Goal: Task Accomplishment & Management: Use online tool/utility

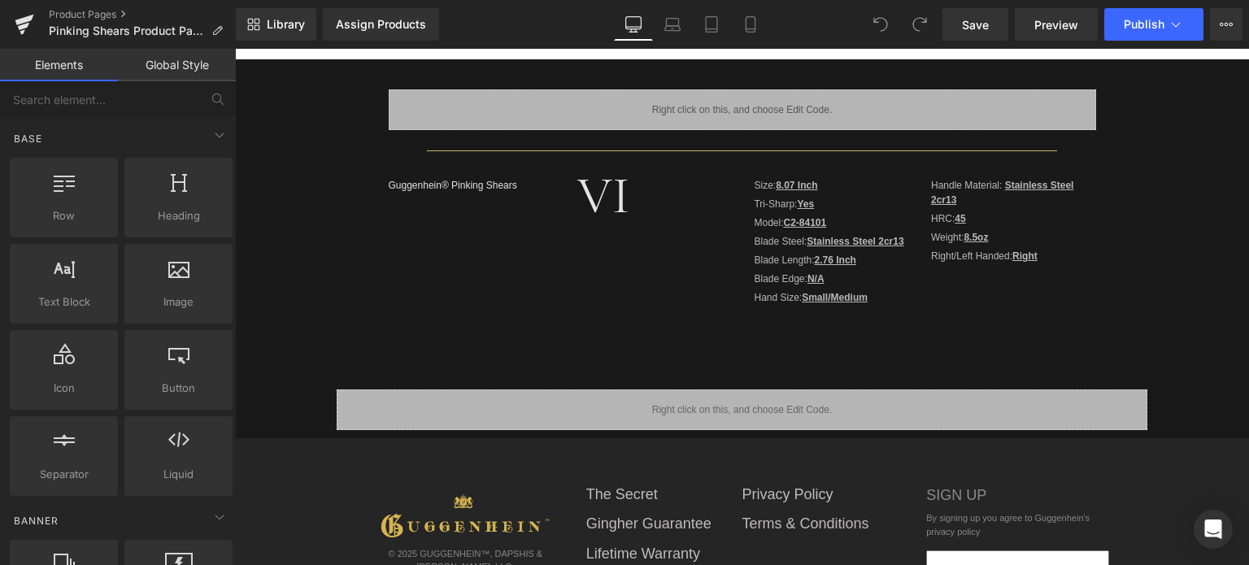
scroll to position [569, 0]
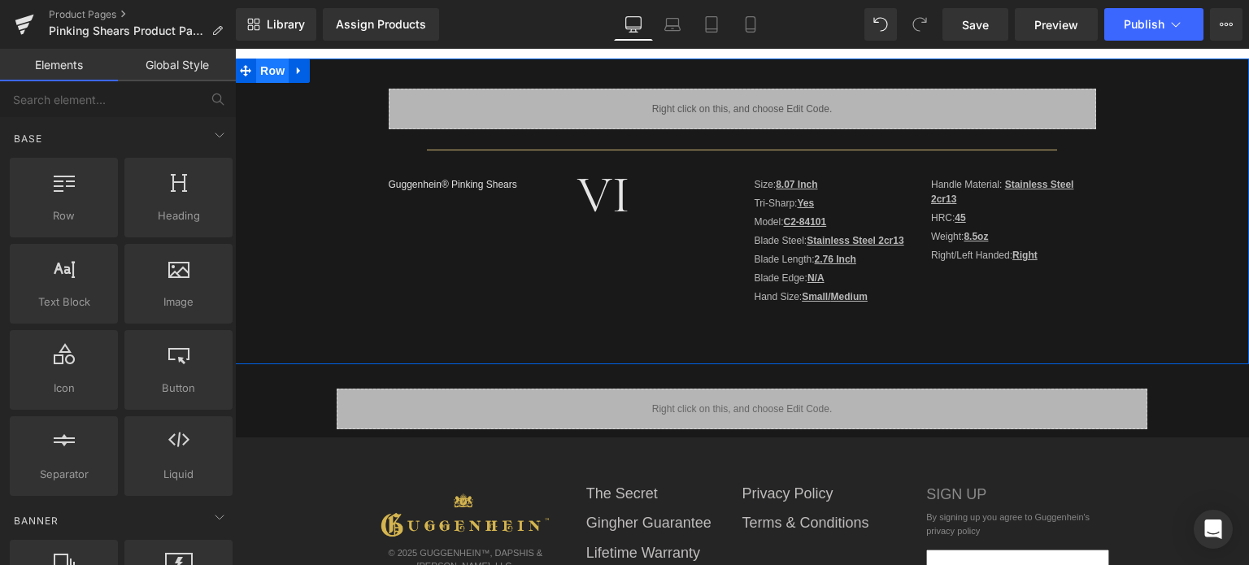
click at [265, 72] on span "Row" at bounding box center [272, 71] width 33 height 24
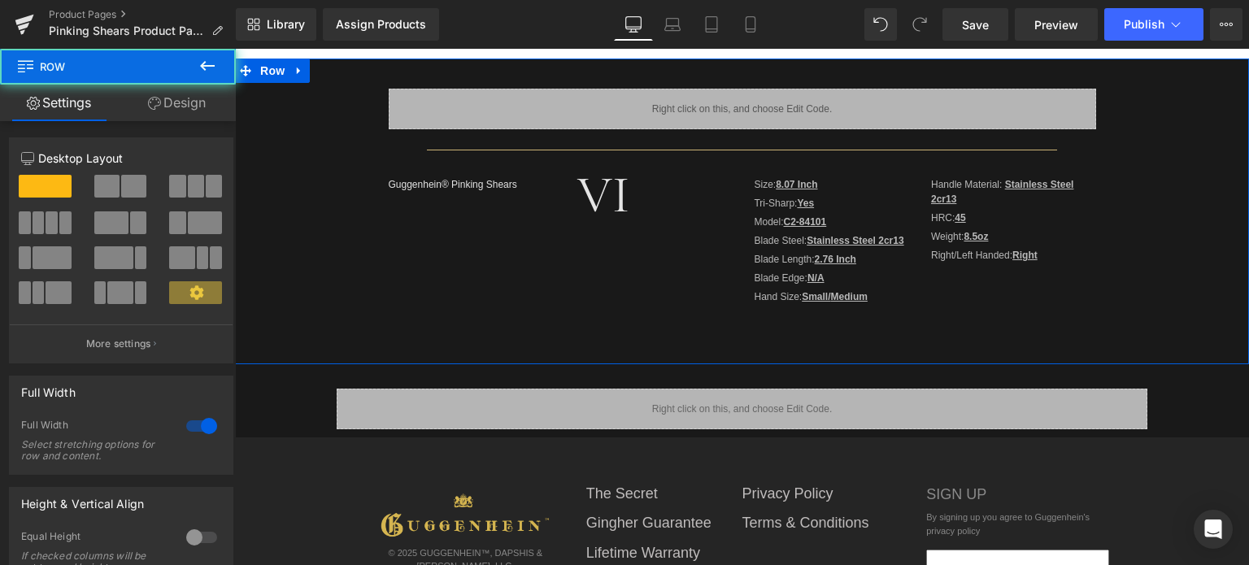
click at [202, 101] on link "Design" at bounding box center [177, 103] width 118 height 37
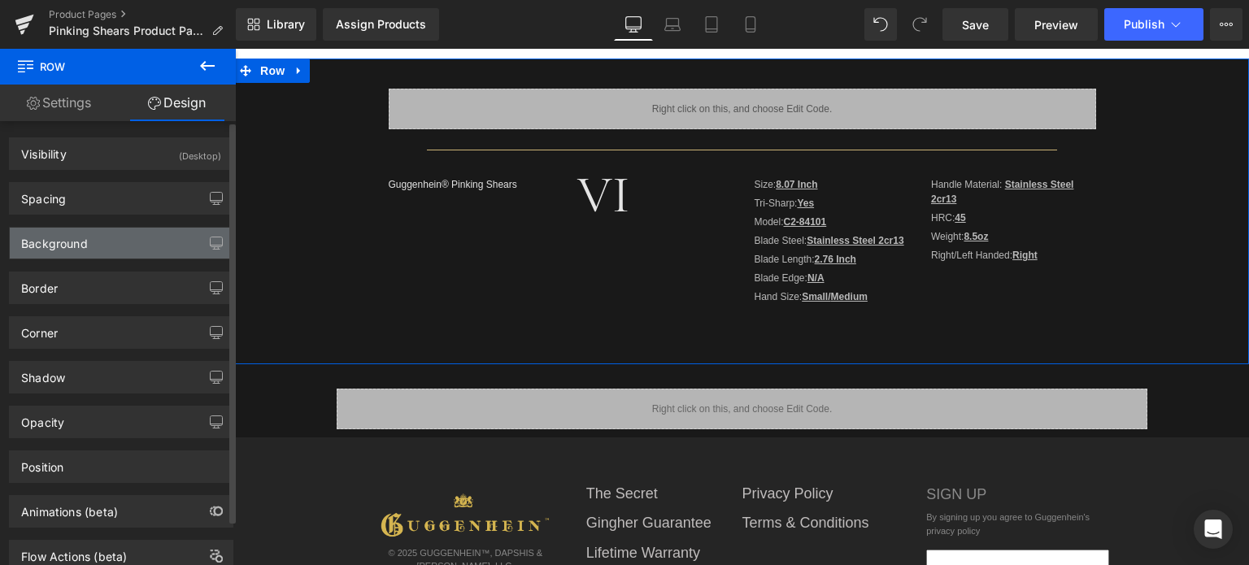
click at [124, 246] on div "Background" at bounding box center [121, 243] width 223 height 31
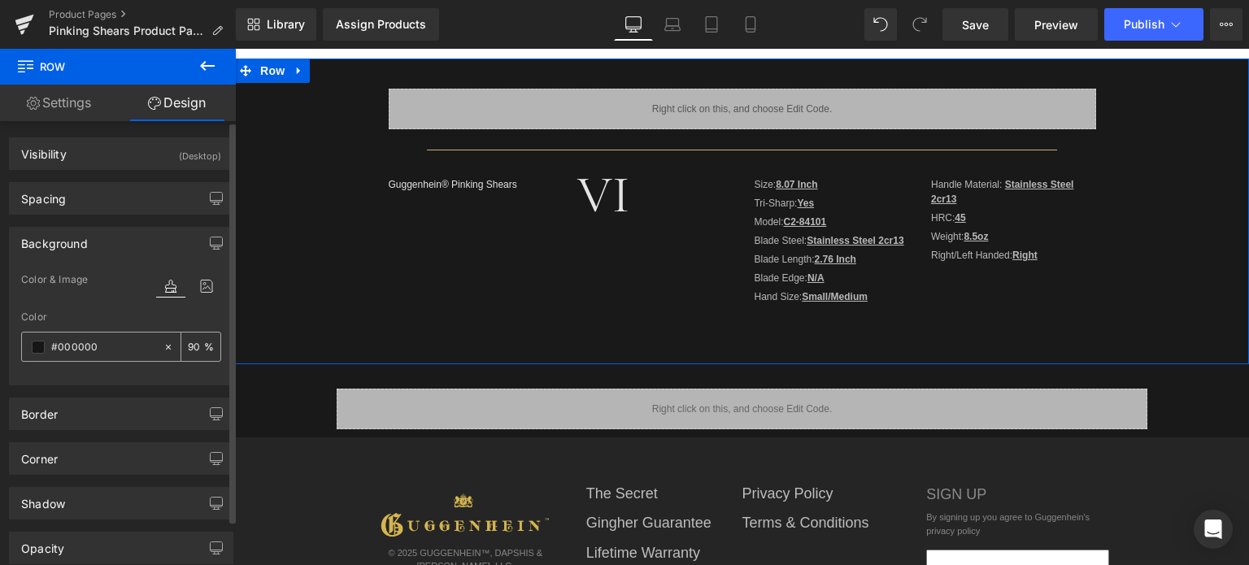
click at [42, 345] on span at bounding box center [38, 347] width 13 height 13
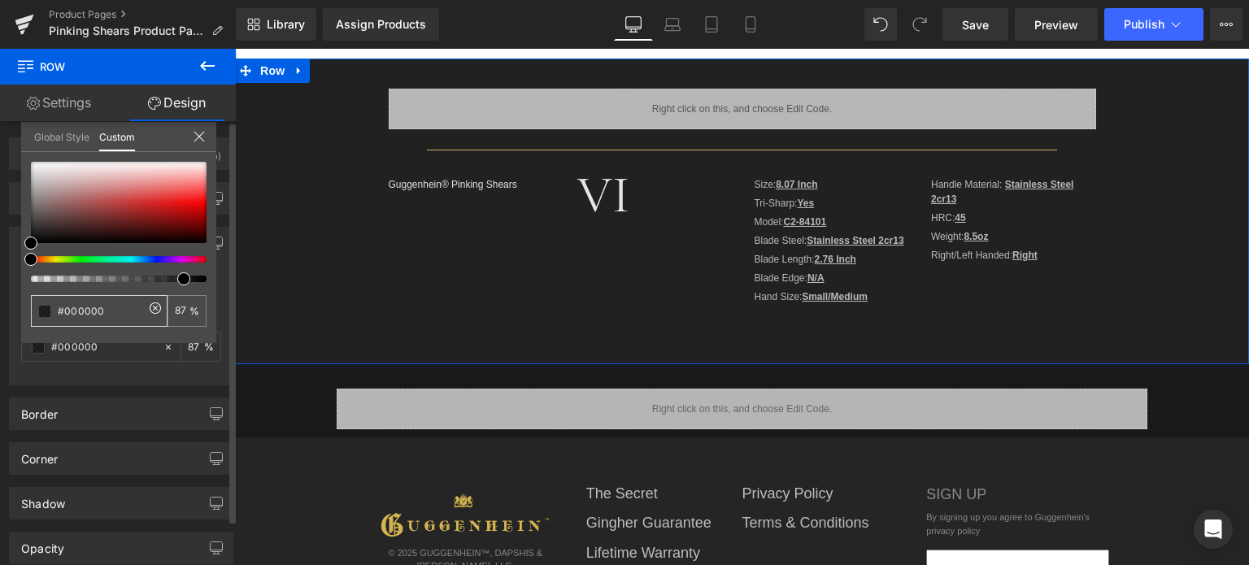
drag, startPoint x: 186, startPoint y: 279, endPoint x: 176, endPoint y: 279, distance: 10.6
click at [176, 279] on div at bounding box center [112, 279] width 176 height 7
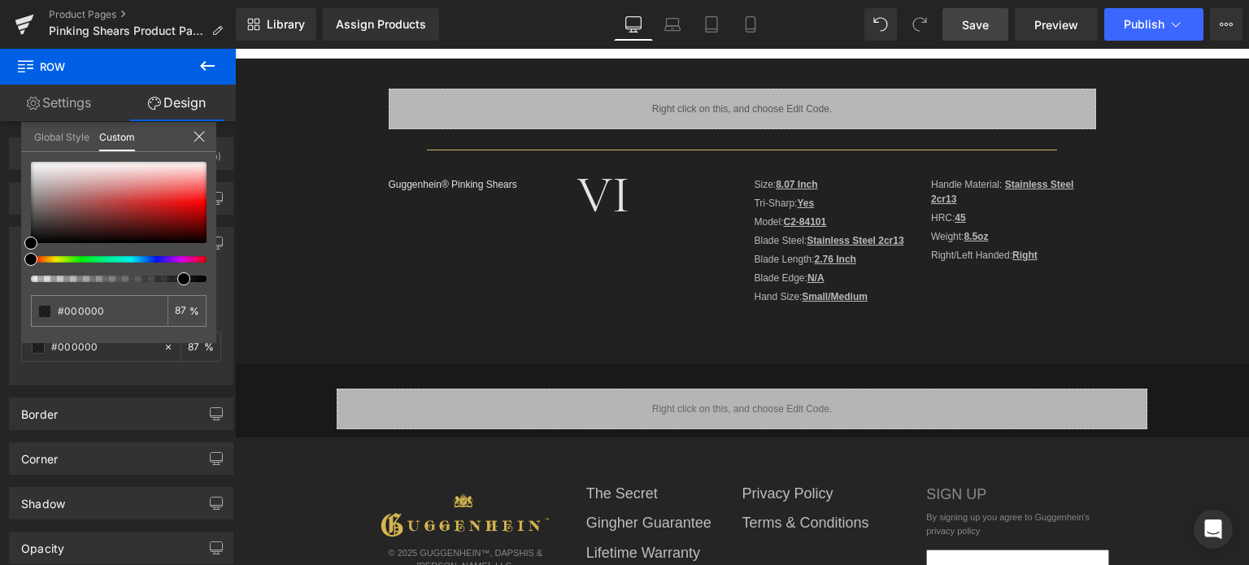
click at [974, 25] on span "Save" at bounding box center [975, 24] width 27 height 17
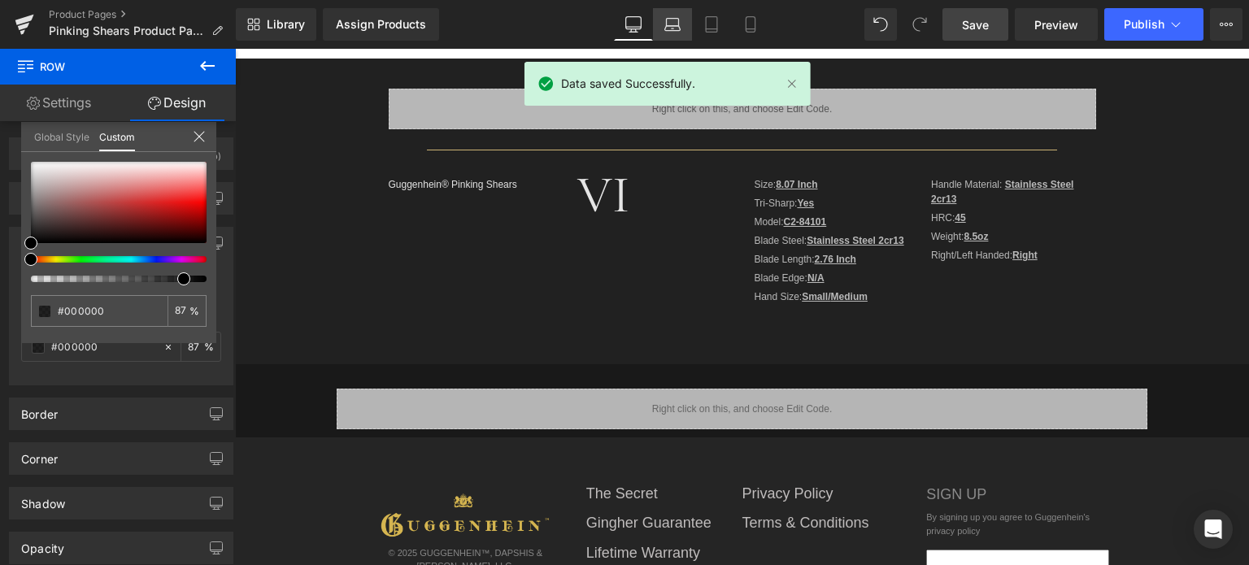
click at [672, 26] on icon at bounding box center [672, 28] width 15 height 5
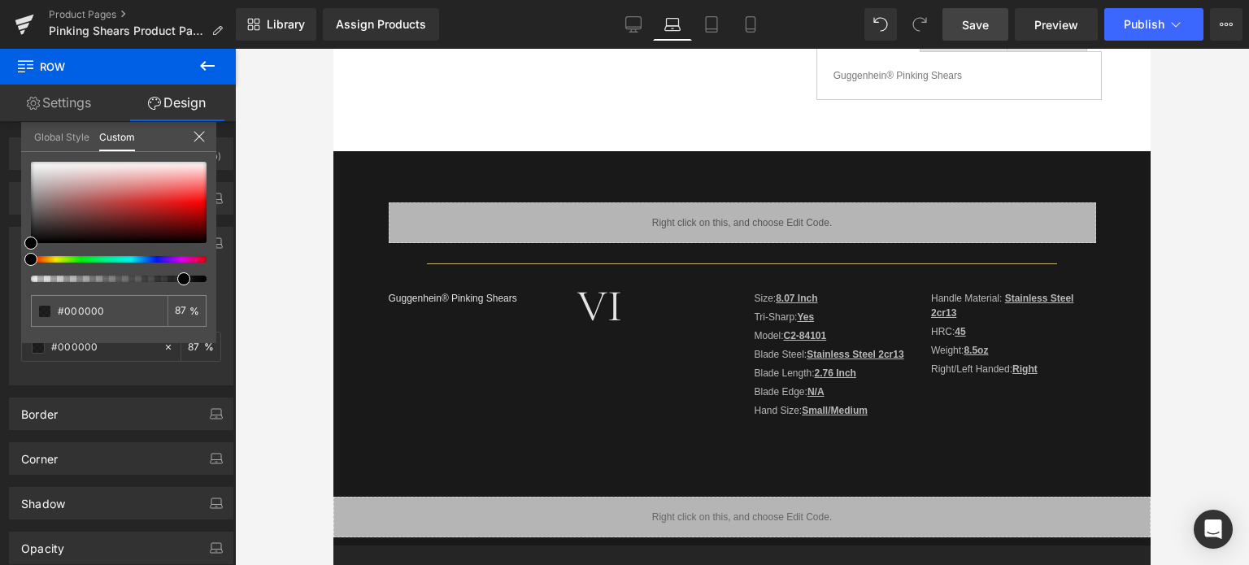
scroll to position [407, 0]
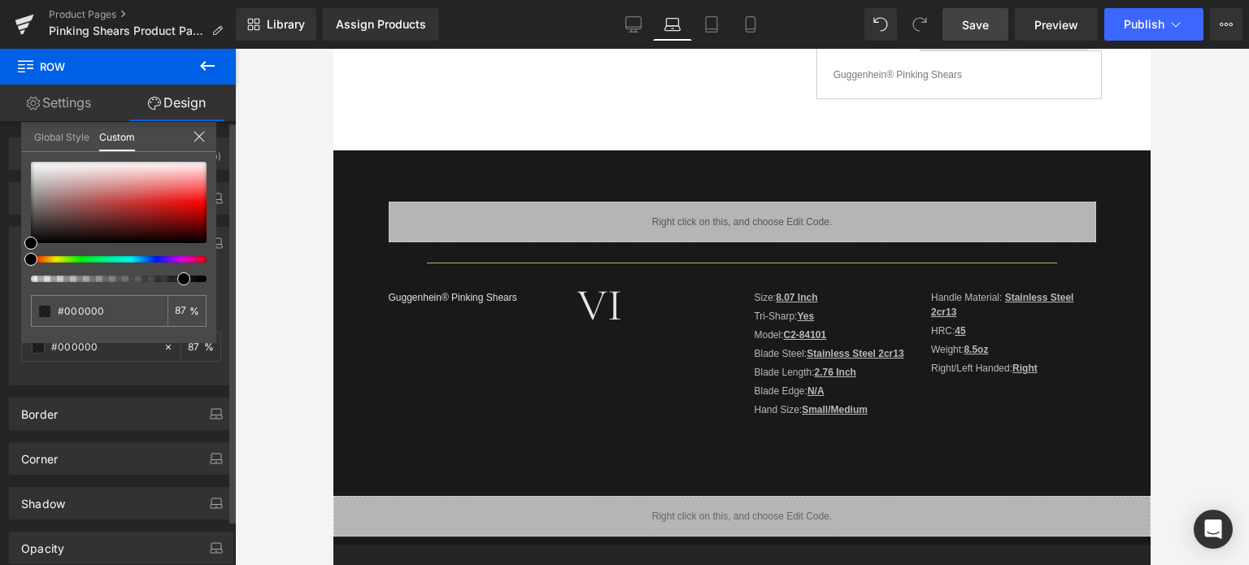
click at [201, 137] on icon at bounding box center [199, 136] width 13 height 13
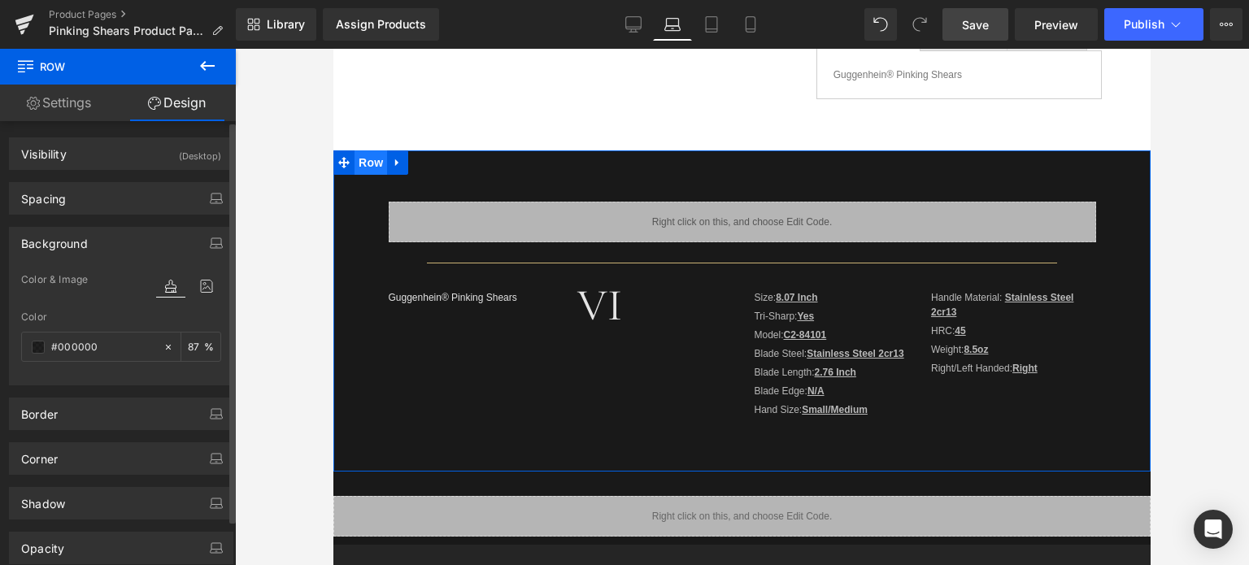
click at [368, 163] on span "Row" at bounding box center [371, 162] width 33 height 24
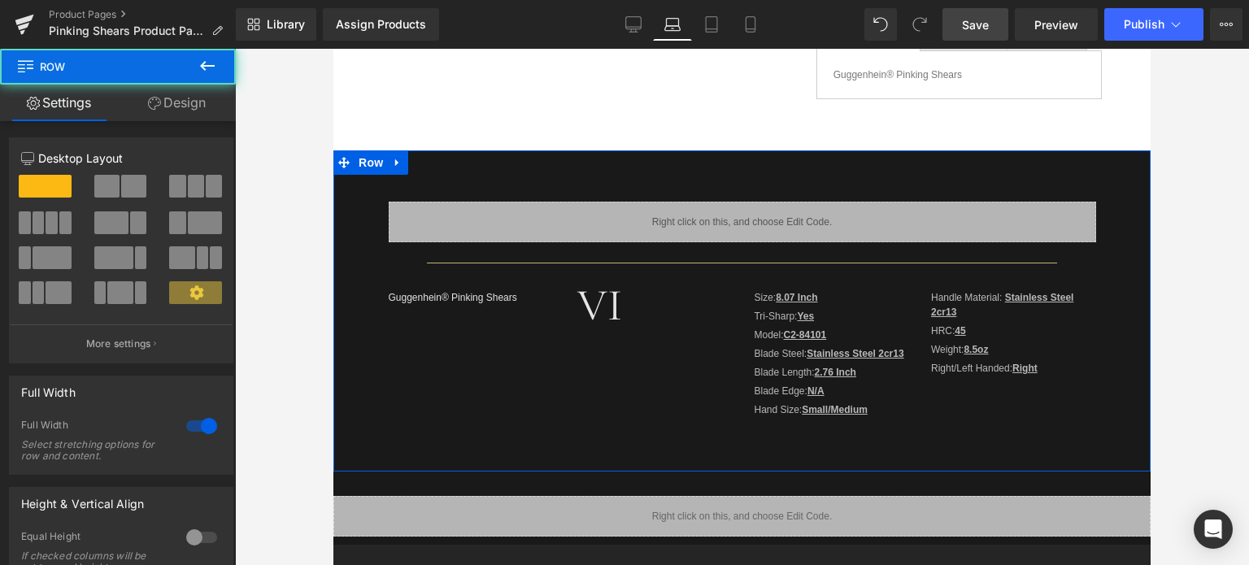
drag, startPoint x: 187, startPoint y: 101, endPoint x: 112, endPoint y: 254, distance: 170.2
click at [187, 101] on link "Design" at bounding box center [177, 103] width 118 height 37
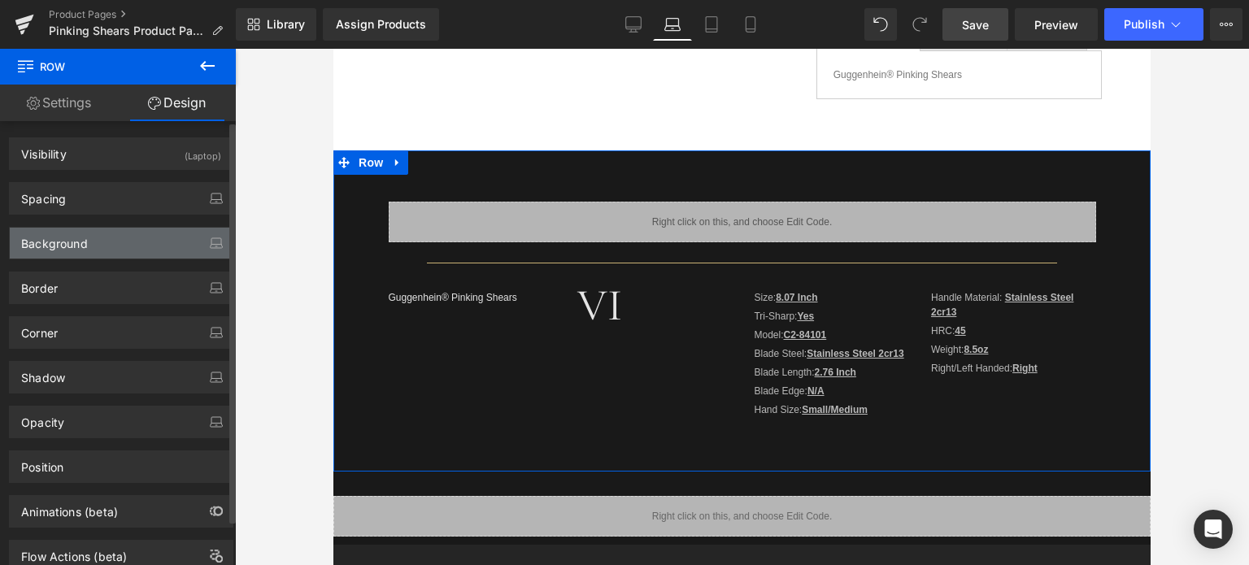
click at [126, 240] on div "Background" at bounding box center [121, 243] width 223 height 31
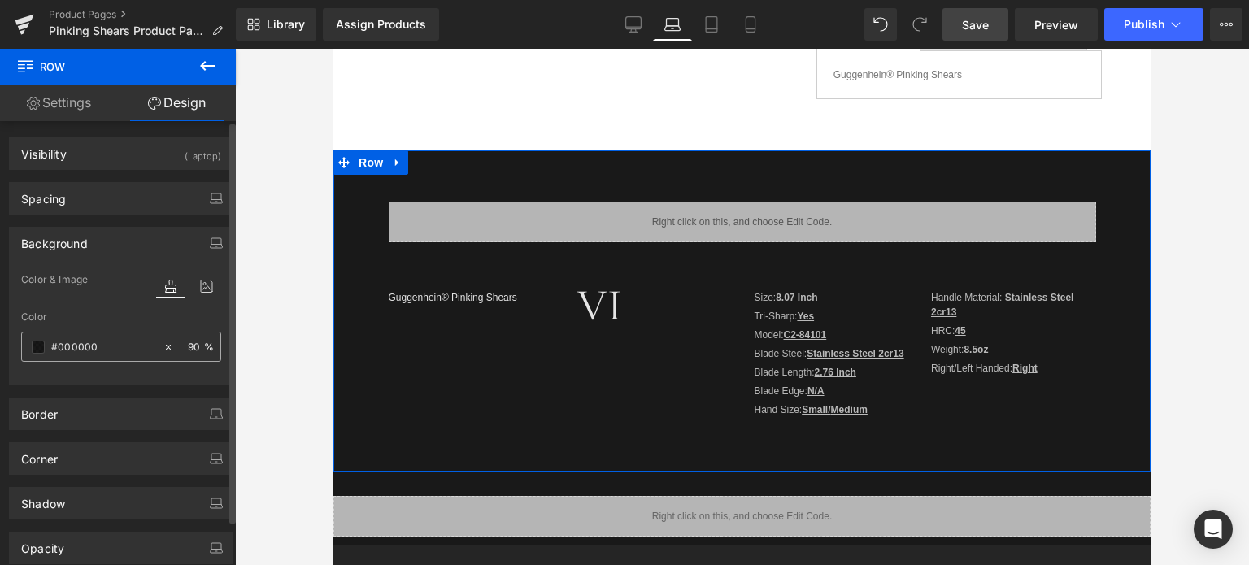
click at [41, 349] on span at bounding box center [38, 347] width 13 height 13
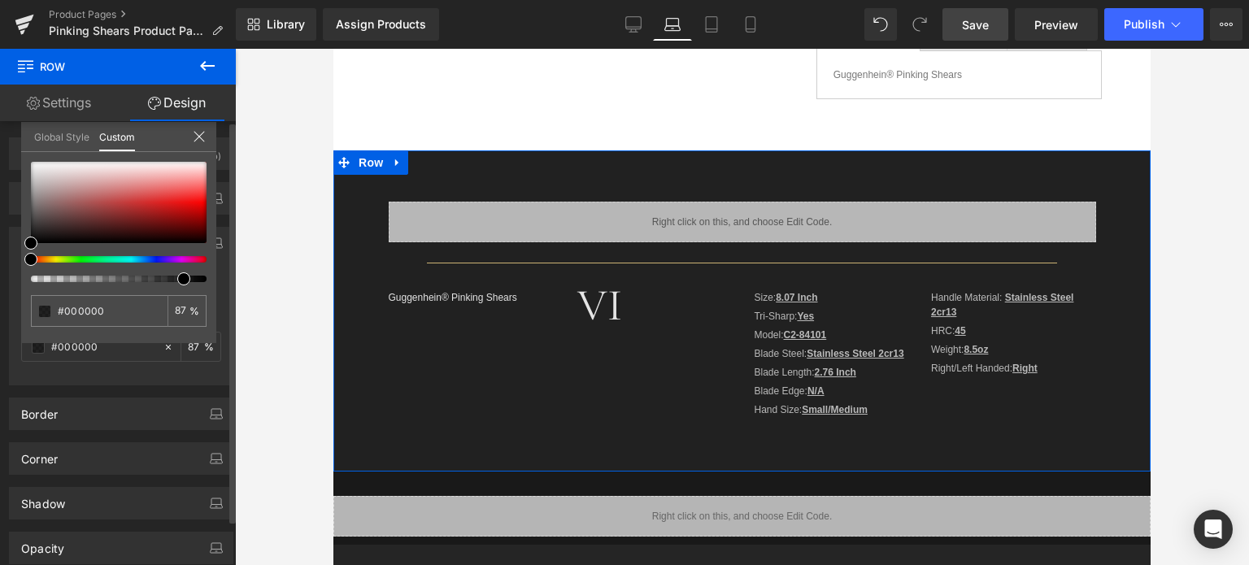
drag, startPoint x: 187, startPoint y: 280, endPoint x: 176, endPoint y: 279, distance: 11.4
click at [176, 279] on div at bounding box center [112, 279] width 176 height 7
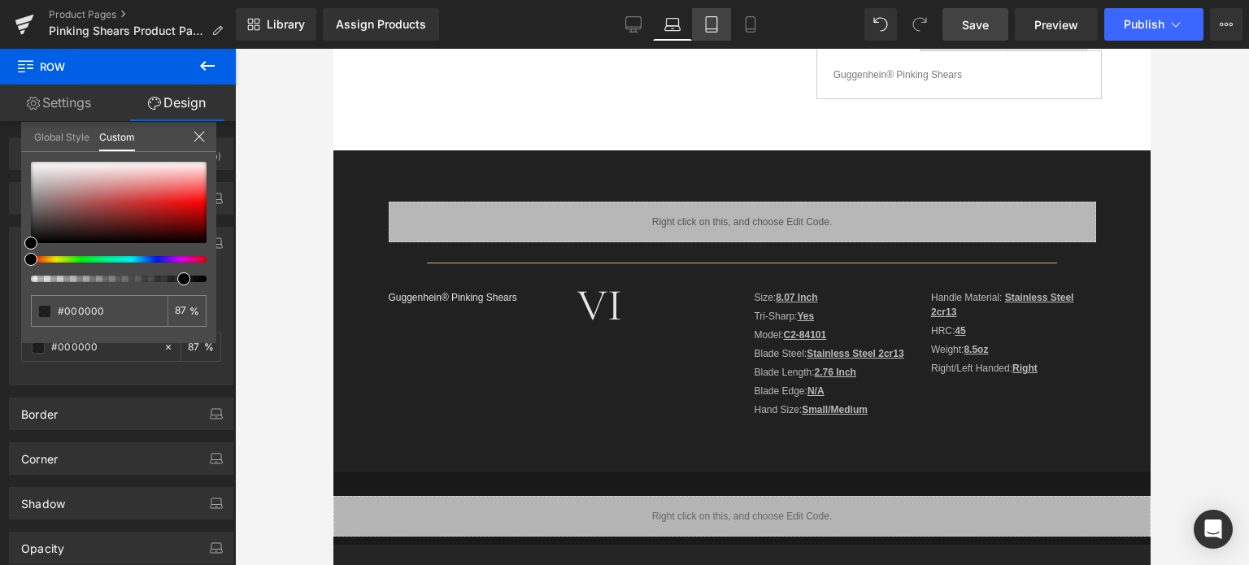
click at [713, 26] on icon at bounding box center [712, 24] width 16 height 16
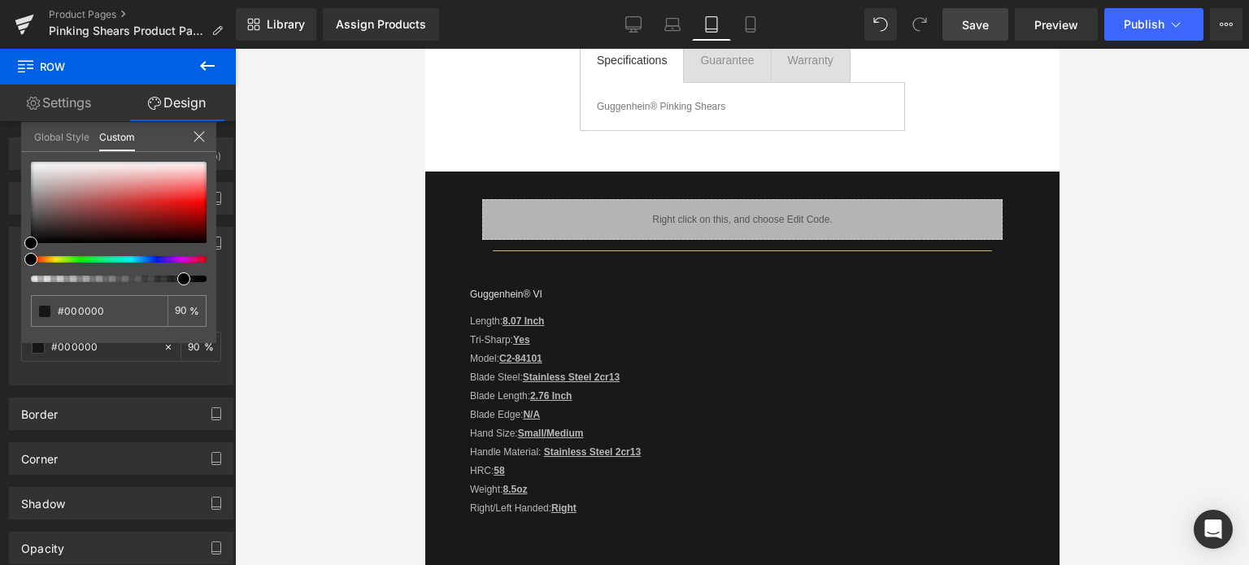
scroll to position [488, 0]
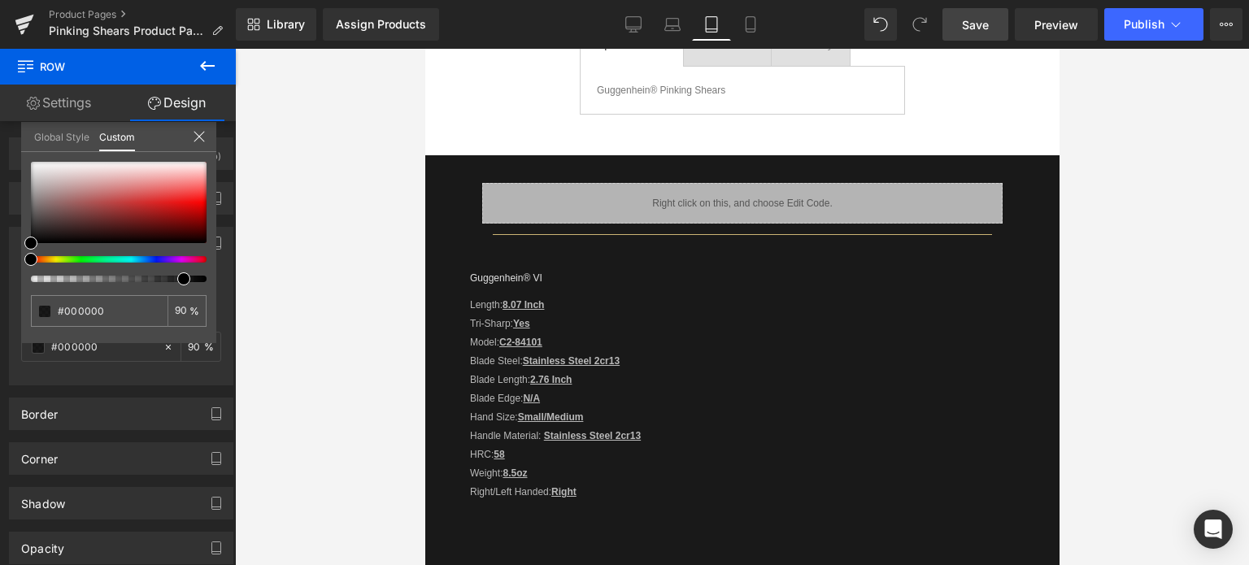
click at [460, 170] on body "Guggenhein 0 SHOPPING CART CLOSE No Products in the Cart . . . TOTAL: $0.00 PRO…" at bounding box center [742, 303] width 634 height 1485
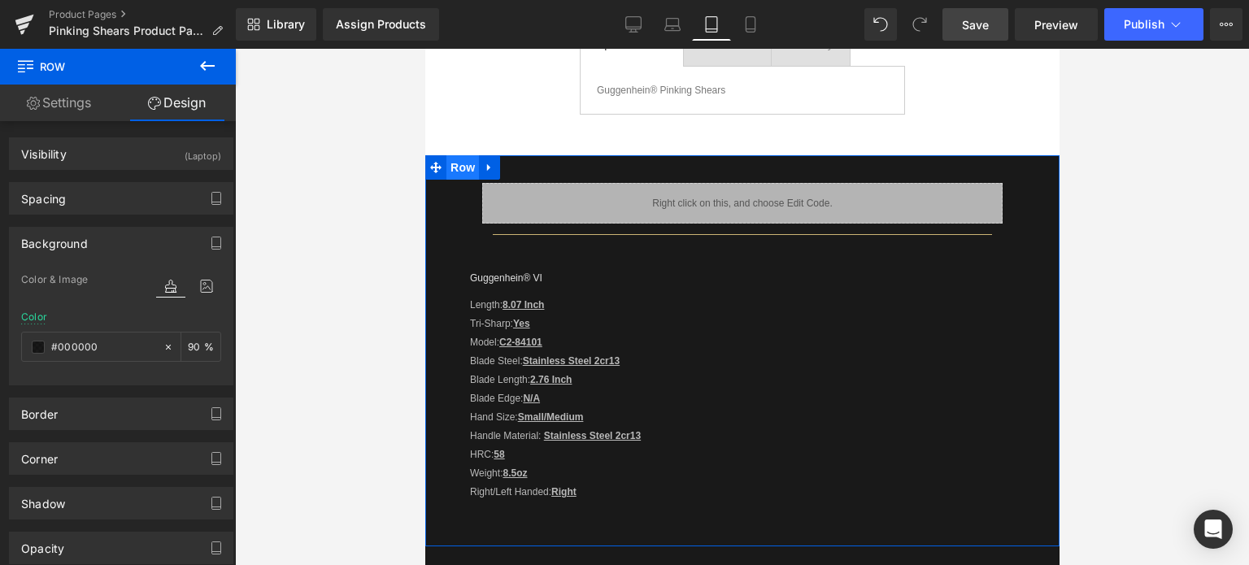
click at [464, 170] on span "Row" at bounding box center [462, 167] width 33 height 24
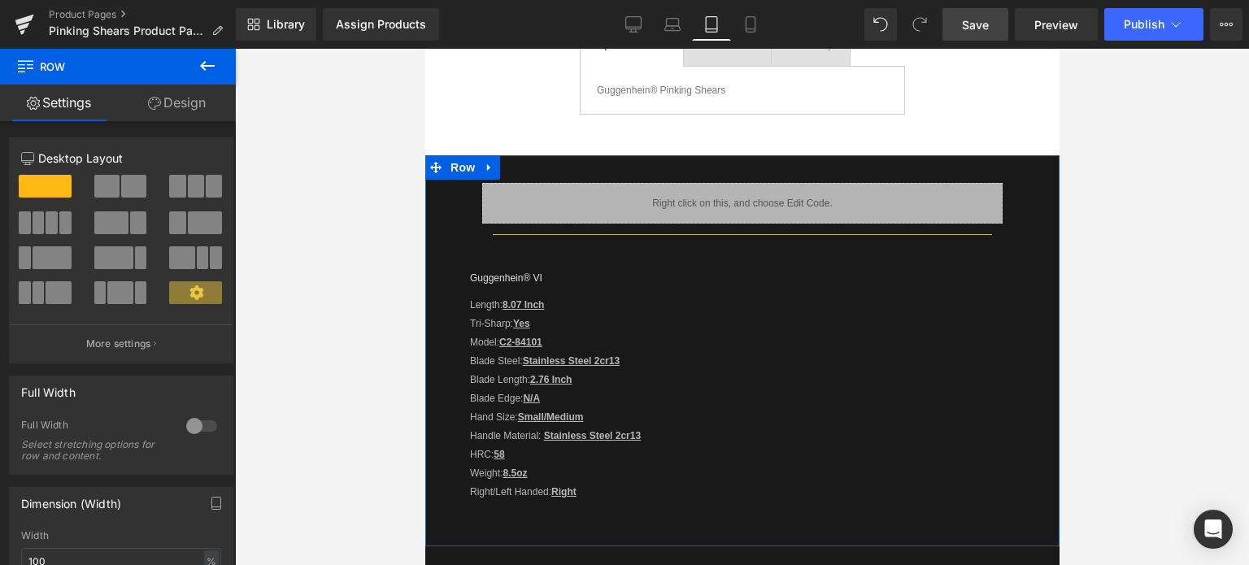
click at [176, 108] on link "Design" at bounding box center [177, 103] width 118 height 37
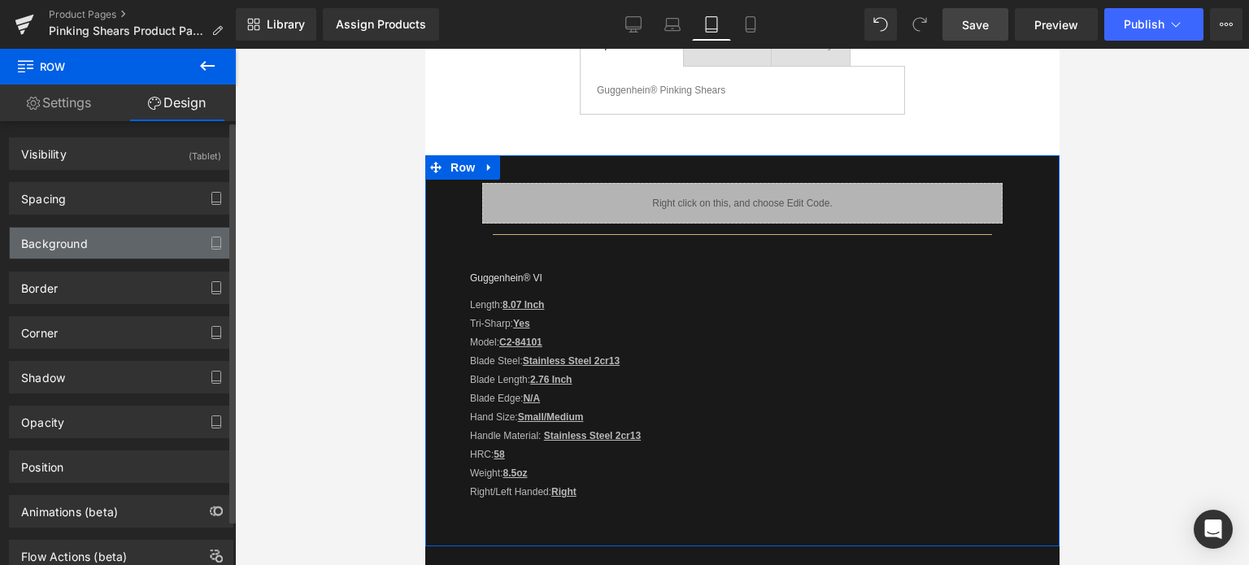
click at [142, 246] on div "Background" at bounding box center [121, 243] width 223 height 31
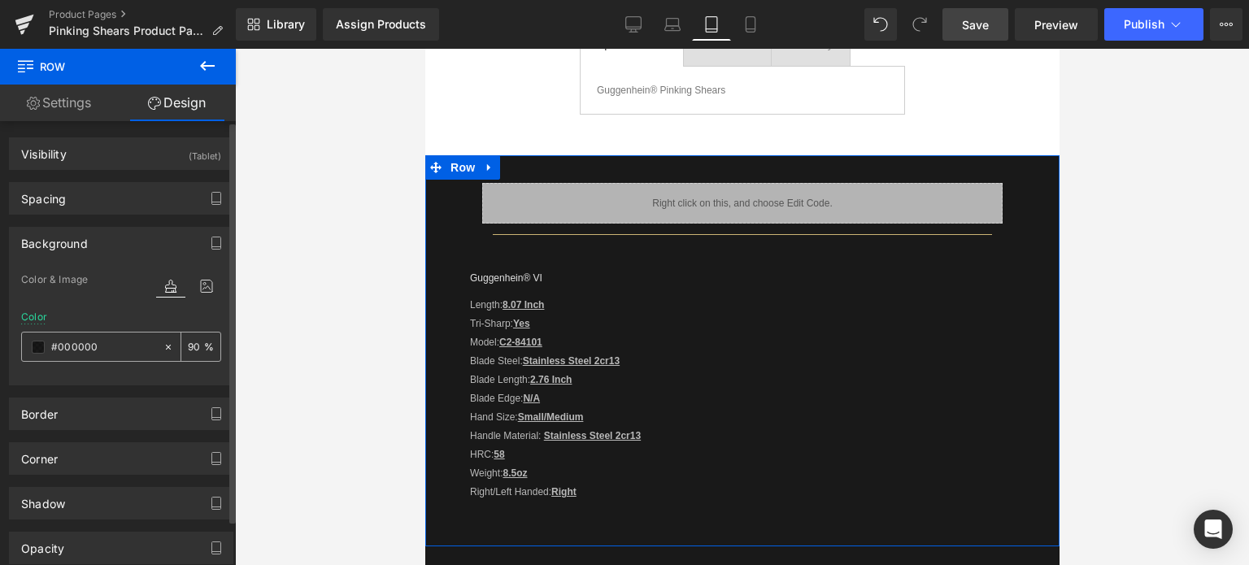
click at [37, 344] on span at bounding box center [38, 347] width 13 height 13
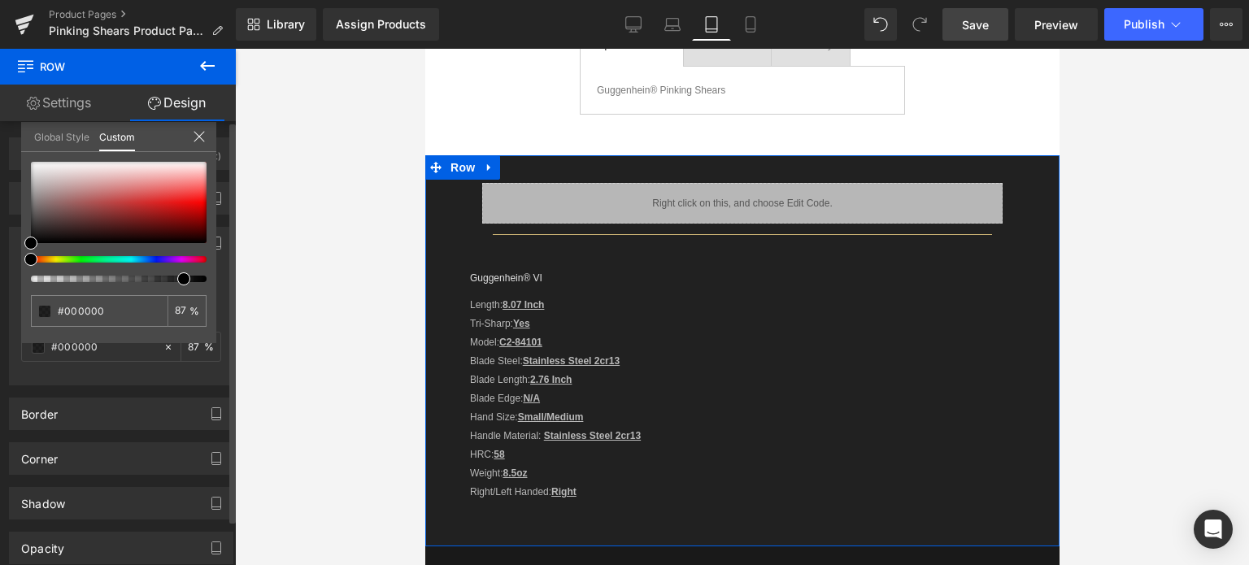
drag, startPoint x: 189, startPoint y: 277, endPoint x: 177, endPoint y: 277, distance: 11.4
click at [177, 277] on span at bounding box center [183, 278] width 13 height 13
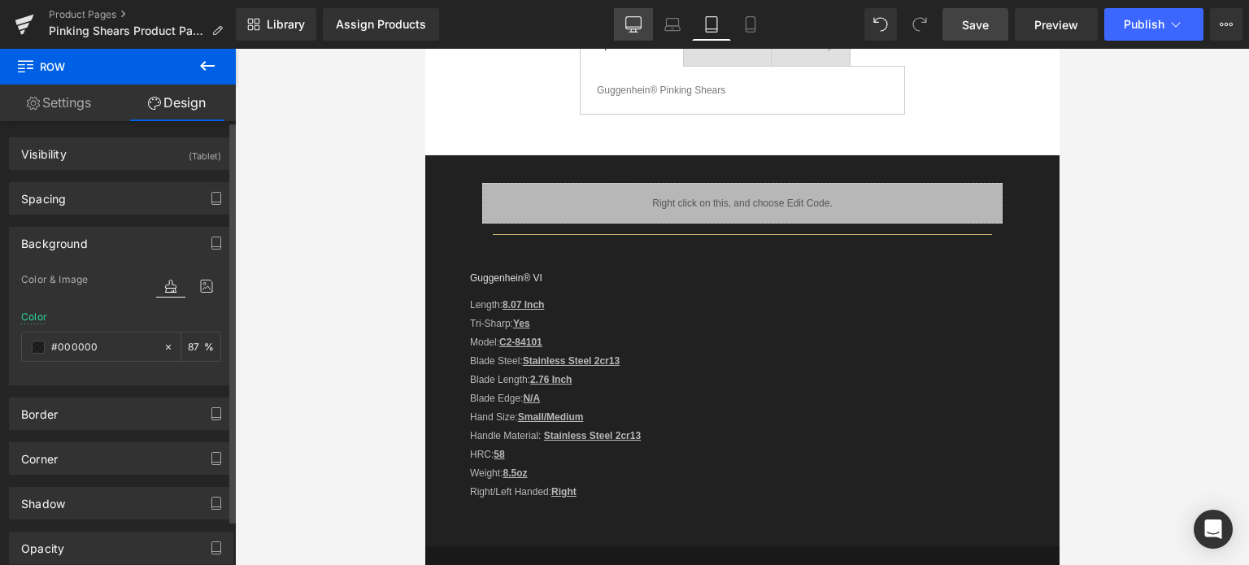
click at [634, 24] on icon at bounding box center [633, 24] width 16 height 16
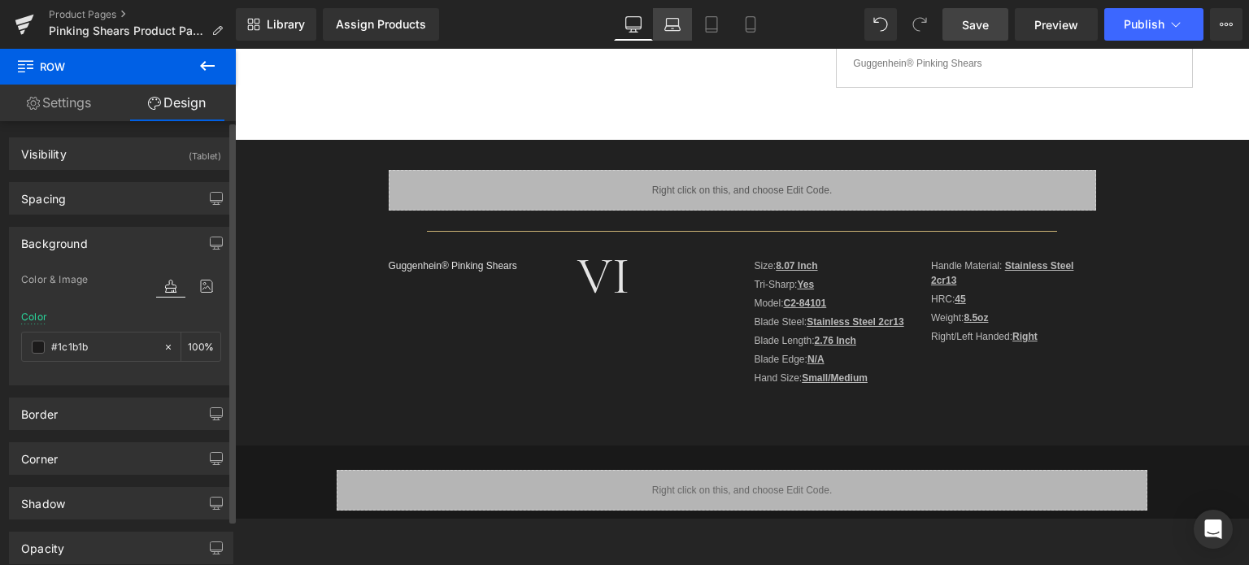
click at [673, 23] on icon at bounding box center [673, 24] width 16 height 16
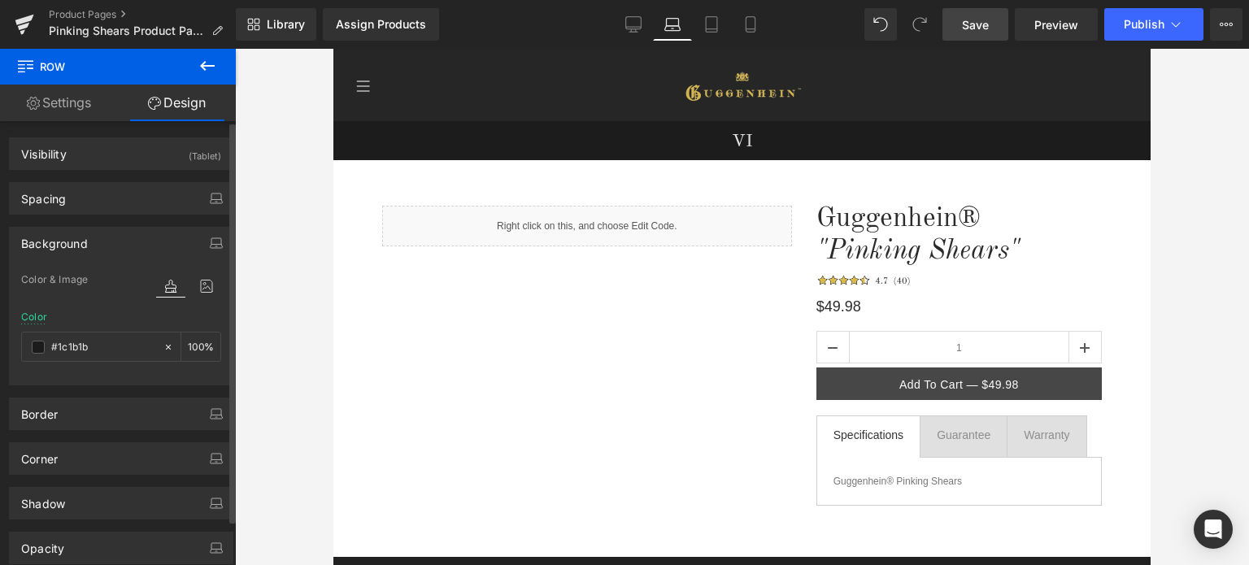
scroll to position [407, 0]
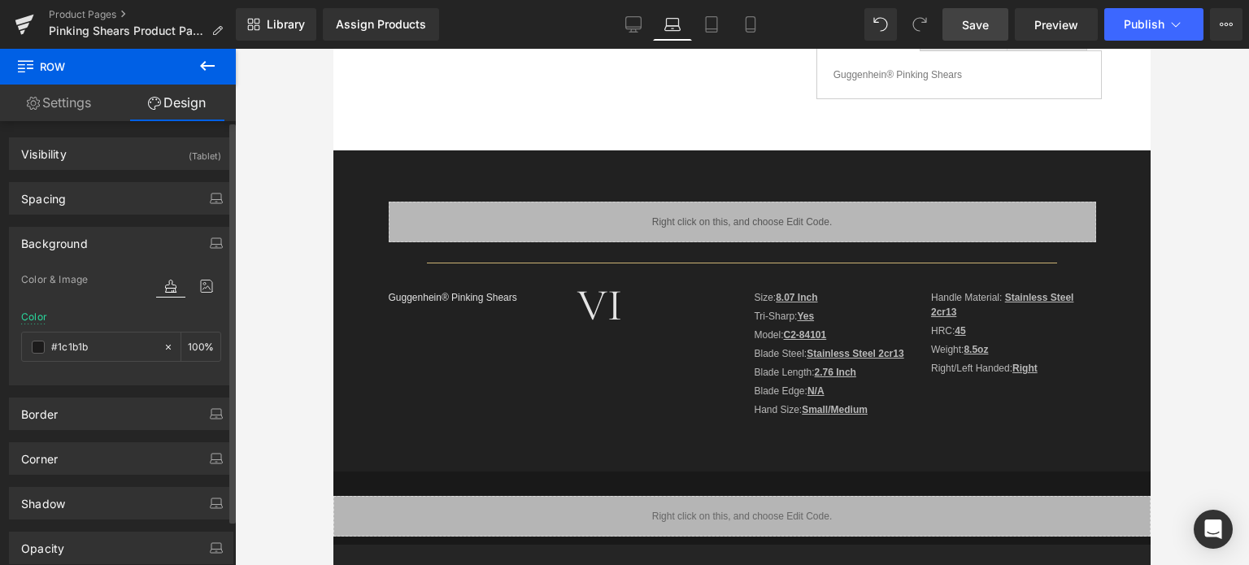
click at [402, 165] on body "Guggenhein 0 SHOPPING CART CLOSE No Products in the Cart . . . TOTAL: $0.00 PRO…" at bounding box center [741, 380] width 817 height 1477
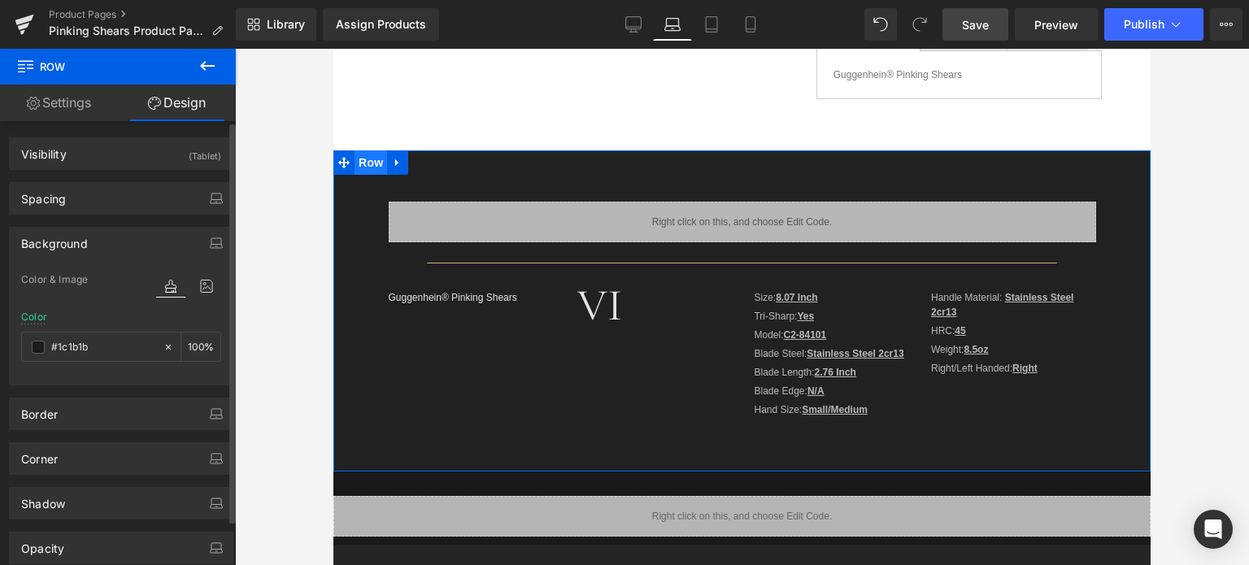
click at [373, 163] on span "Row" at bounding box center [371, 162] width 33 height 24
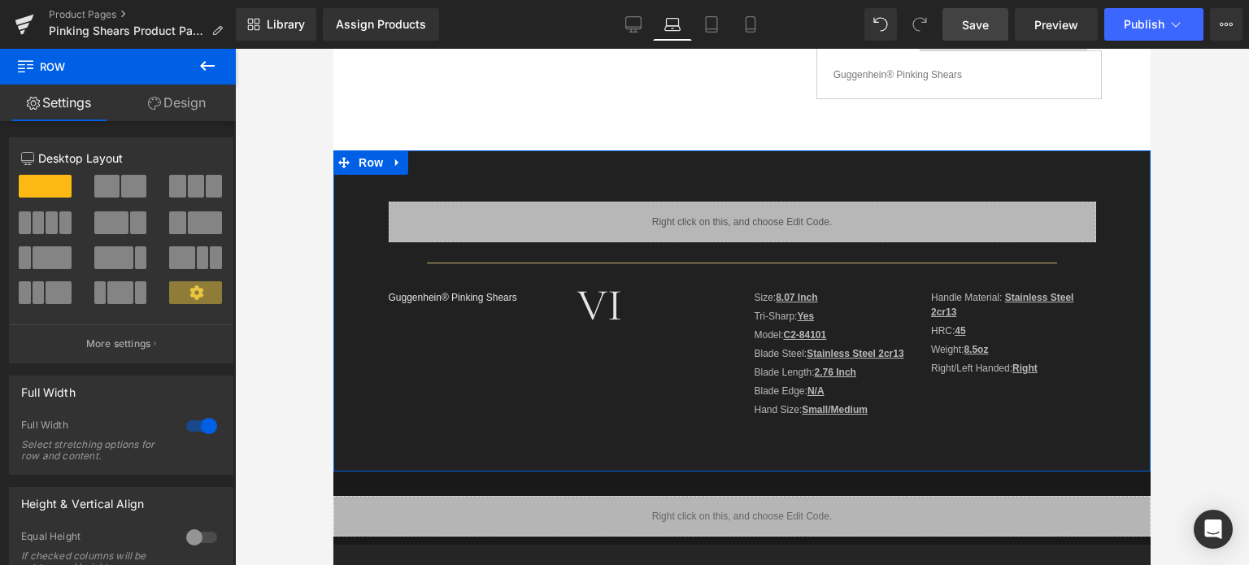
drag, startPoint x: 193, startPoint y: 103, endPoint x: 113, endPoint y: 202, distance: 126.7
click at [193, 103] on link "Design" at bounding box center [177, 103] width 118 height 37
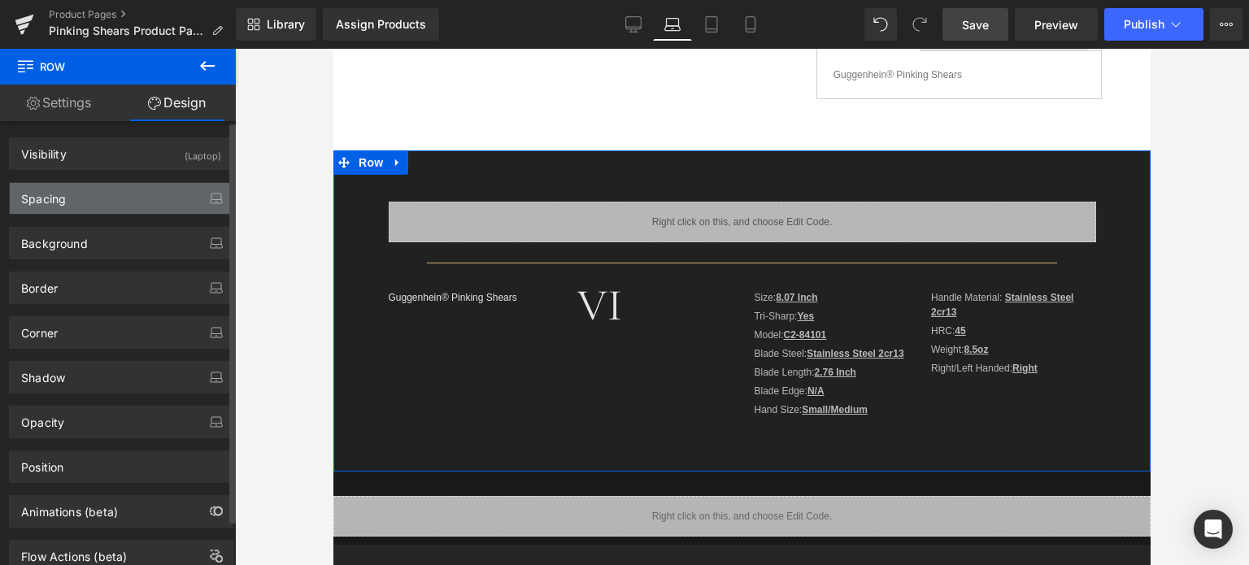
click at [114, 200] on div "Spacing" at bounding box center [121, 198] width 223 height 31
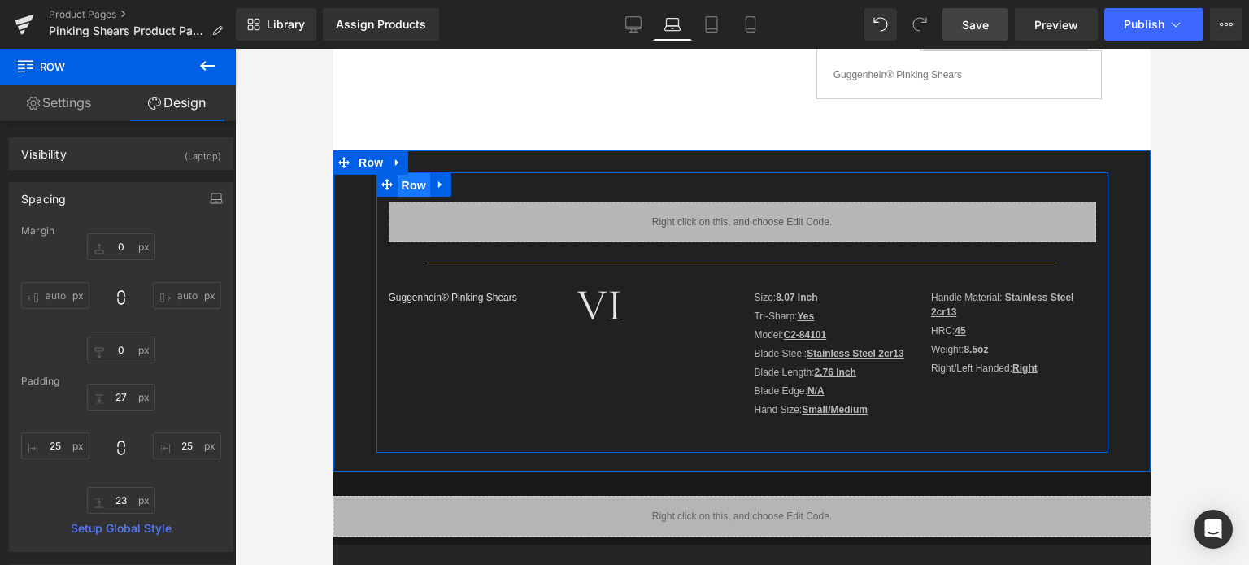
click at [408, 186] on span "Row" at bounding box center [414, 185] width 33 height 24
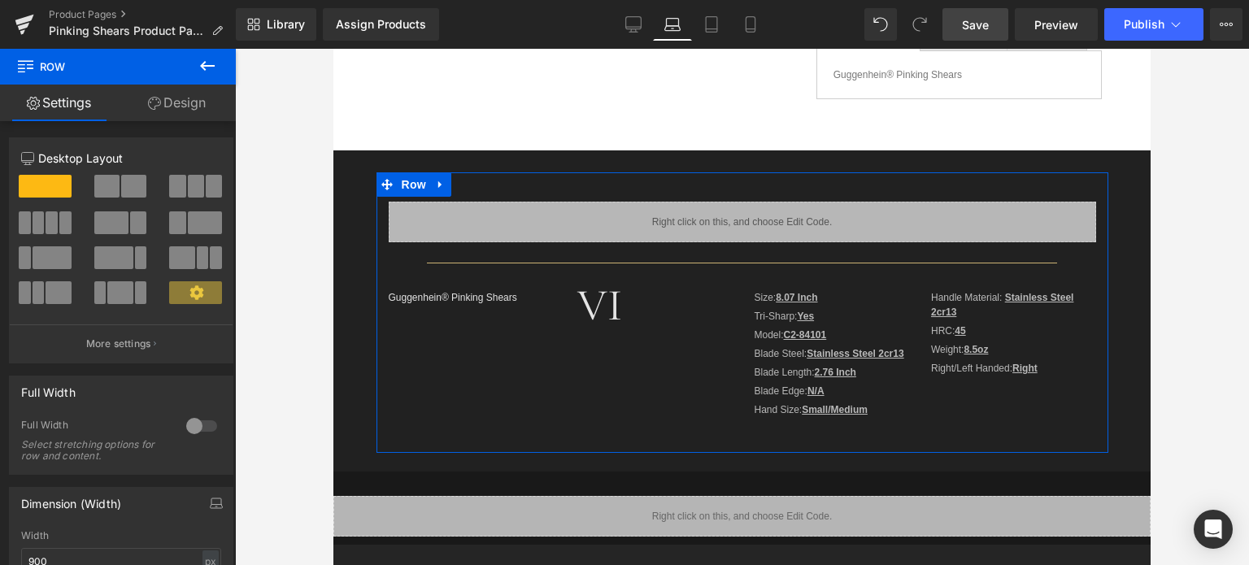
click at [188, 102] on link "Design" at bounding box center [177, 103] width 118 height 37
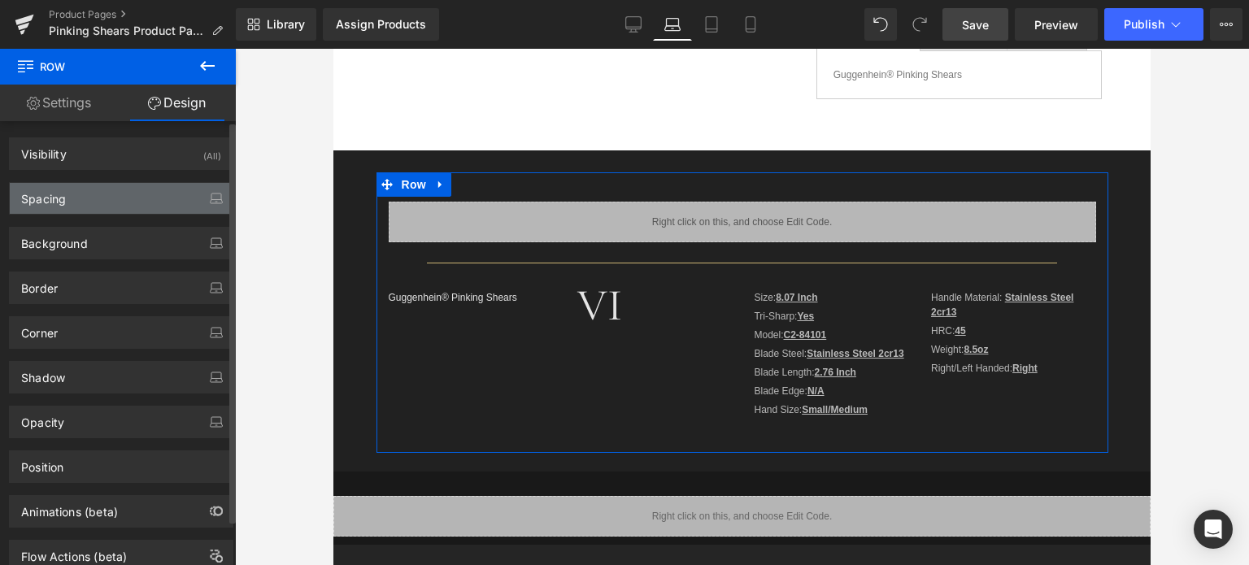
click at [101, 206] on div "Spacing" at bounding box center [121, 198] width 223 height 31
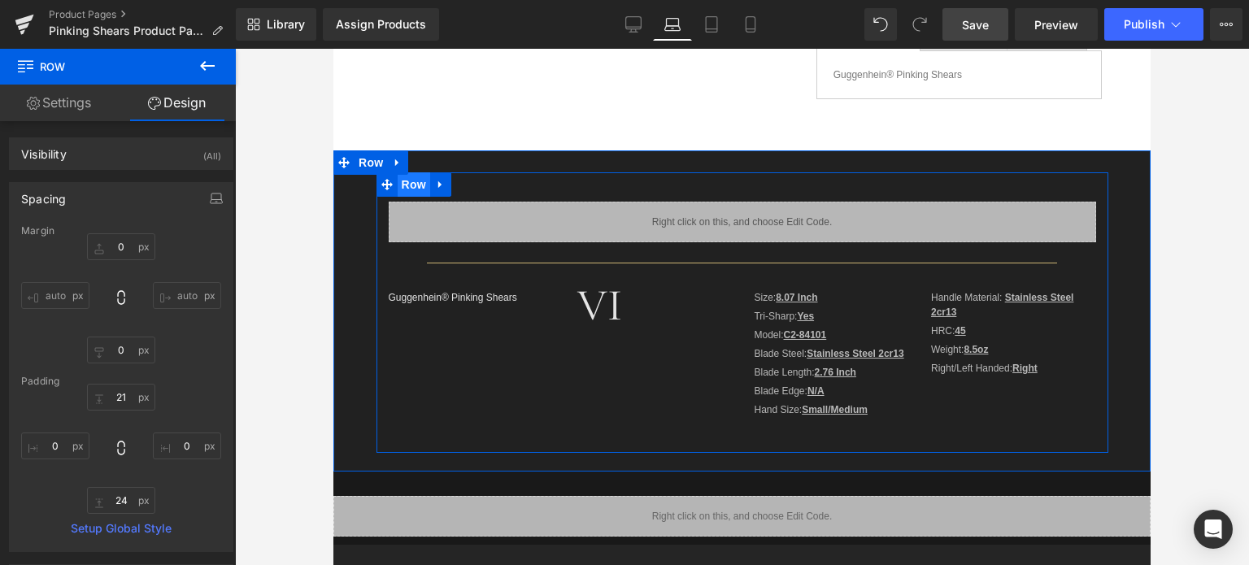
click at [412, 190] on span "Row" at bounding box center [414, 184] width 33 height 24
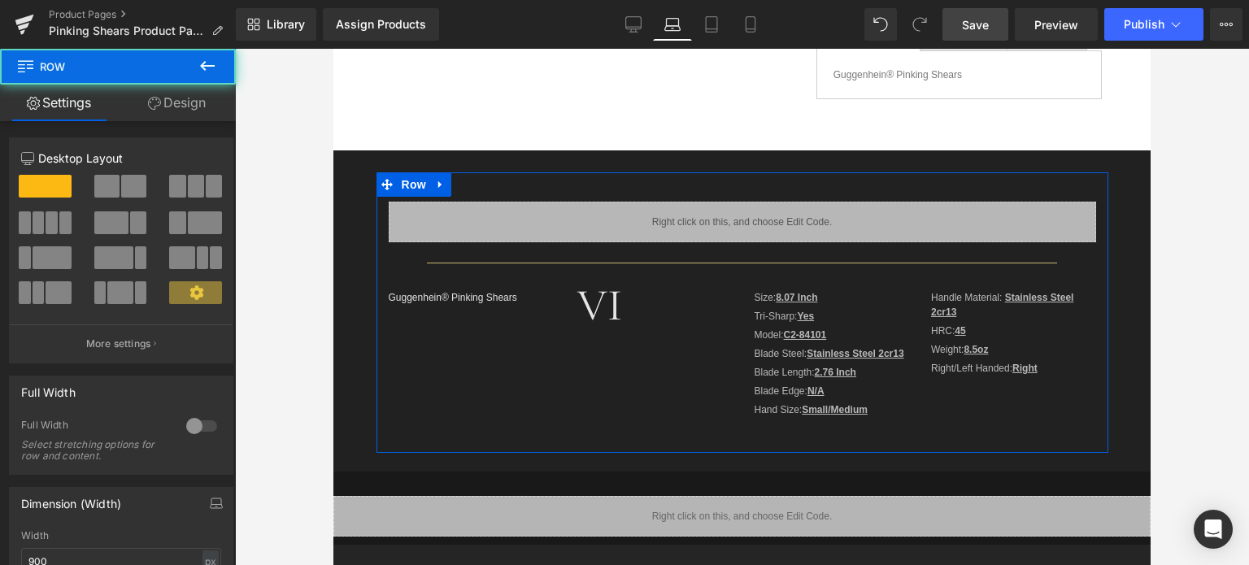
click at [192, 99] on link "Design" at bounding box center [177, 103] width 118 height 37
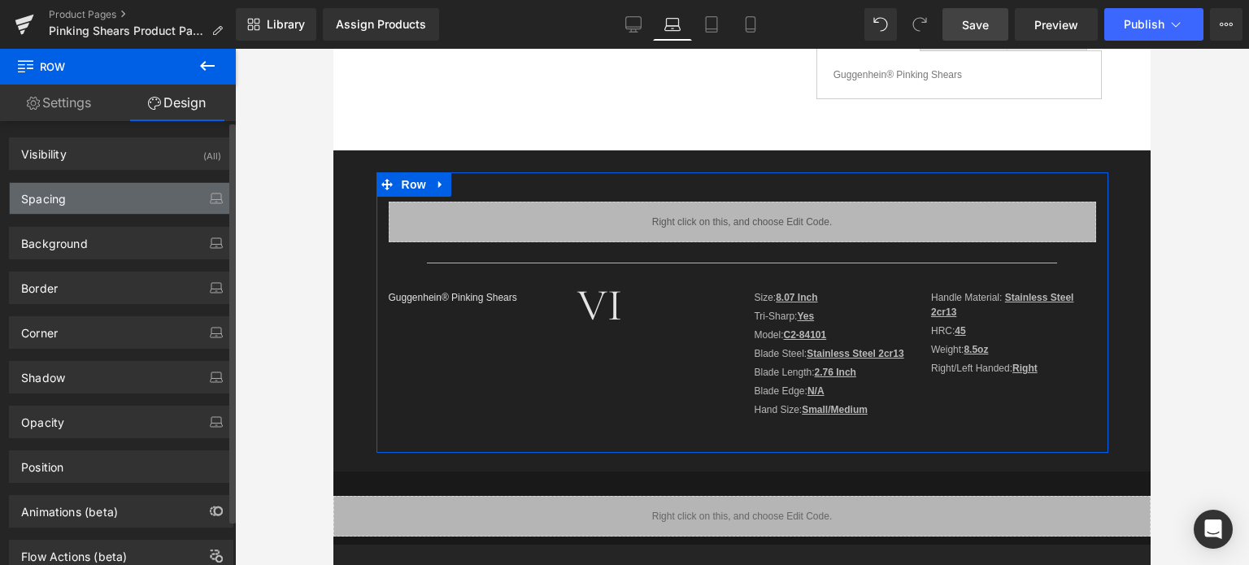
click at [83, 198] on div "Spacing" at bounding box center [121, 198] width 223 height 31
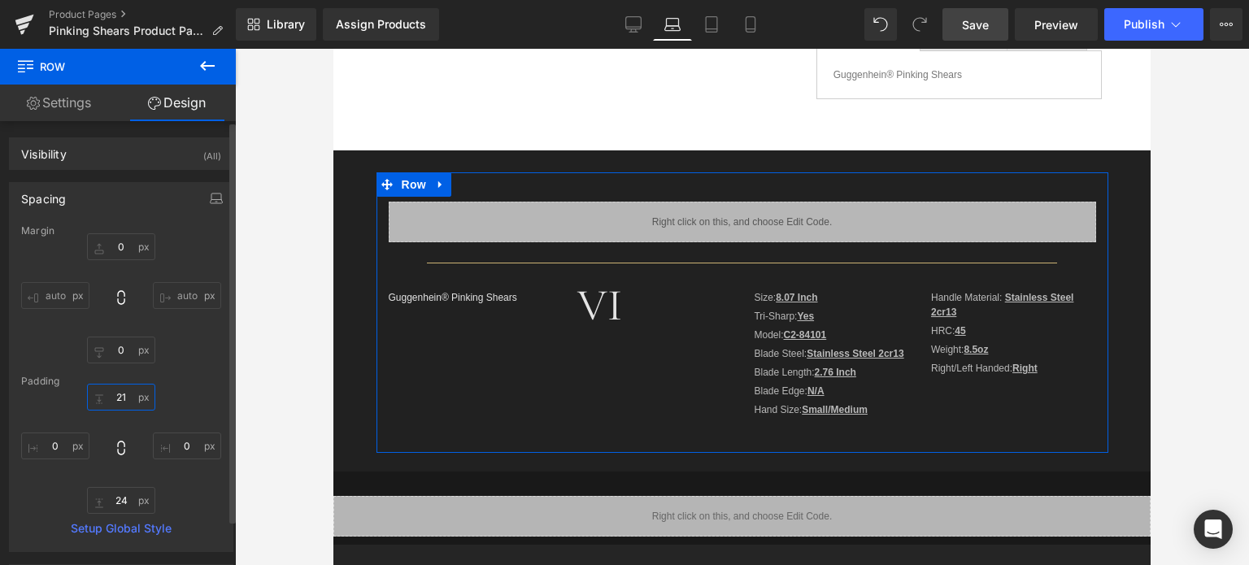
click at [125, 394] on input "21" at bounding box center [121, 397] width 68 height 27
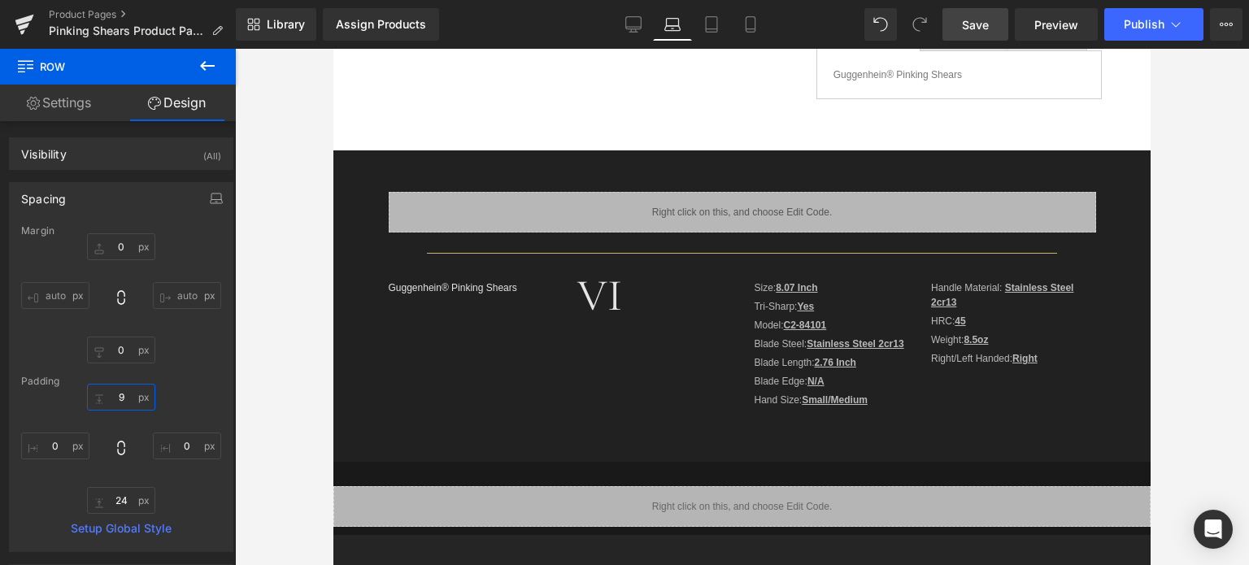
type input "9"
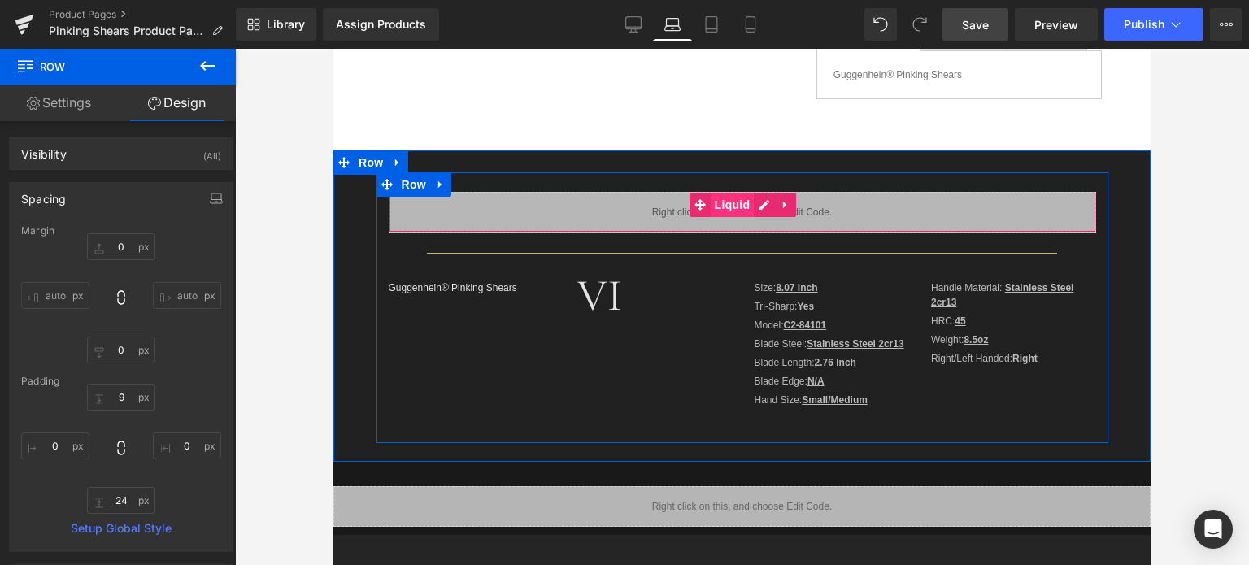
click at [726, 207] on span "Liquid" at bounding box center [733, 205] width 44 height 24
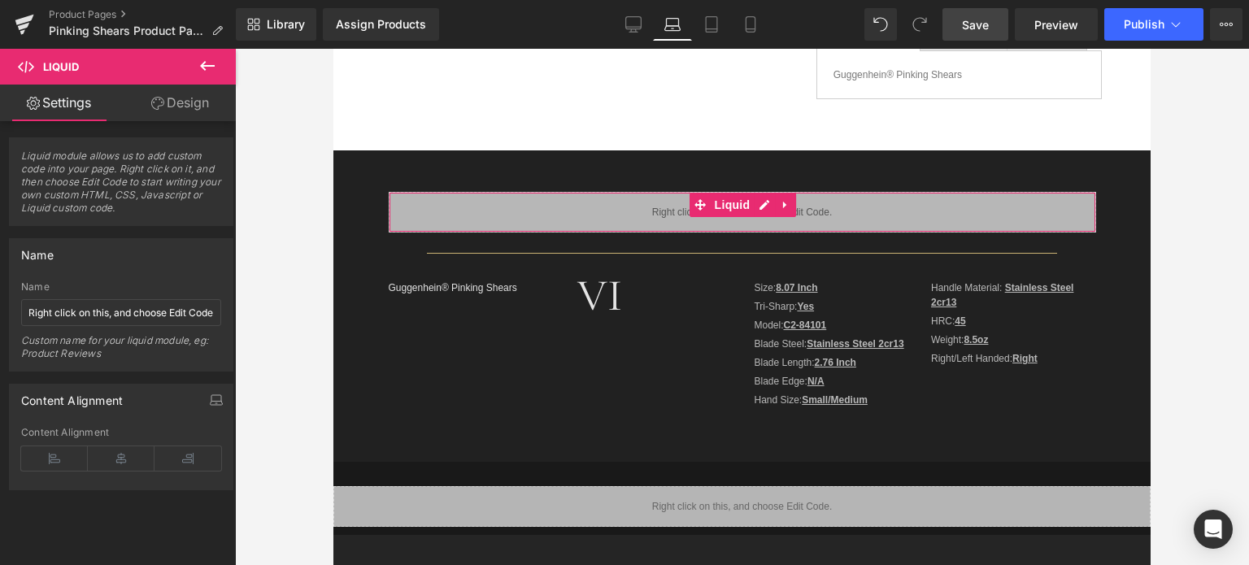
click at [199, 100] on link "Design" at bounding box center [180, 103] width 118 height 37
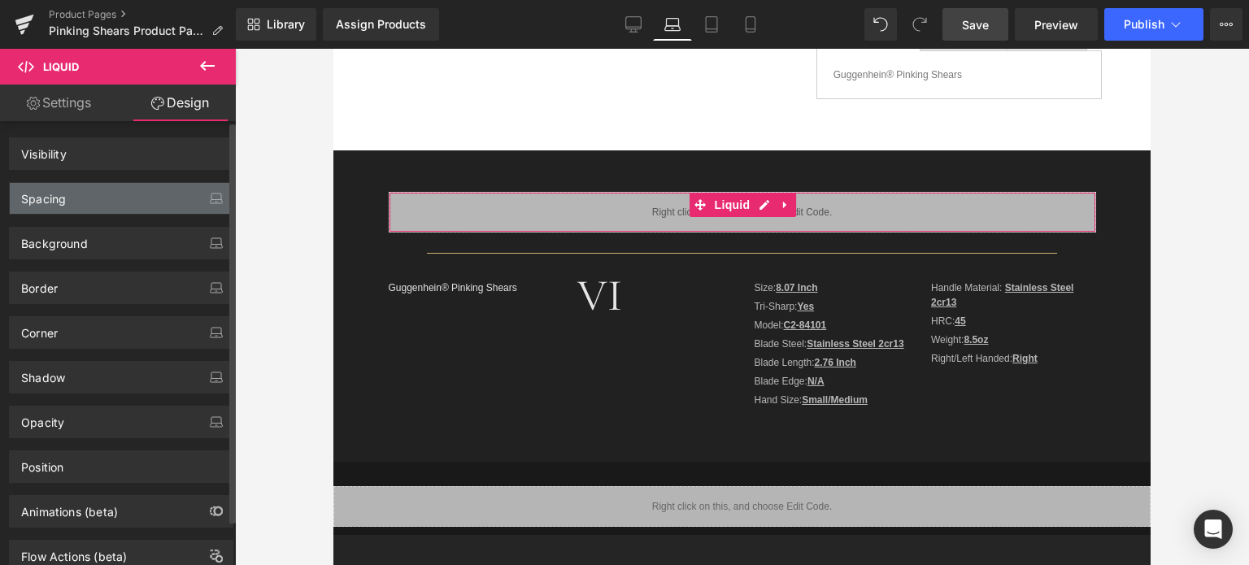
click at [108, 195] on div "Spacing" at bounding box center [121, 198] width 223 height 31
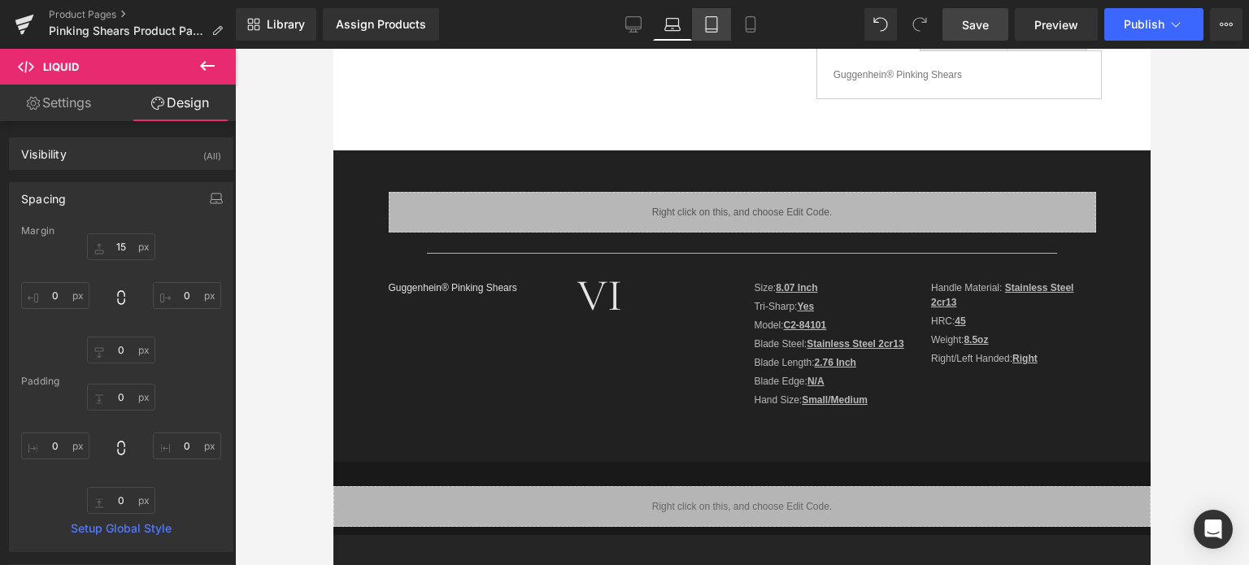
click at [709, 26] on icon at bounding box center [712, 24] width 16 height 16
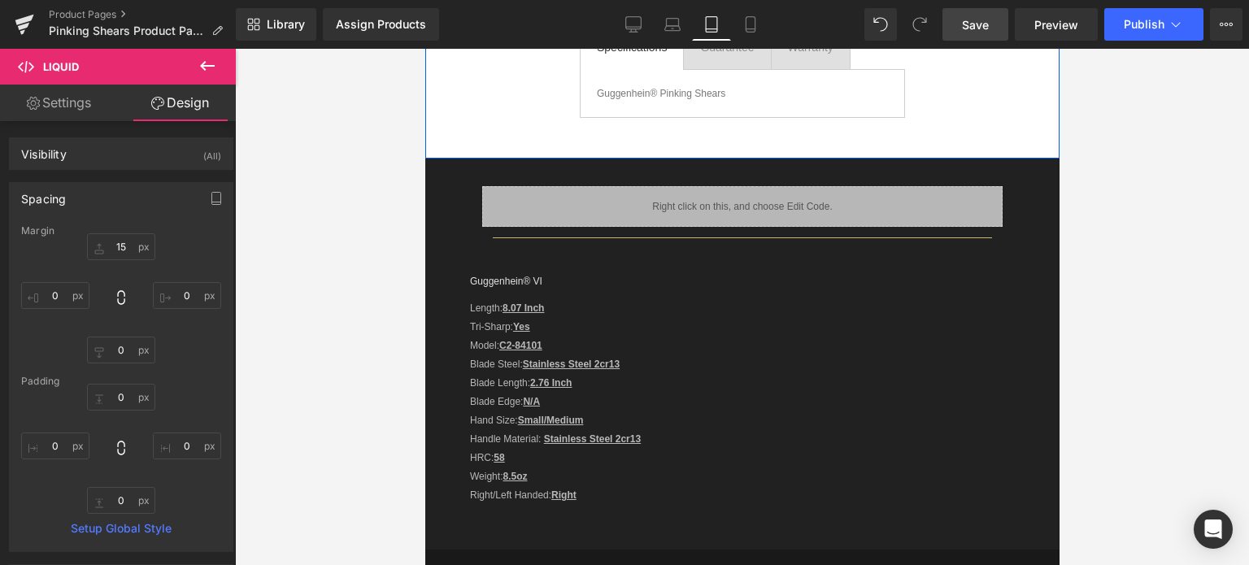
scroll to position [488, 0]
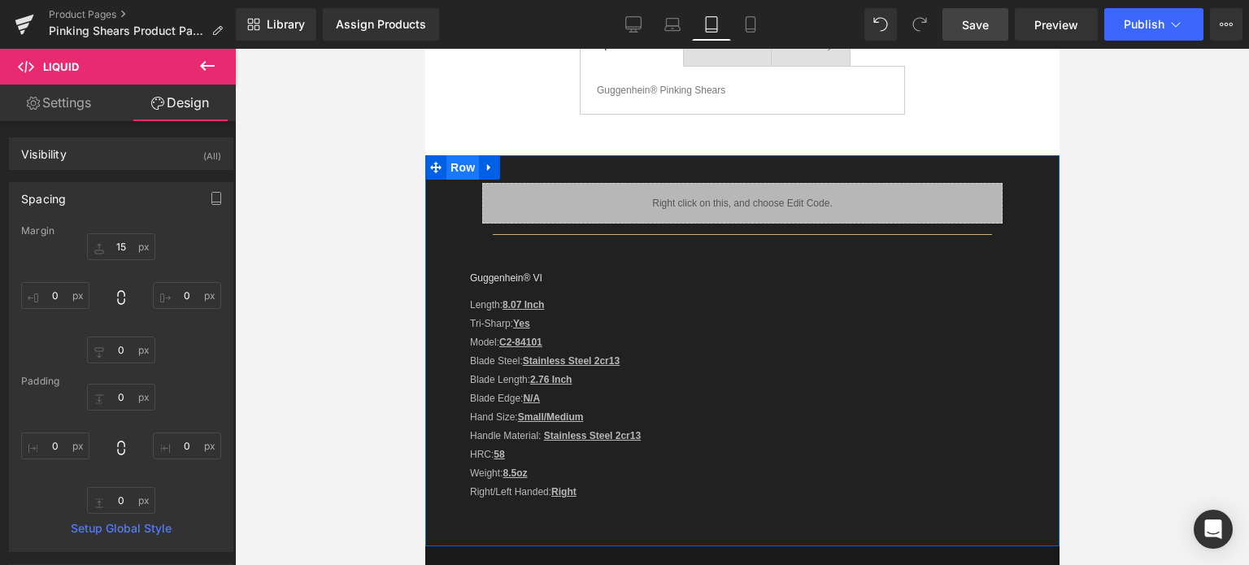
click at [460, 172] on span "Row" at bounding box center [462, 167] width 33 height 24
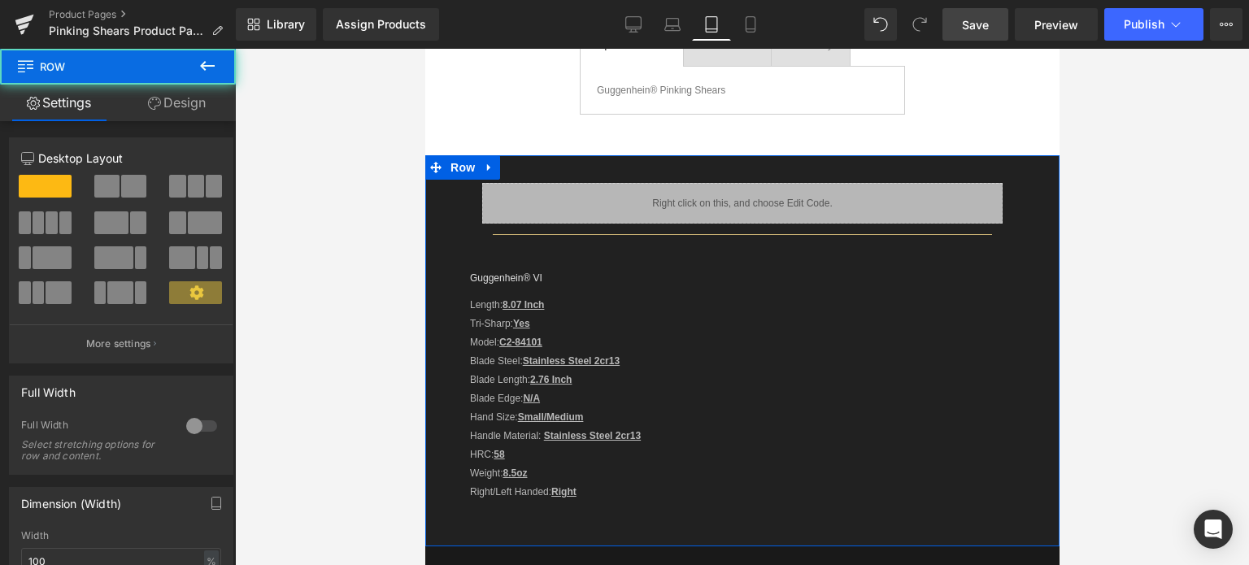
click at [179, 108] on link "Design" at bounding box center [177, 103] width 118 height 37
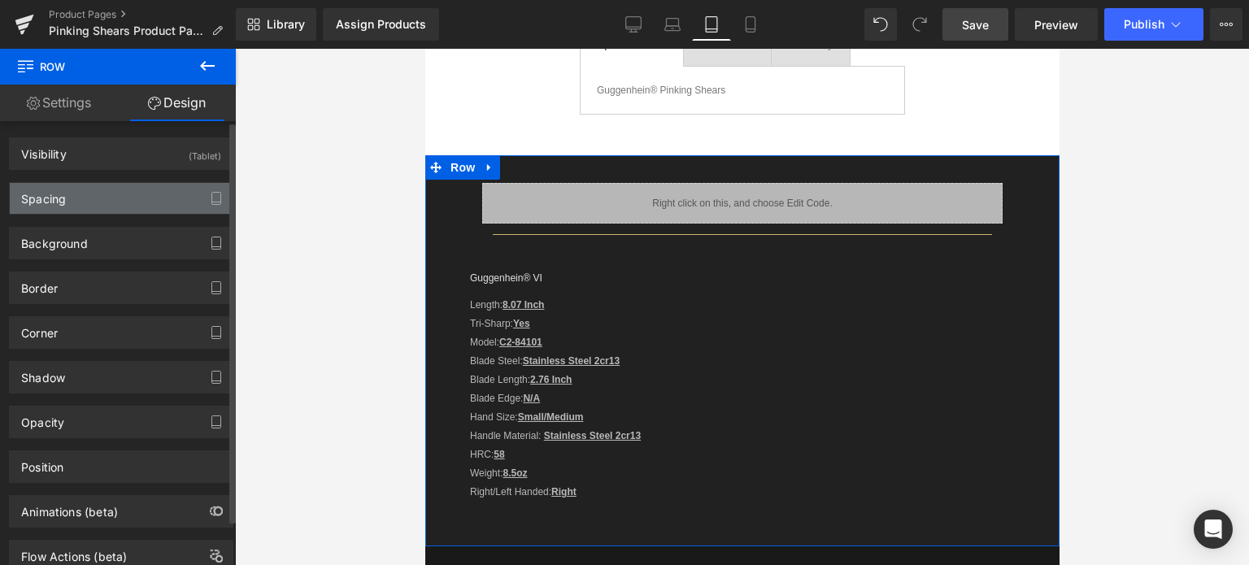
click at [100, 198] on div "Spacing" at bounding box center [121, 198] width 223 height 31
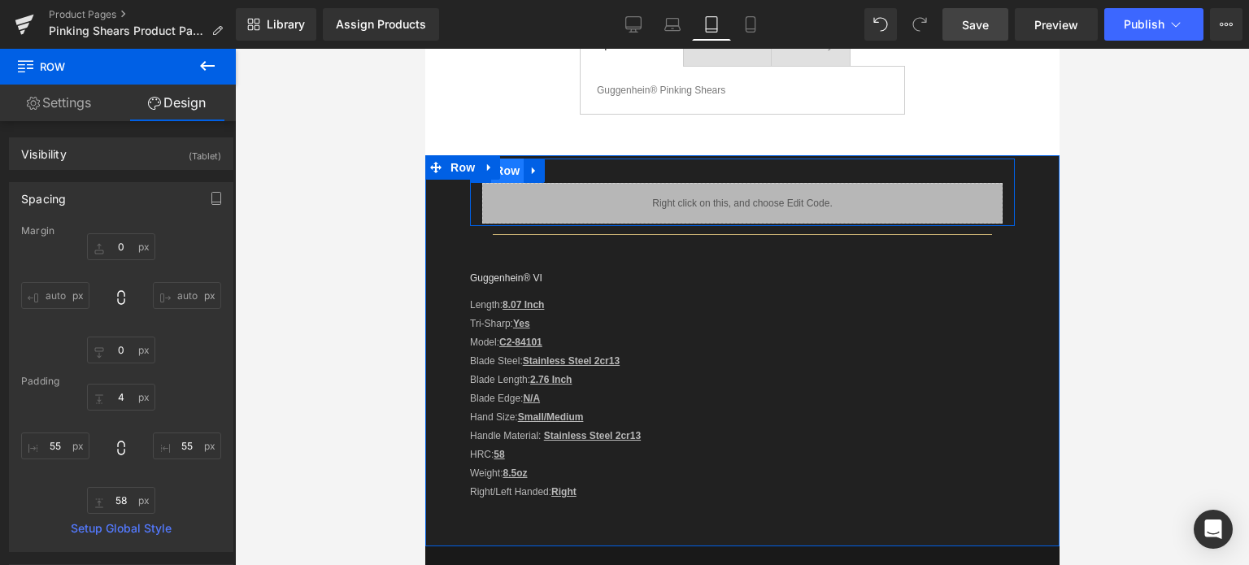
click at [513, 168] on span "Row" at bounding box center [506, 171] width 33 height 24
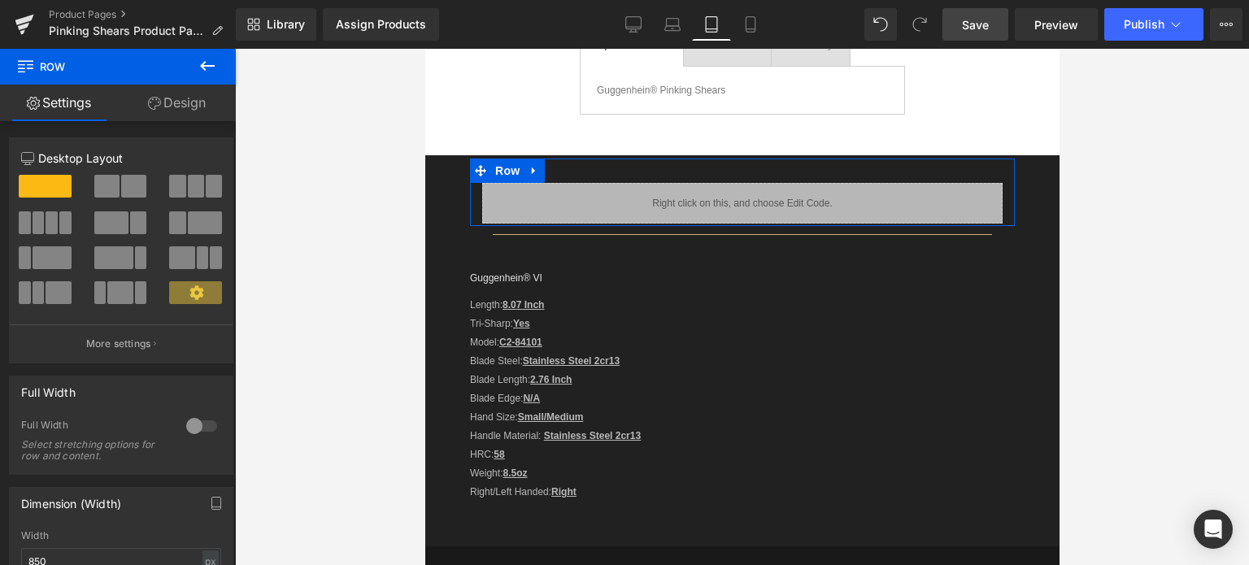
click at [176, 107] on link "Design" at bounding box center [177, 103] width 118 height 37
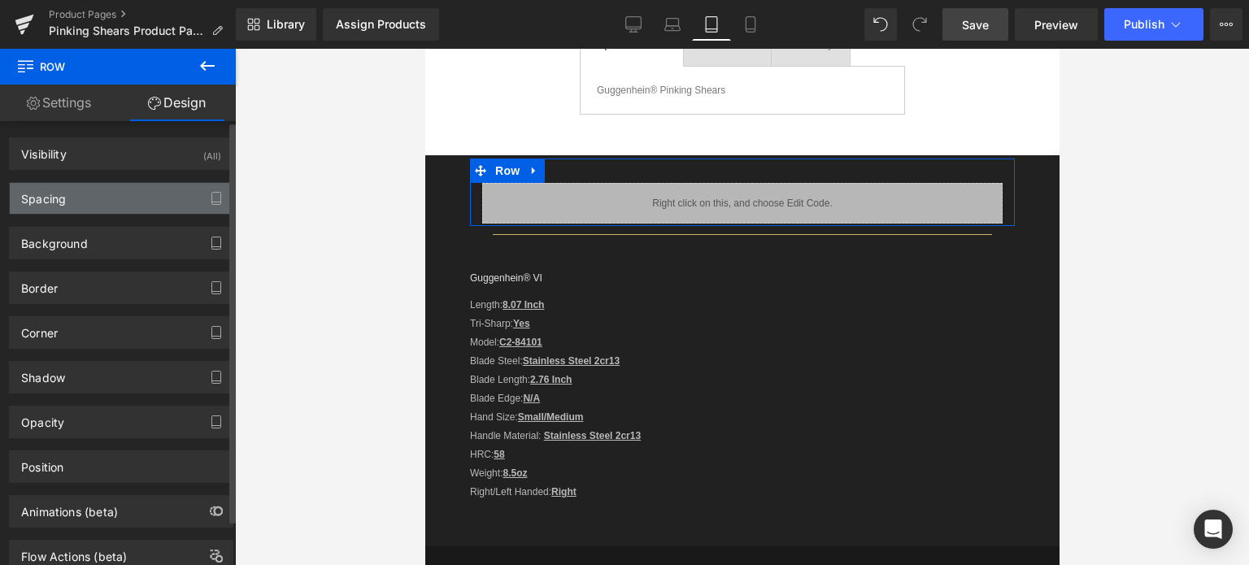
click at [102, 198] on div "Spacing" at bounding box center [121, 198] width 223 height 31
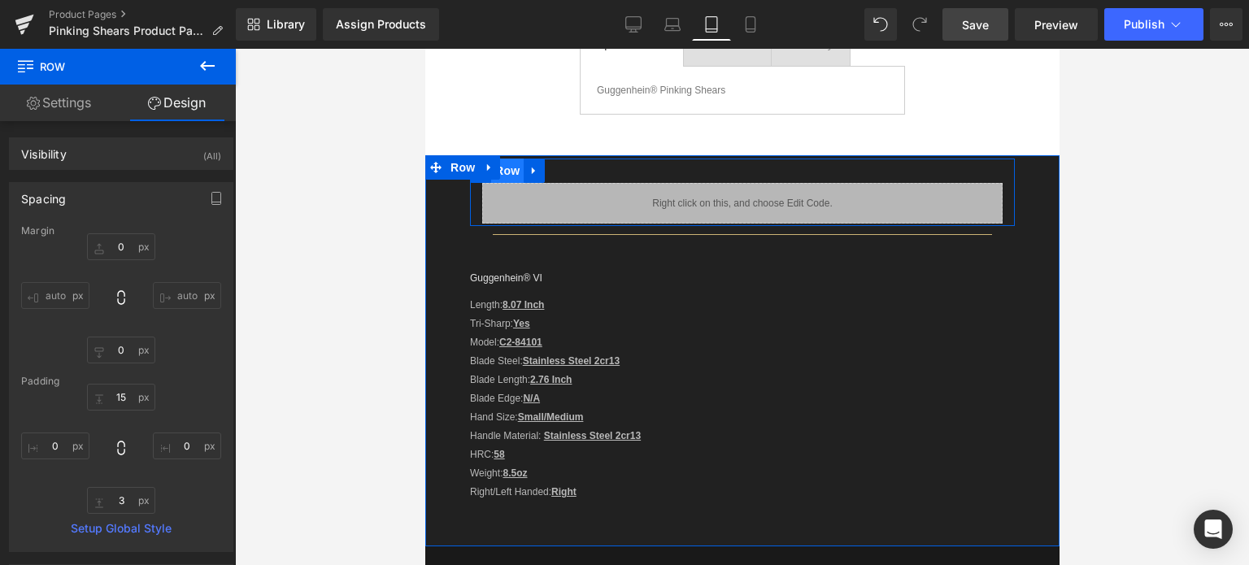
click at [509, 177] on span "Row" at bounding box center [506, 171] width 33 height 24
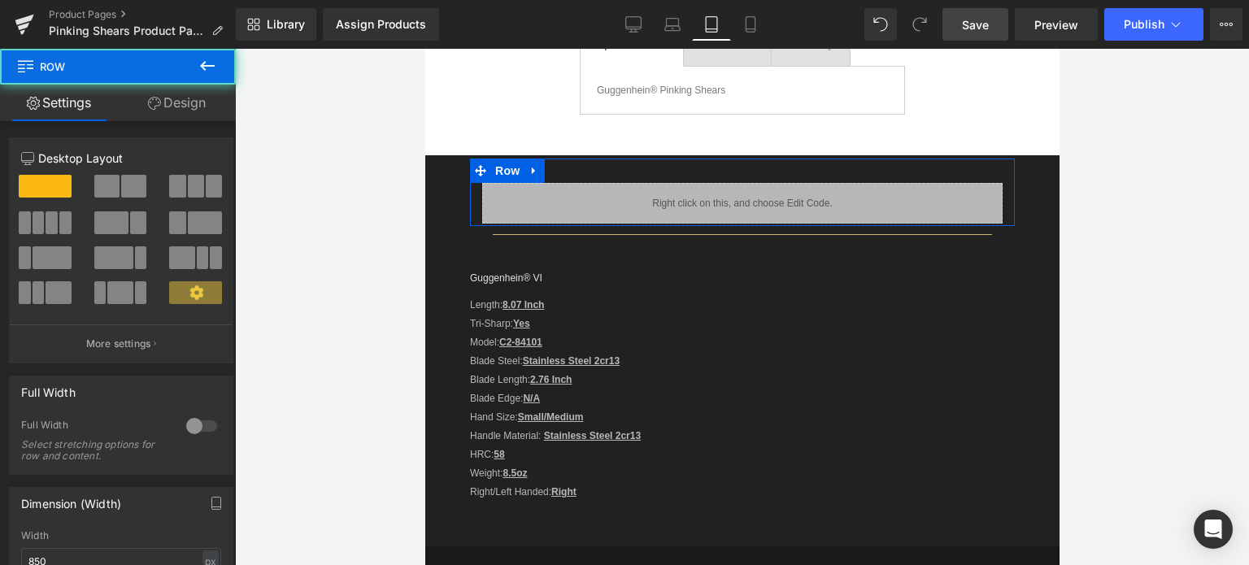
drag, startPoint x: 193, startPoint y: 98, endPoint x: 91, endPoint y: 201, distance: 144.9
click at [193, 98] on link "Design" at bounding box center [177, 103] width 118 height 37
click at [0, 0] on div "Spacing" at bounding box center [0, 0] width 0 height 0
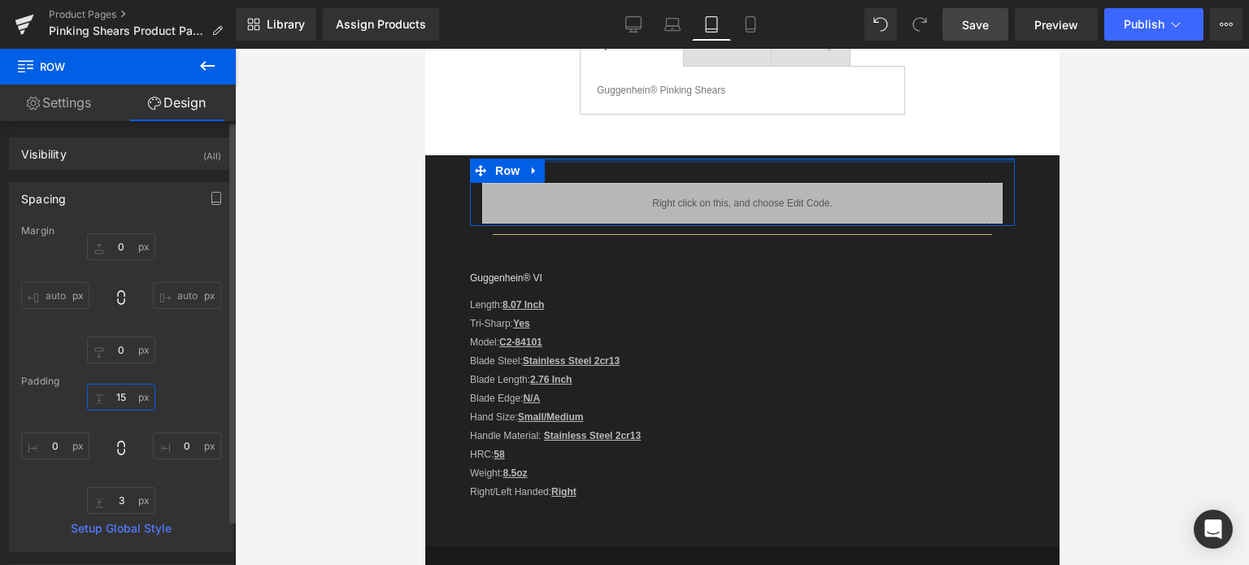
click at [126, 399] on input "text" at bounding box center [121, 397] width 68 height 27
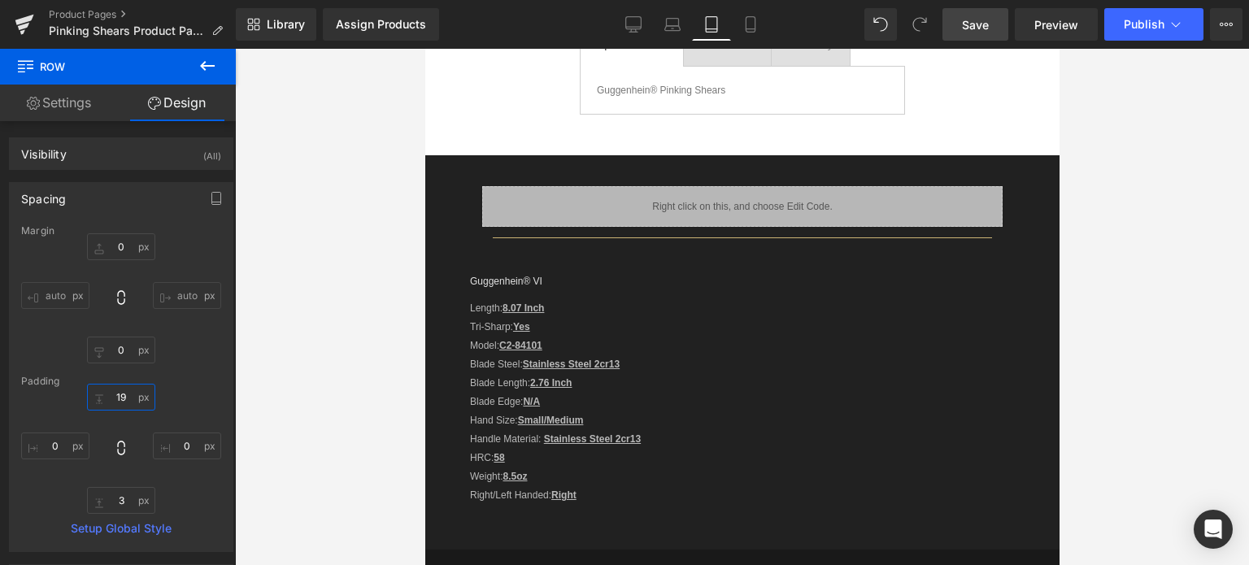
type input "19"
click at [983, 24] on span "Save" at bounding box center [975, 24] width 27 height 17
click at [758, 21] on icon at bounding box center [751, 24] width 16 height 16
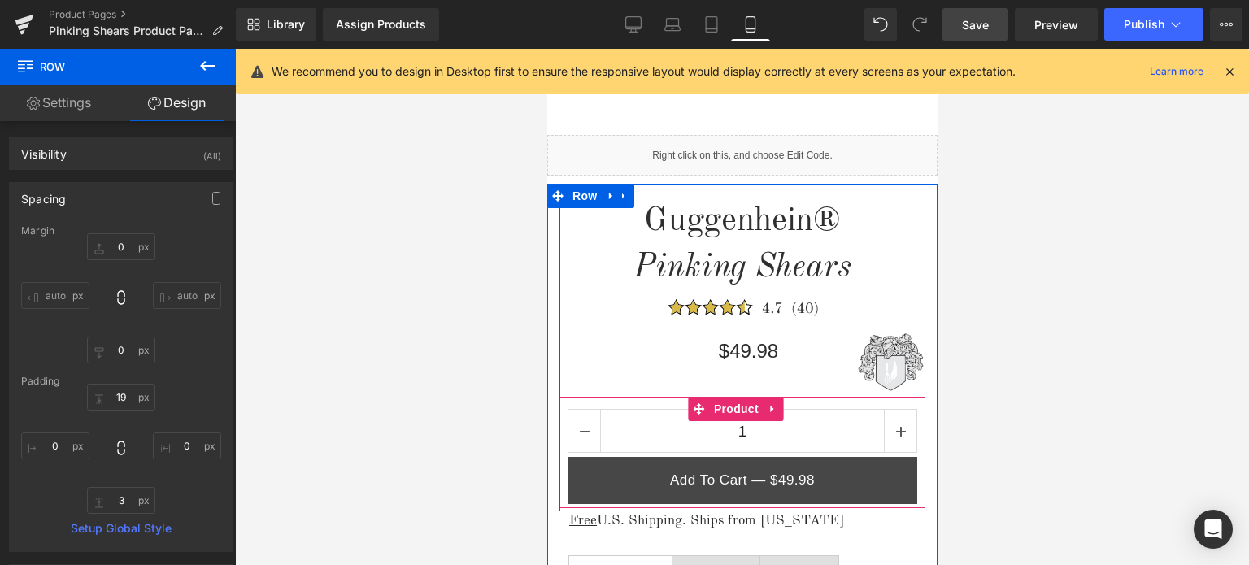
scroll to position [569, 0]
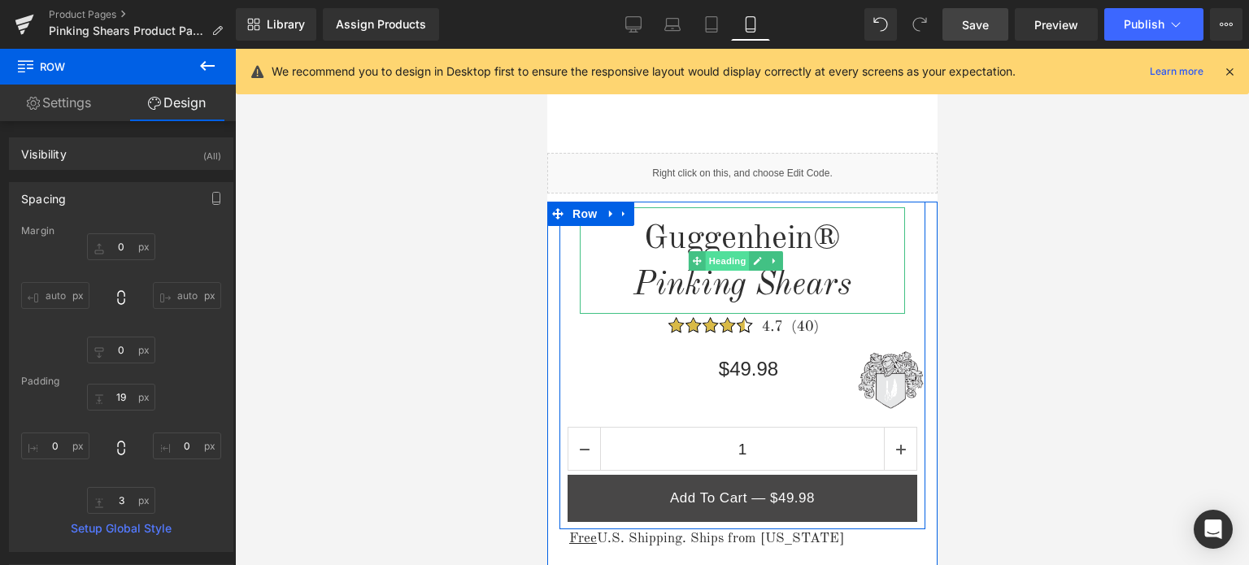
click at [734, 264] on span "Heading" at bounding box center [727, 261] width 44 height 20
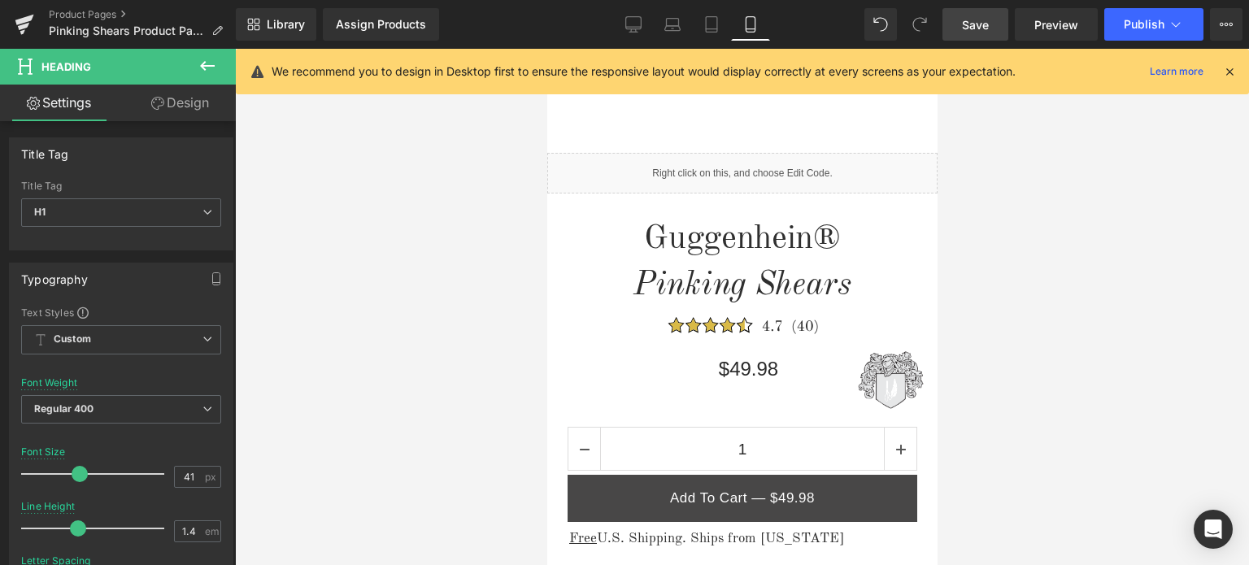
click at [1231, 72] on icon at bounding box center [1230, 71] width 15 height 15
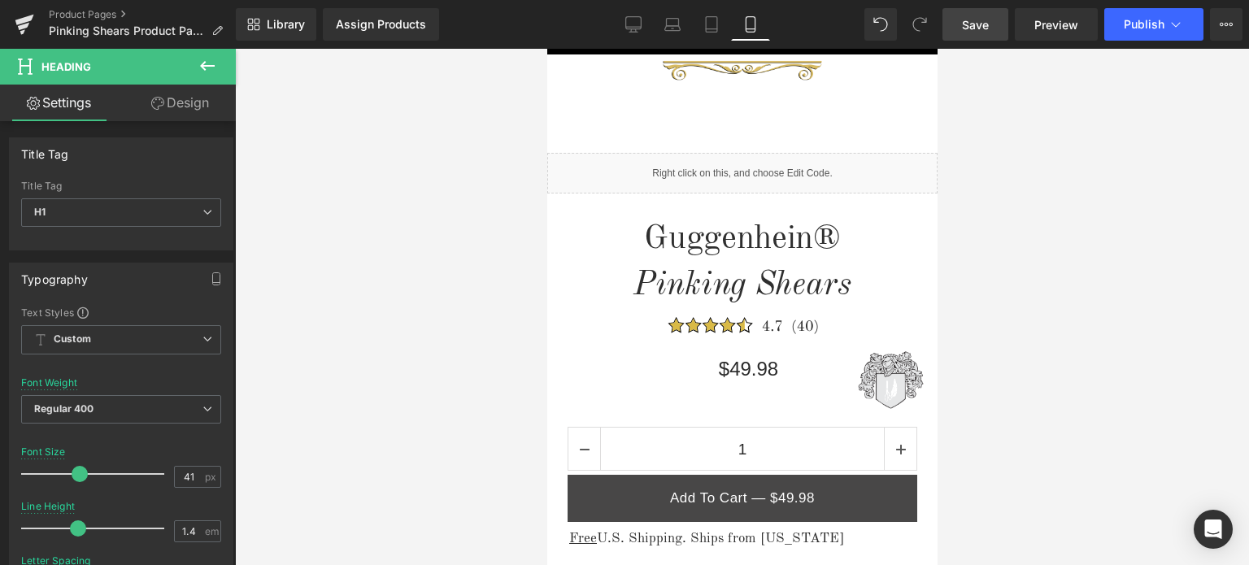
click at [987, 26] on span "Save" at bounding box center [975, 24] width 27 height 17
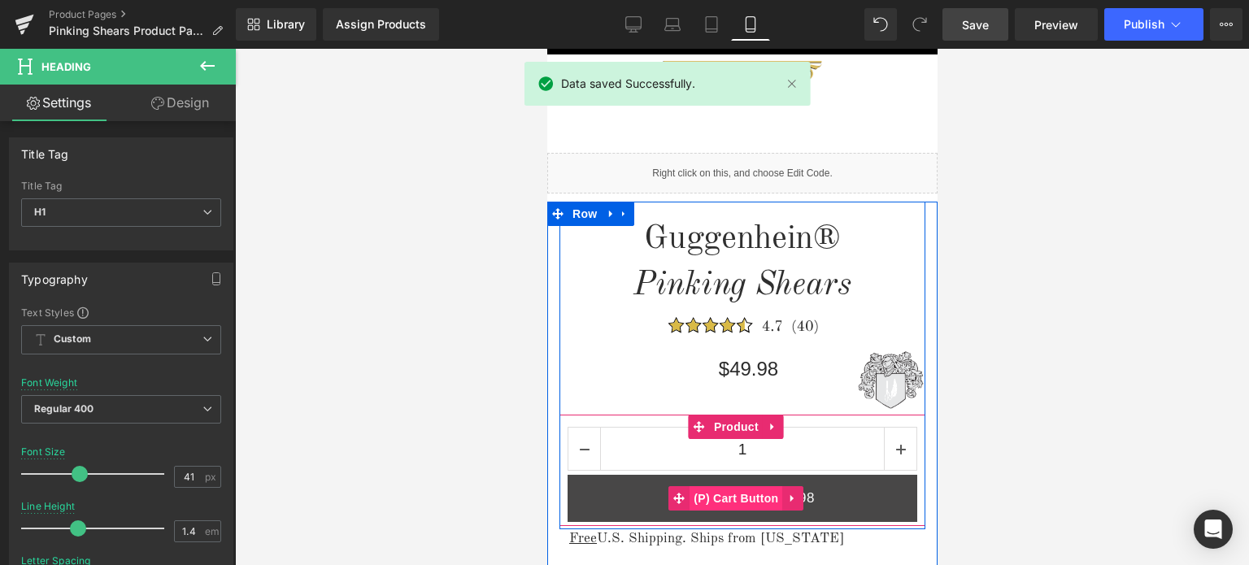
click at [733, 496] on span "(P) Cart Button" at bounding box center [735, 498] width 93 height 24
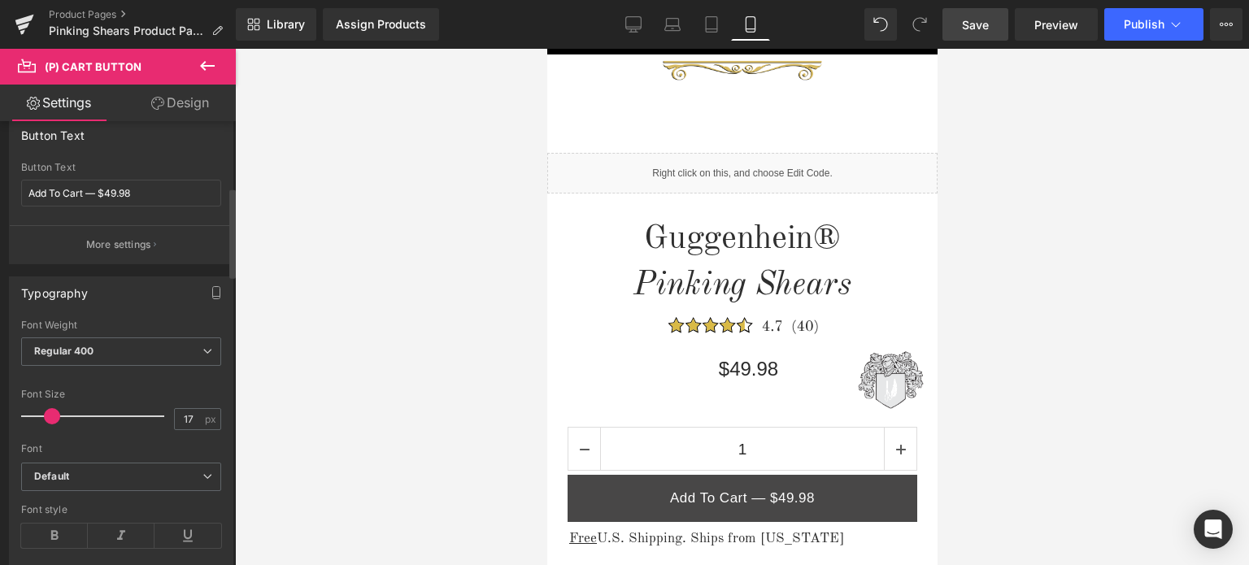
scroll to position [325, 0]
click at [976, 23] on span "Save" at bounding box center [975, 24] width 27 height 17
click at [1050, 24] on span "Preview" at bounding box center [1057, 24] width 44 height 17
click at [984, 27] on span "Save" at bounding box center [975, 24] width 27 height 17
click at [983, 25] on span "Save" at bounding box center [975, 24] width 27 height 17
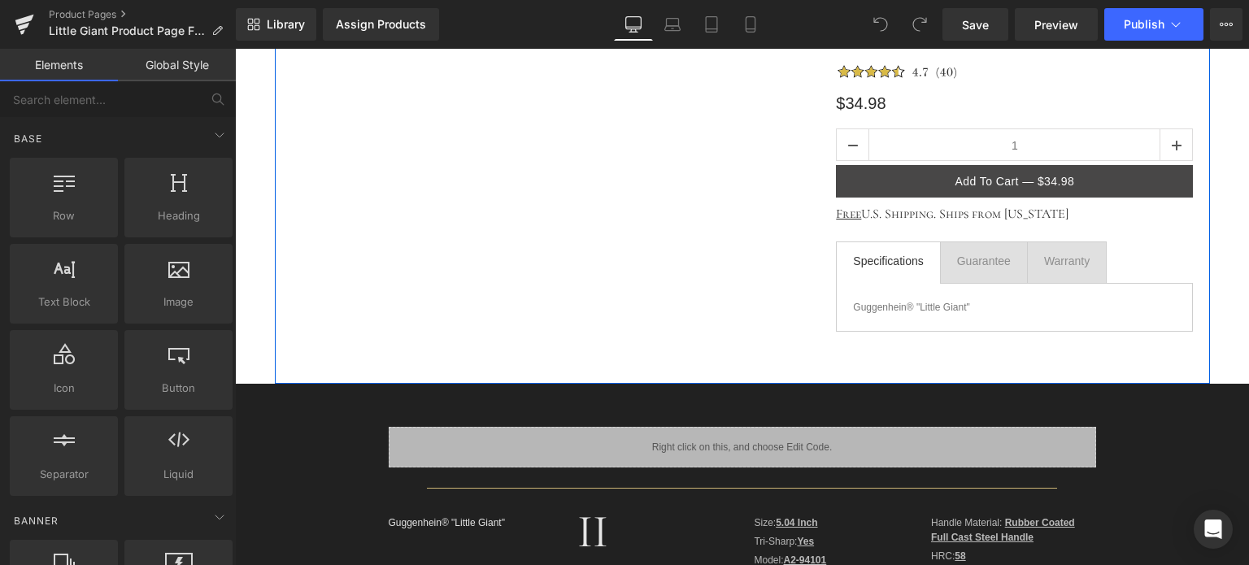
scroll to position [488, 0]
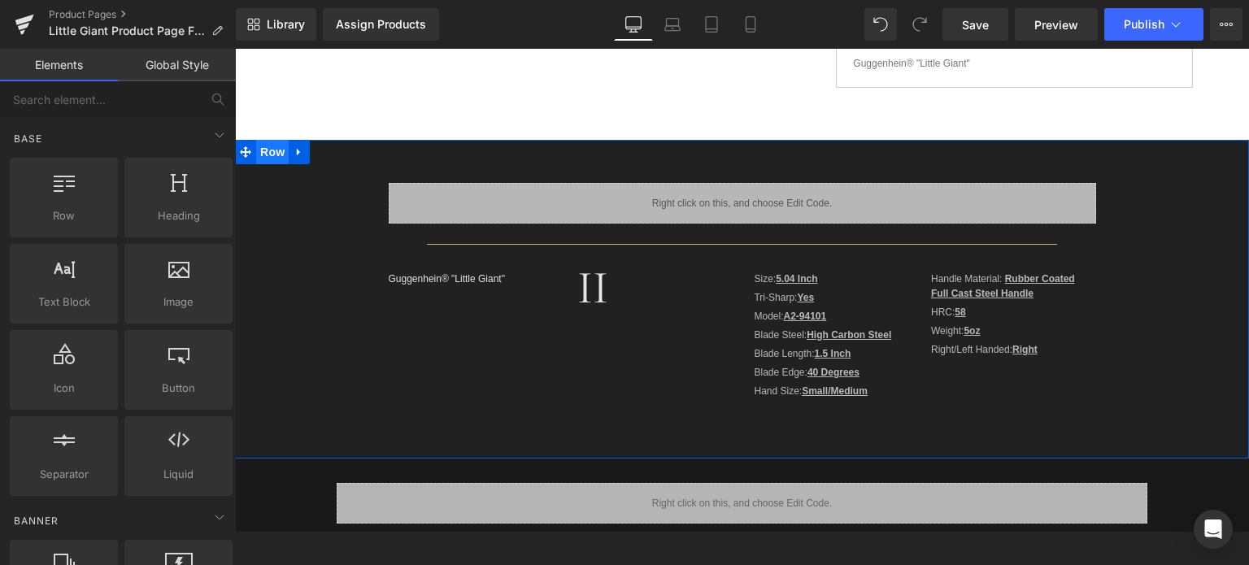
click at [275, 159] on span "Row" at bounding box center [272, 152] width 33 height 24
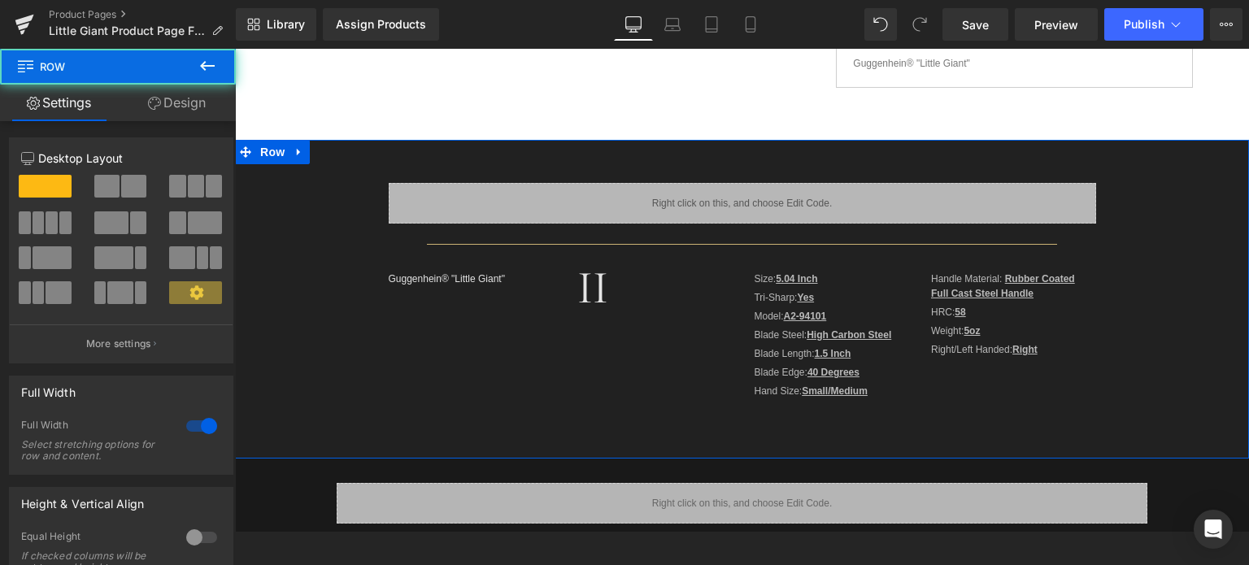
scroll to position [236, 0]
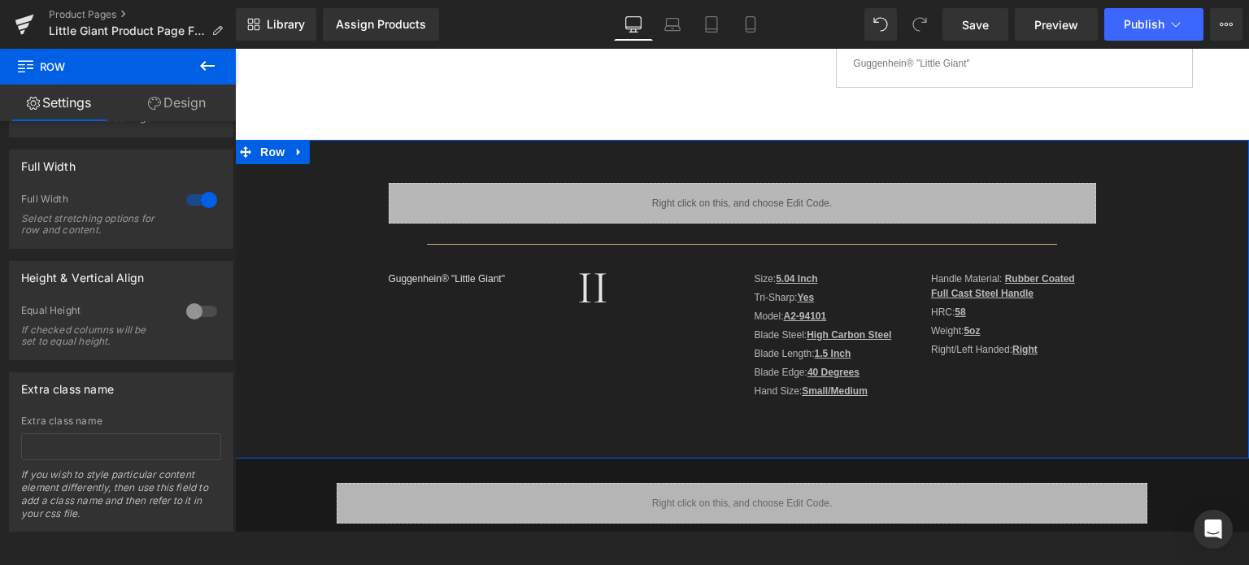
click at [194, 102] on link "Design" at bounding box center [177, 103] width 118 height 37
click at [0, 0] on div "Background" at bounding box center [0, 0] width 0 height 0
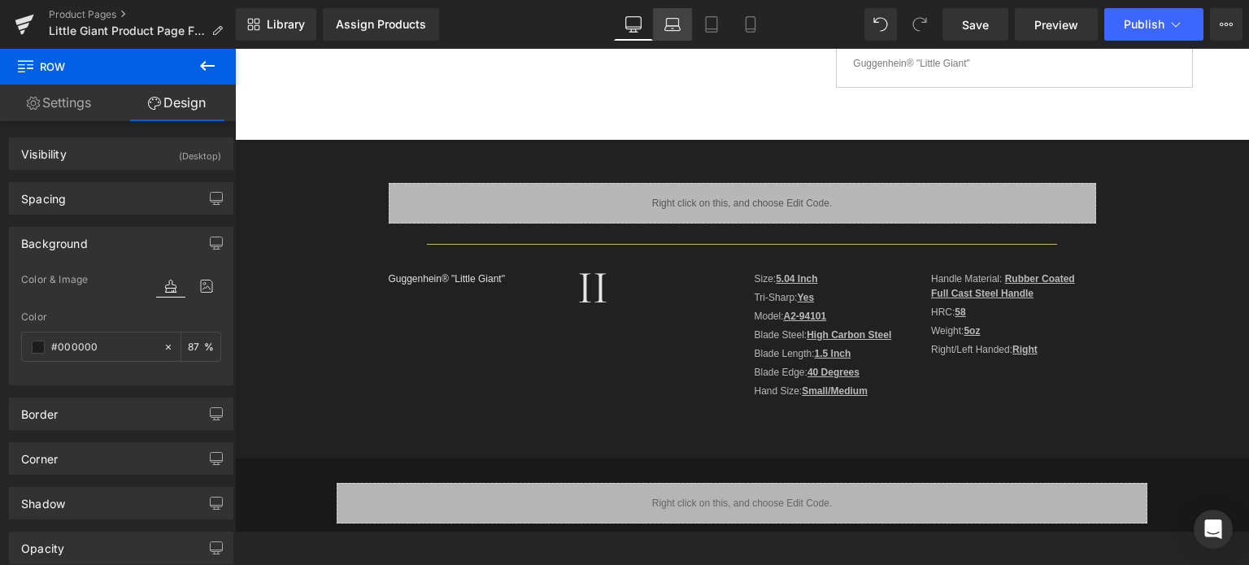
click at [680, 28] on icon at bounding box center [673, 24] width 16 height 16
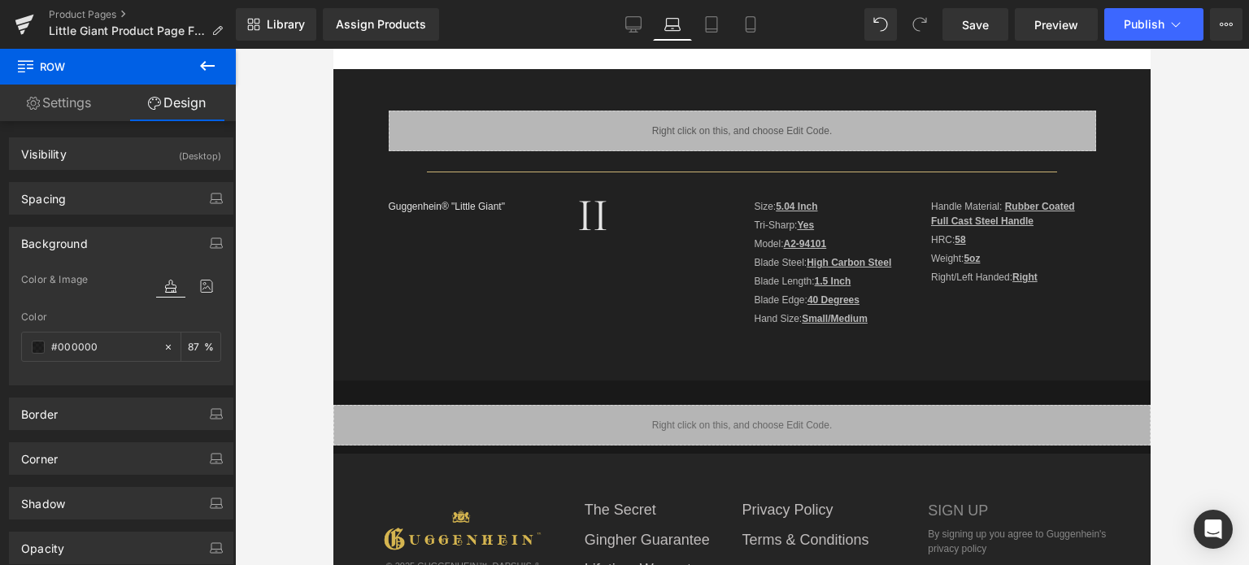
type input "87"
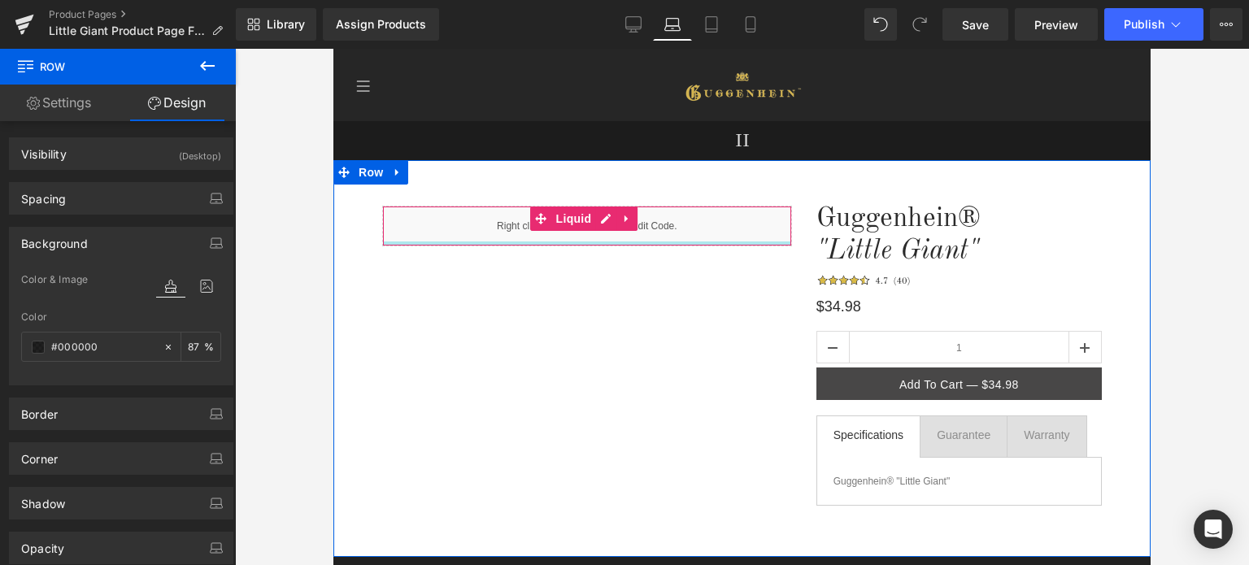
scroll to position [407, 0]
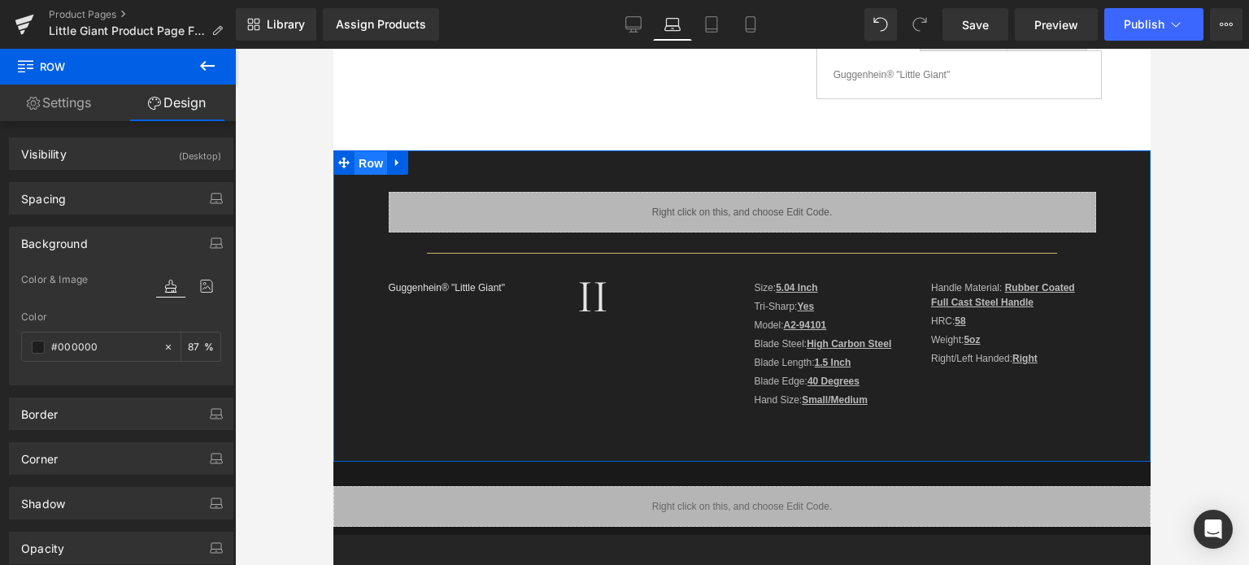
click at [368, 165] on span "Row" at bounding box center [371, 163] width 33 height 24
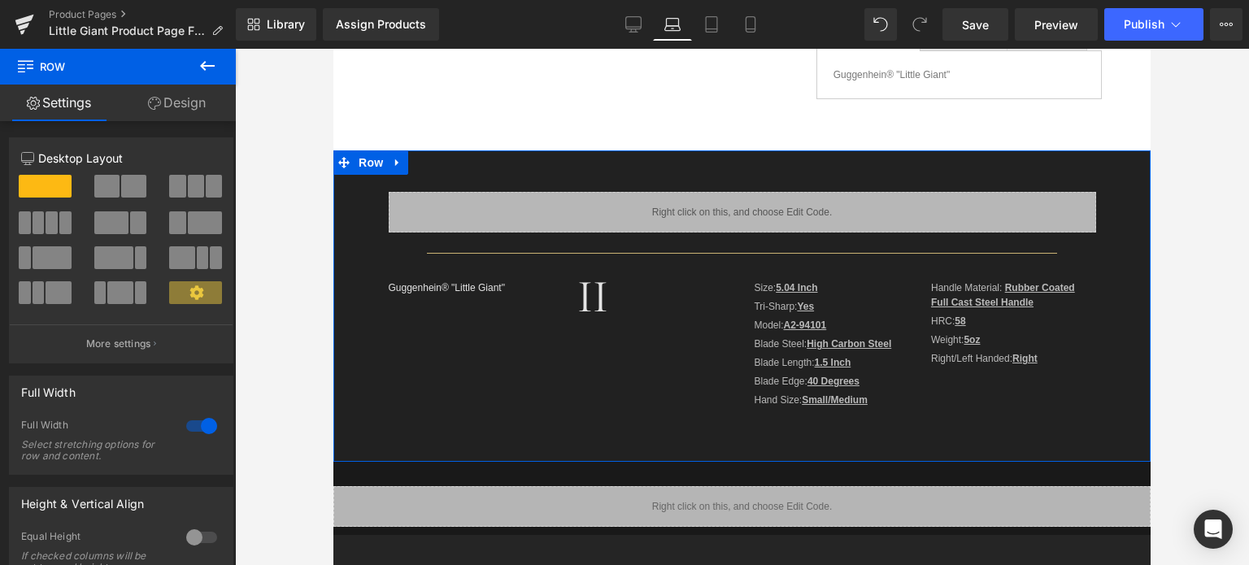
click at [190, 100] on link "Design" at bounding box center [177, 103] width 118 height 37
click at [0, 0] on div "Background" at bounding box center [0, 0] width 0 height 0
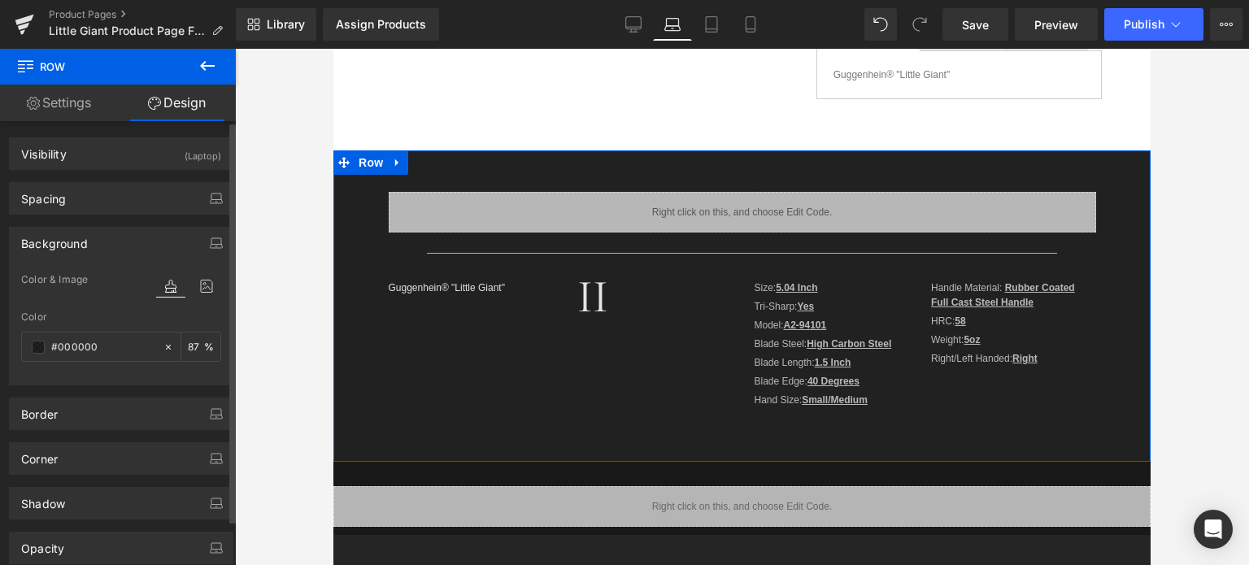
type input "#000000"
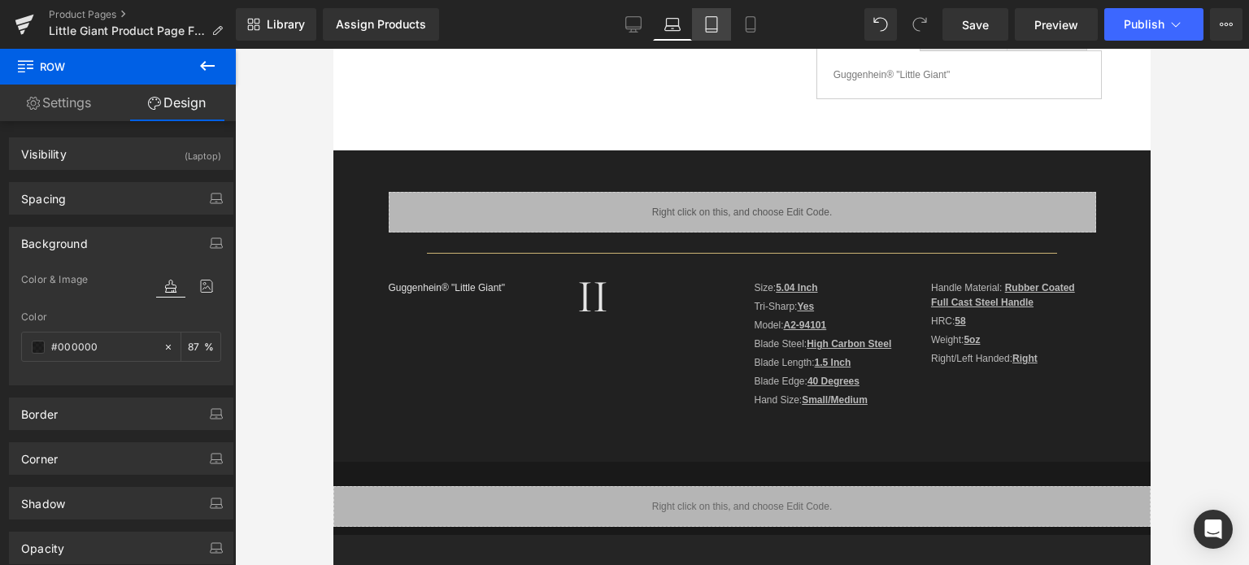
click at [711, 22] on icon at bounding box center [712, 24] width 16 height 16
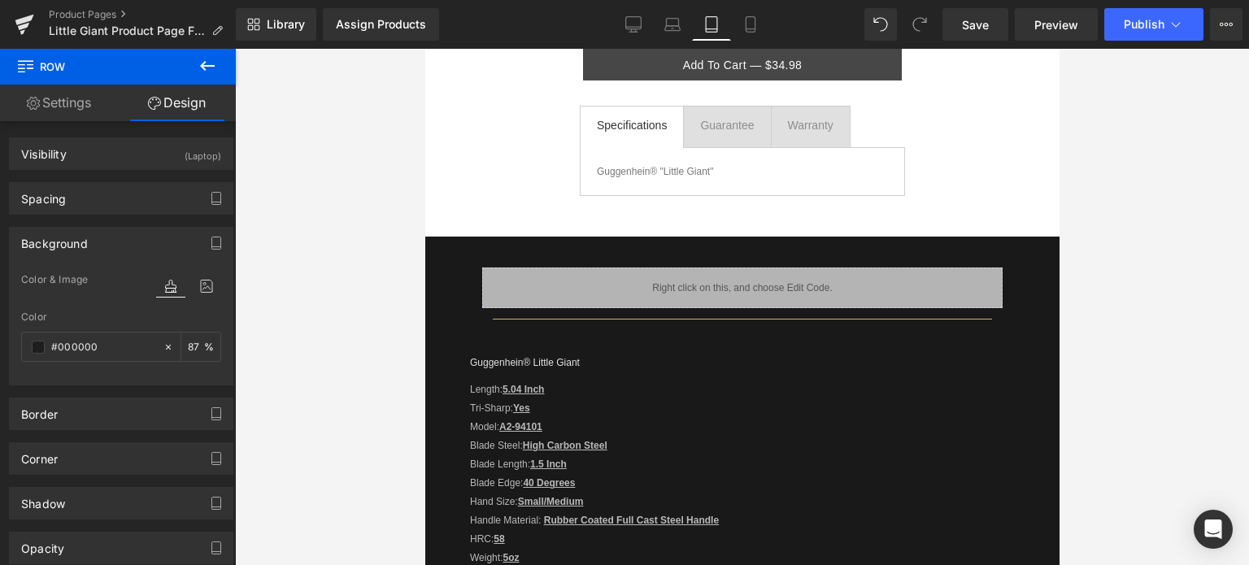
type input "87"
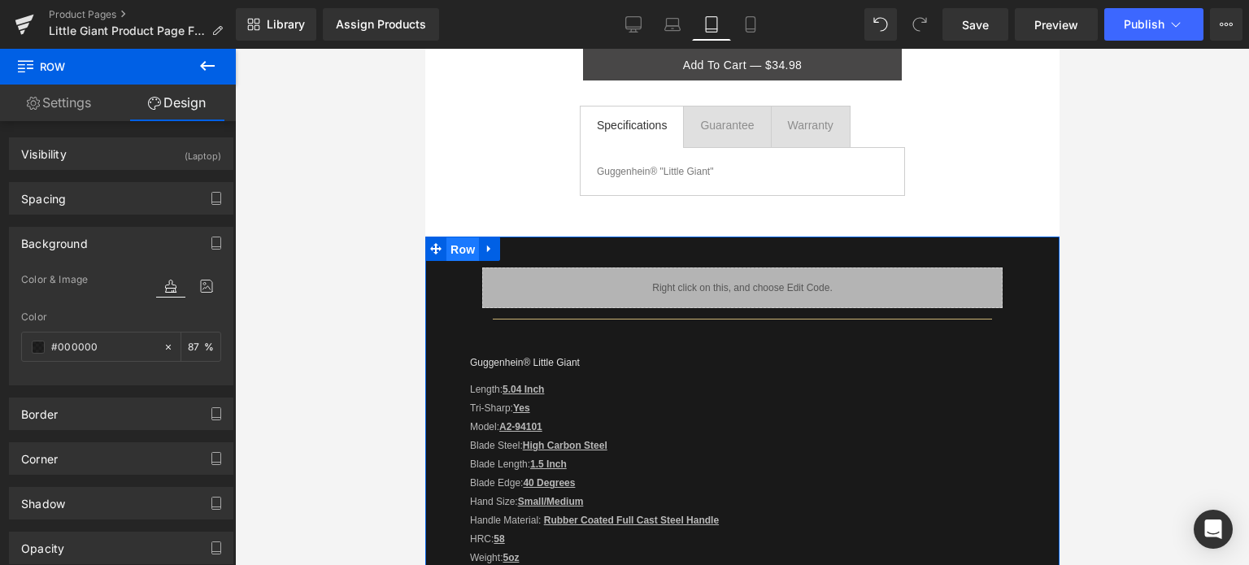
click at [460, 251] on span "Row" at bounding box center [462, 250] width 33 height 24
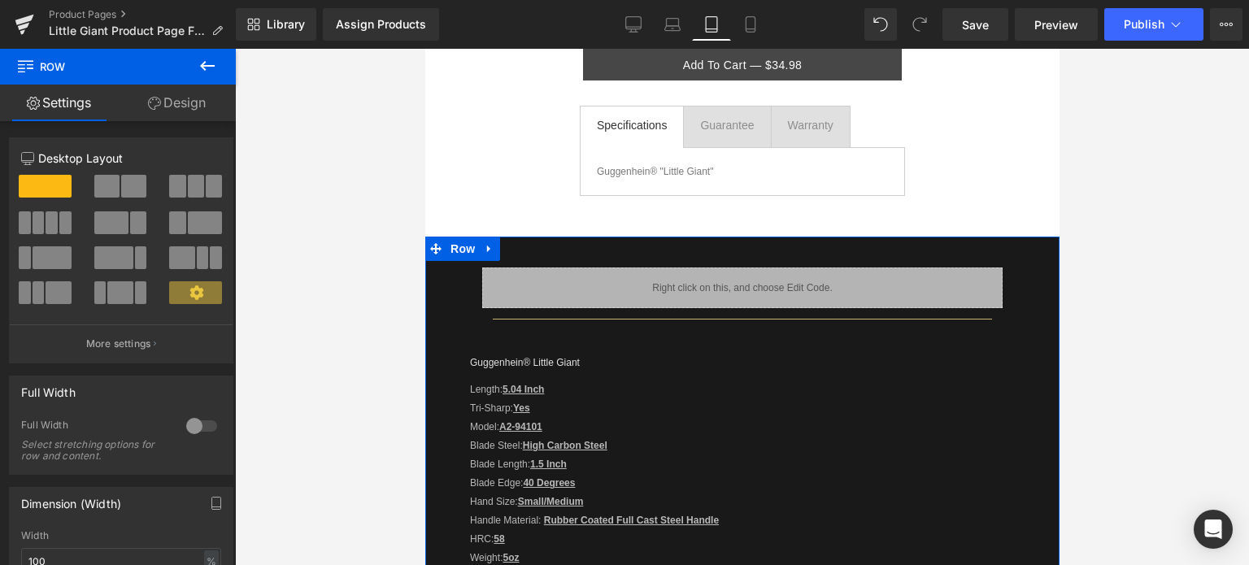
click at [185, 101] on link "Design" at bounding box center [177, 103] width 118 height 37
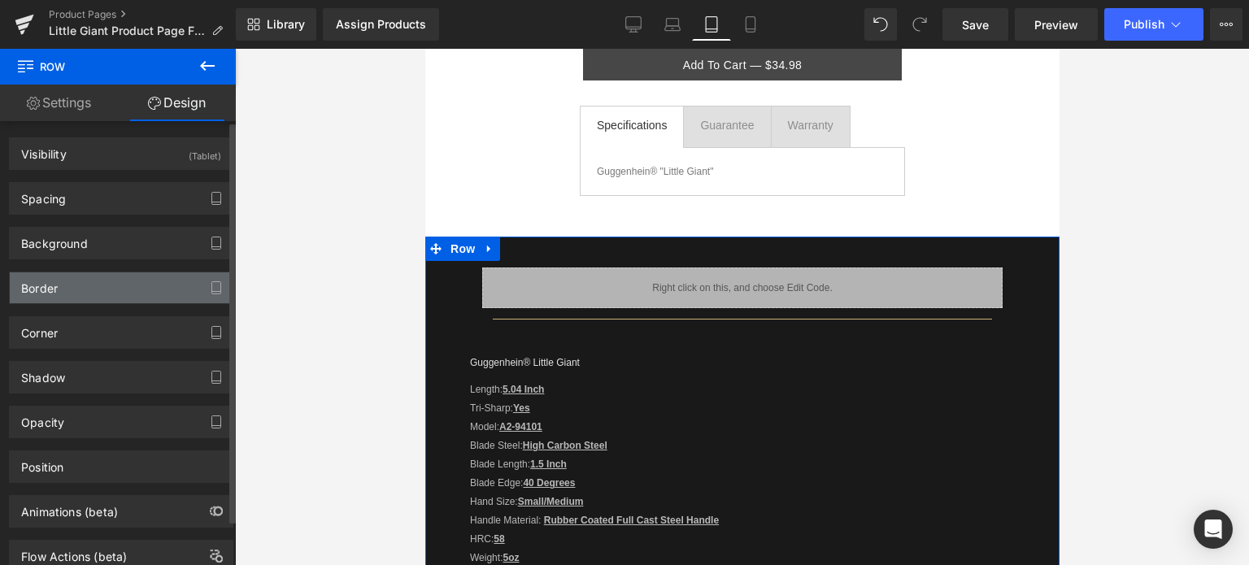
type input "#000000"
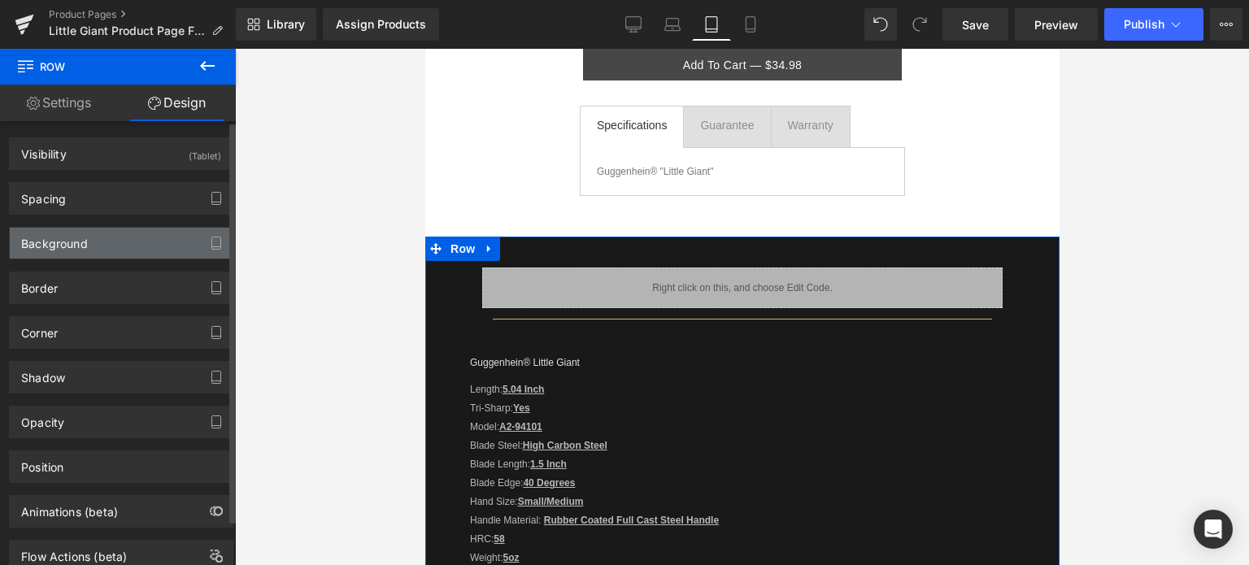
click at [145, 243] on div "Background" at bounding box center [121, 243] width 223 height 31
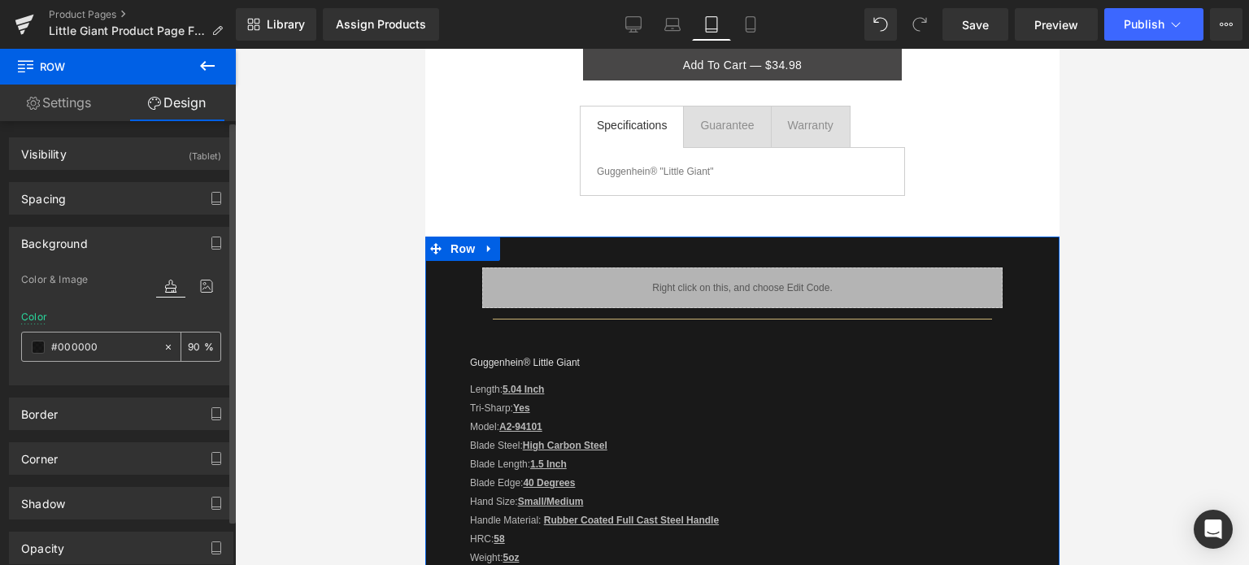
click at [33, 346] on span at bounding box center [38, 347] width 13 height 13
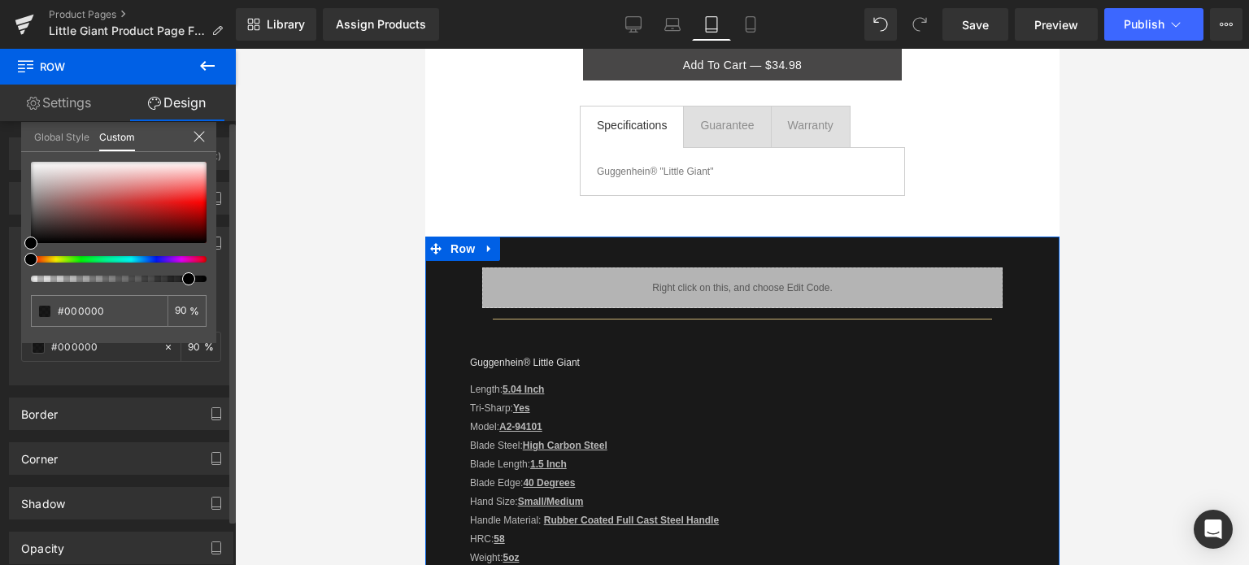
type input "93"
type input "92"
type input "91"
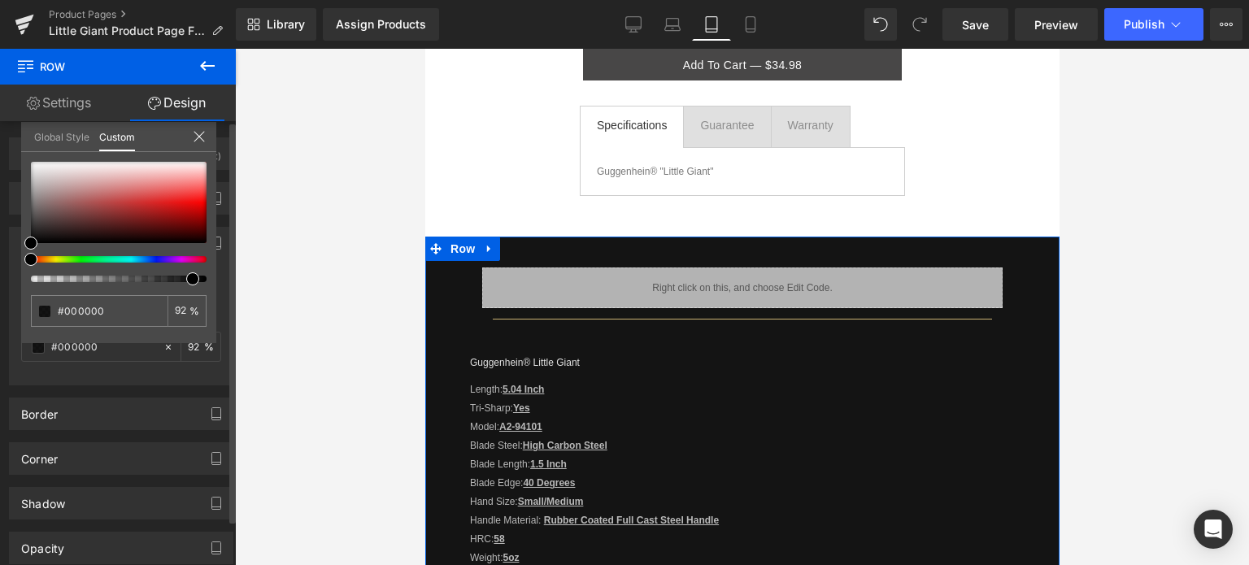
type input "91"
type input "90"
type input "89"
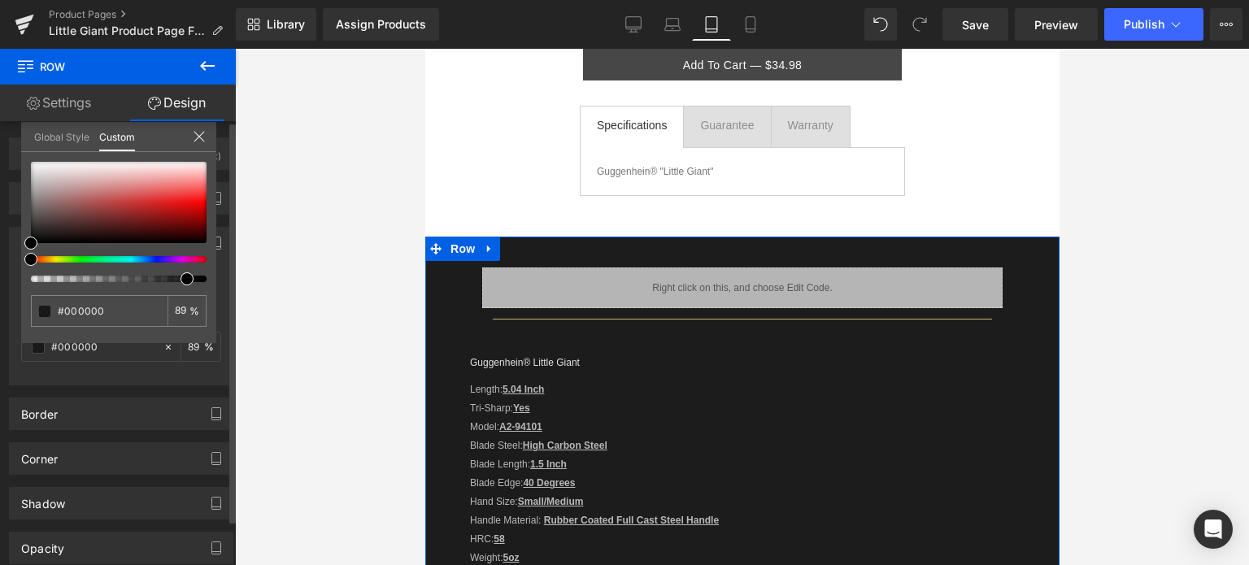
type input "88"
type input "87"
drag, startPoint x: 186, startPoint y: 278, endPoint x: 175, endPoint y: 277, distance: 11.4
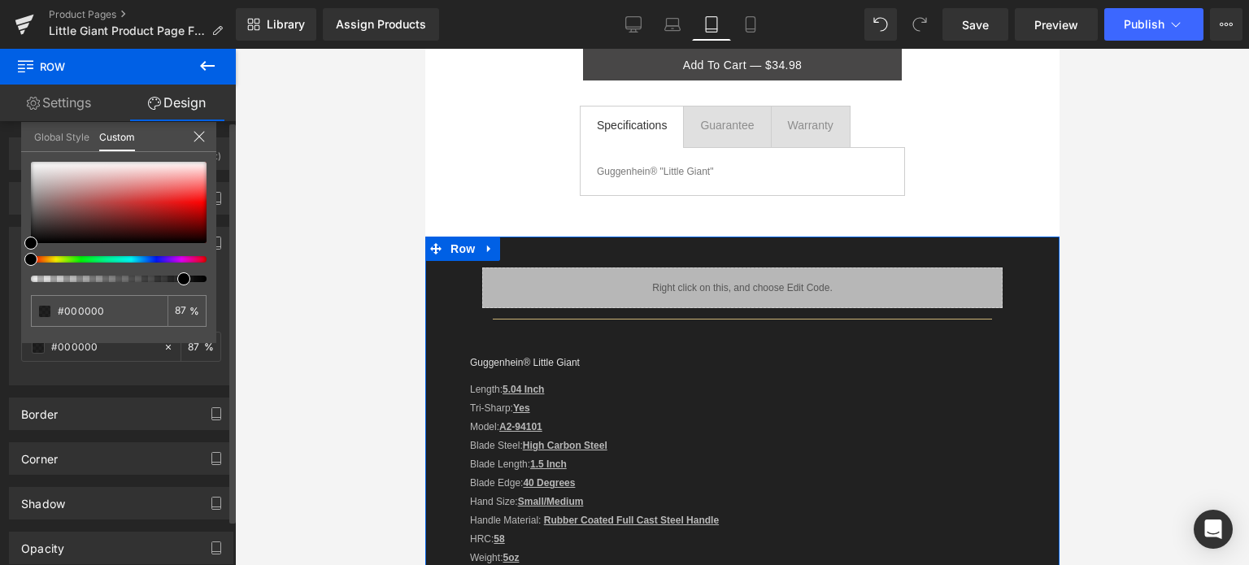
click at [175, 277] on div at bounding box center [112, 279] width 176 height 7
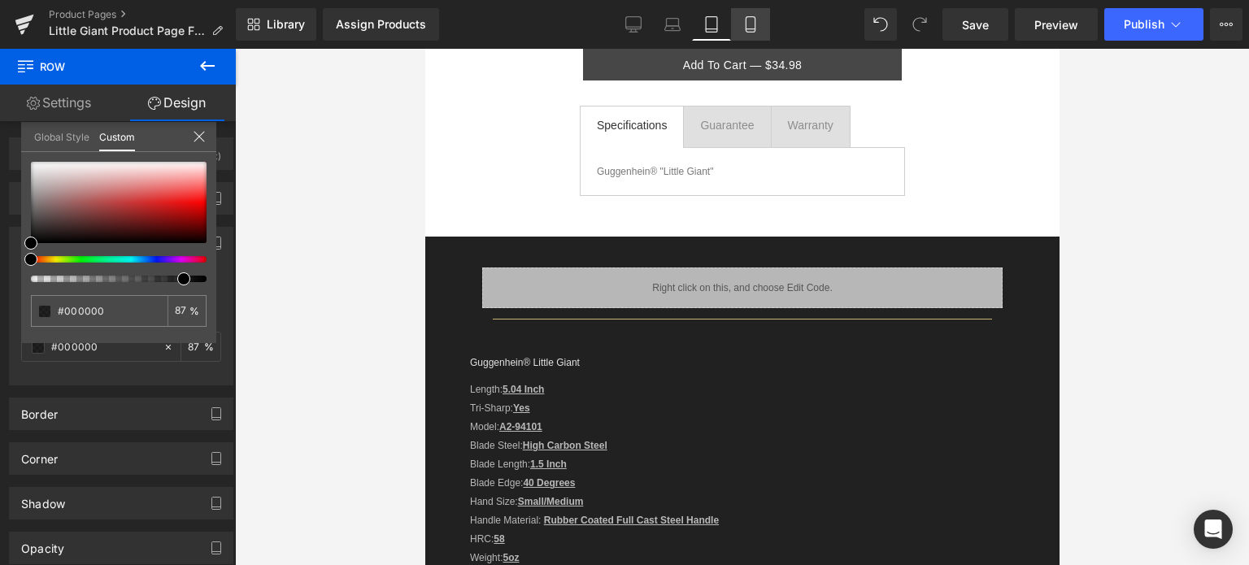
click at [756, 24] on icon at bounding box center [751, 24] width 16 height 16
type input "90"
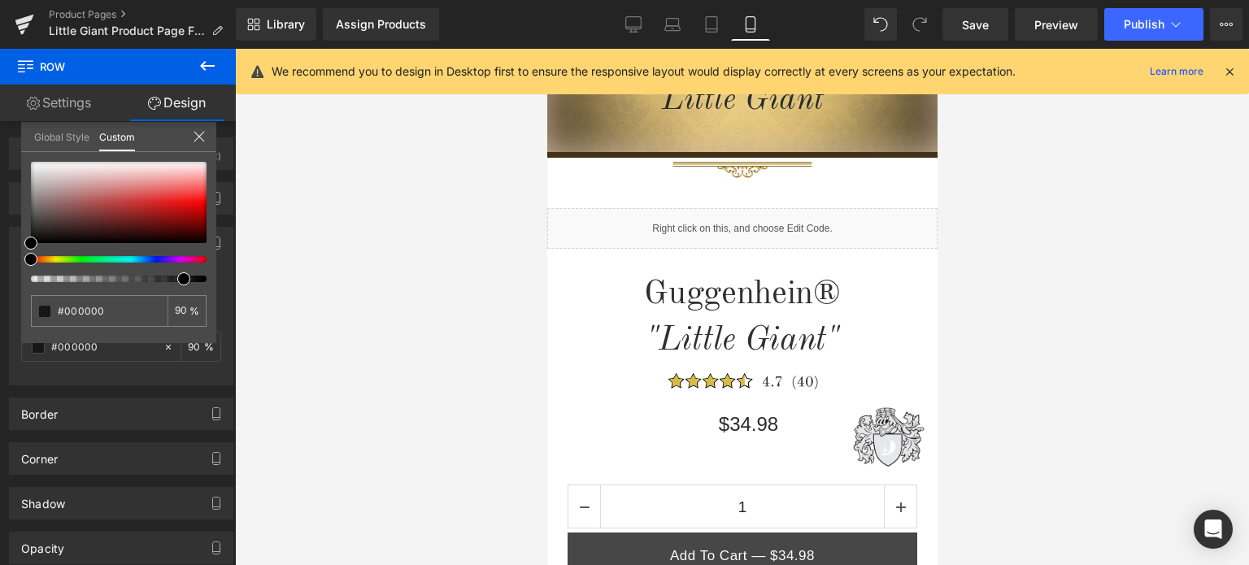
scroll to position [0, 0]
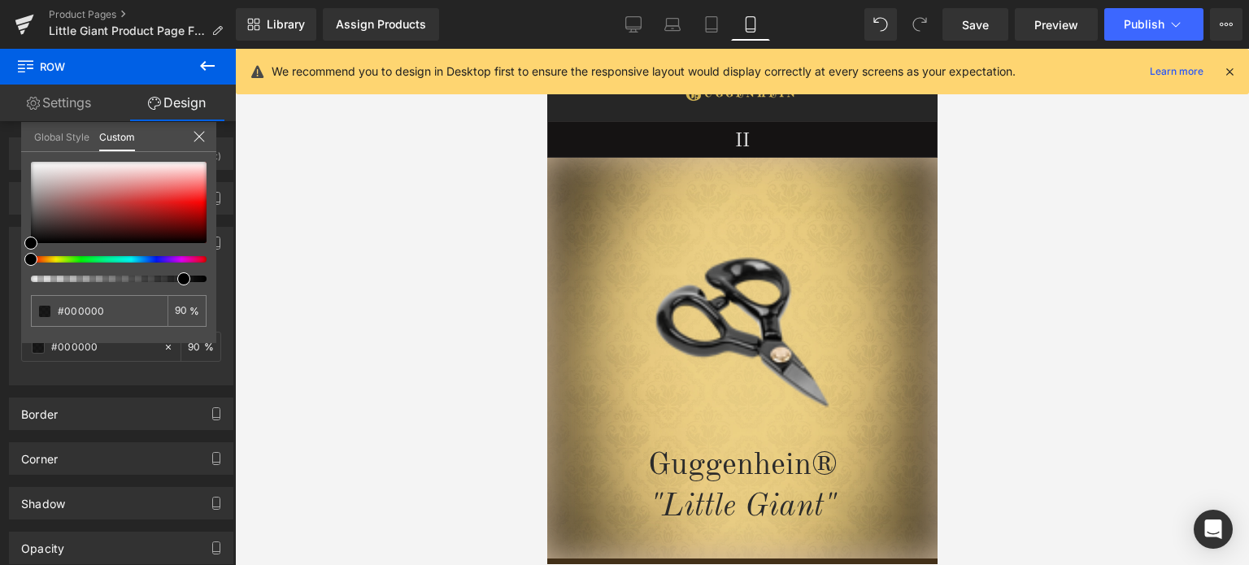
click at [1231, 72] on icon at bounding box center [1230, 71] width 15 height 15
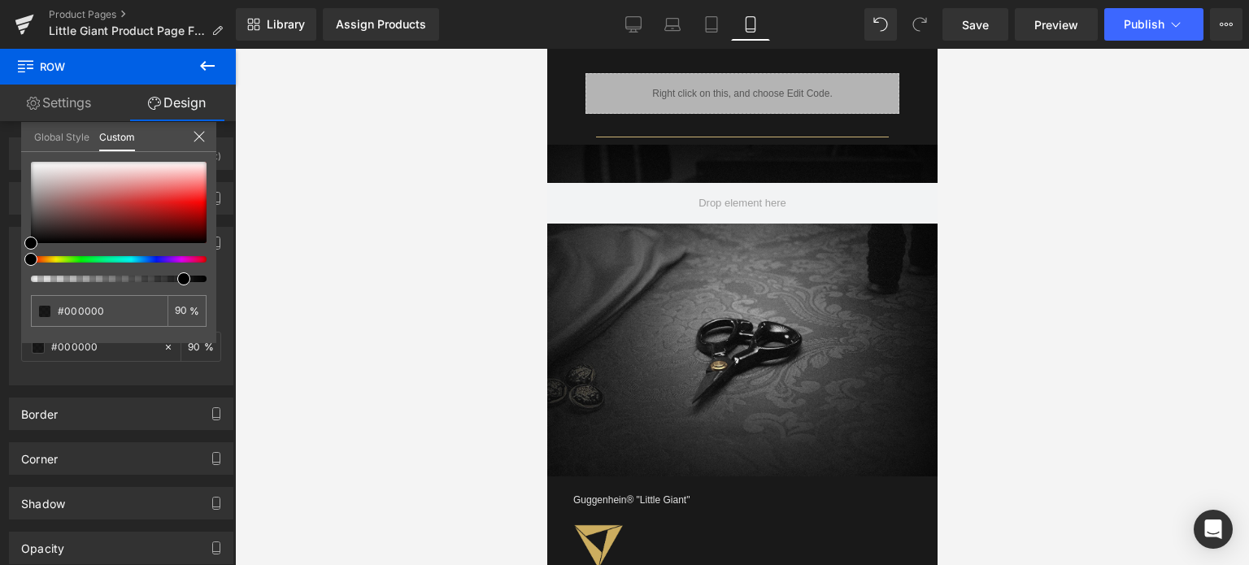
scroll to position [976, 0]
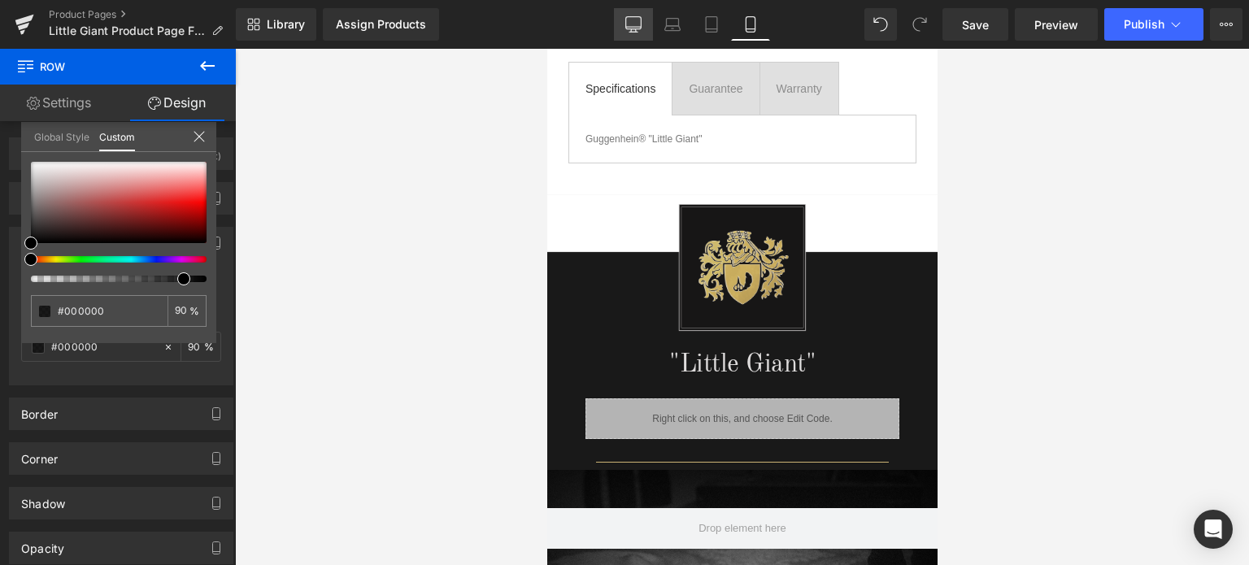
click at [635, 30] on icon at bounding box center [633, 24] width 16 height 16
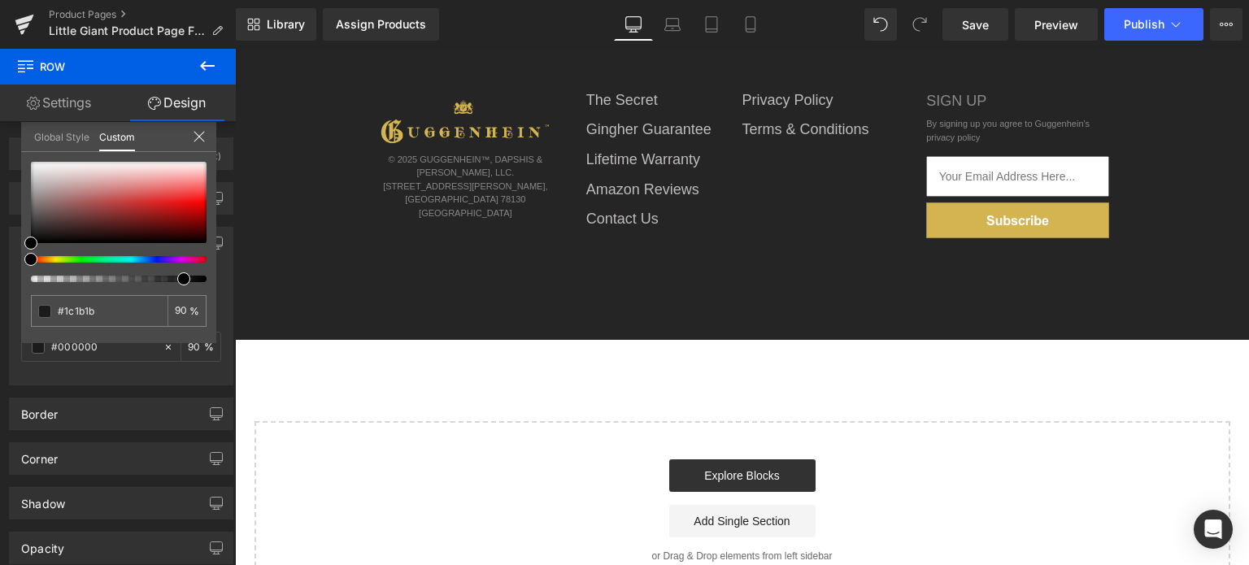
type input "#1c1b1b"
type input "100"
type input "#1c1b1b"
type input "100"
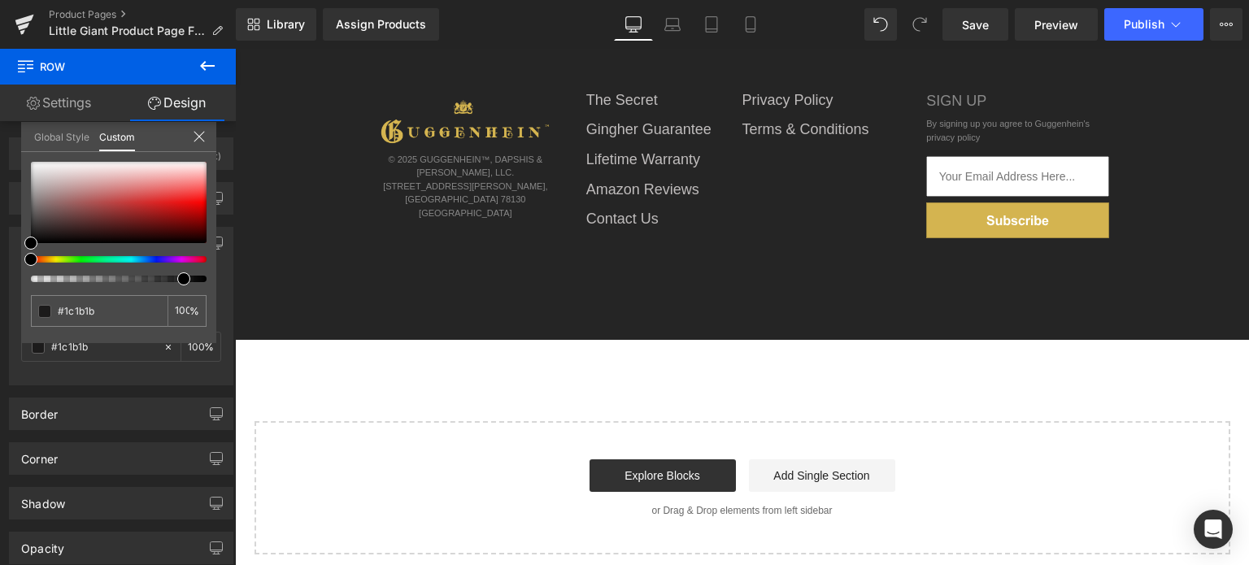
scroll to position [0, 0]
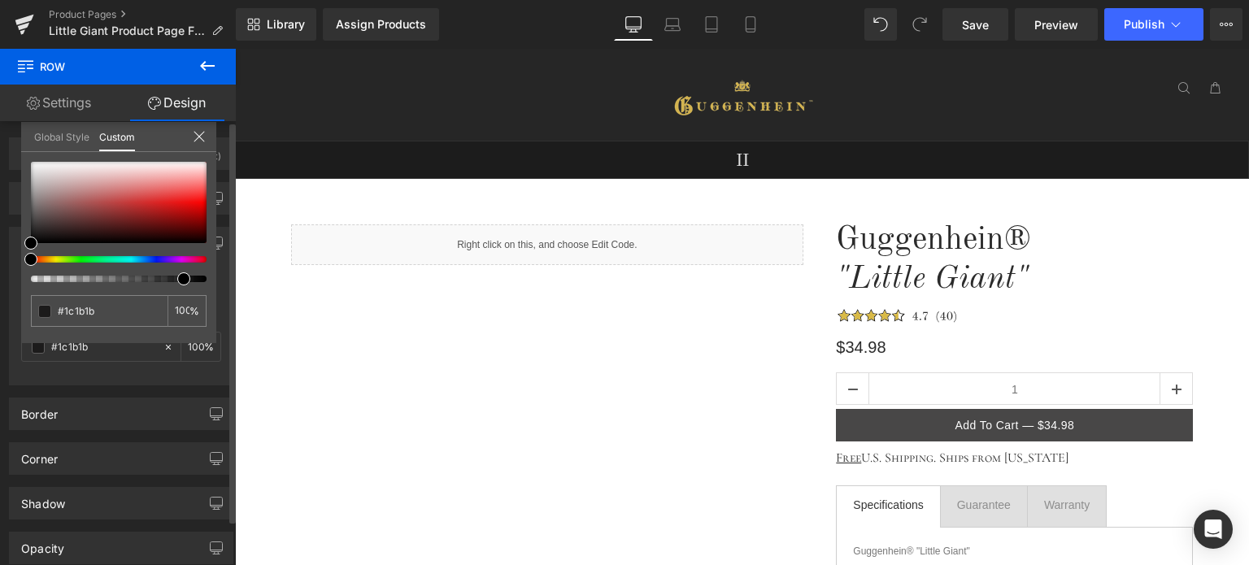
click at [197, 137] on icon at bounding box center [199, 136] width 11 height 11
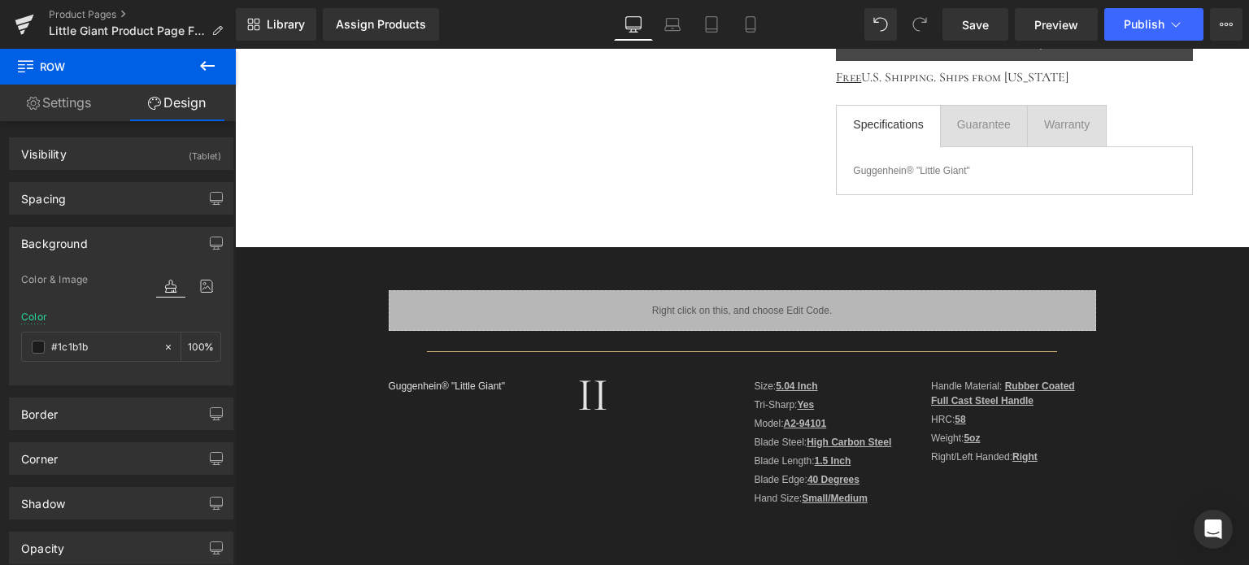
scroll to position [488, 0]
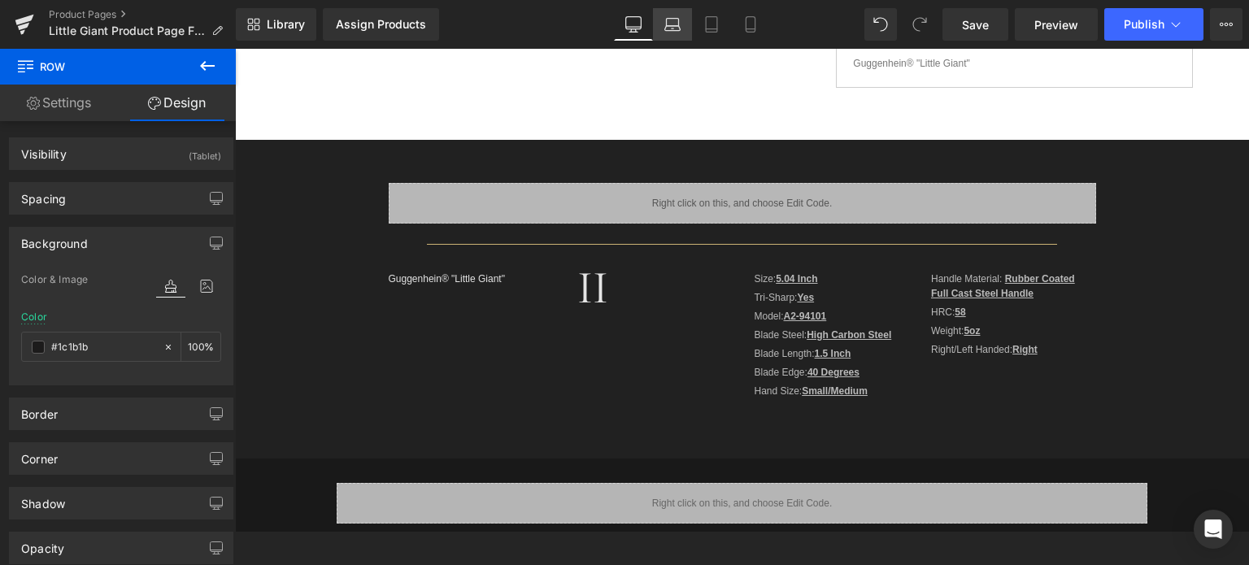
click at [674, 24] on icon at bounding box center [673, 24] width 16 height 16
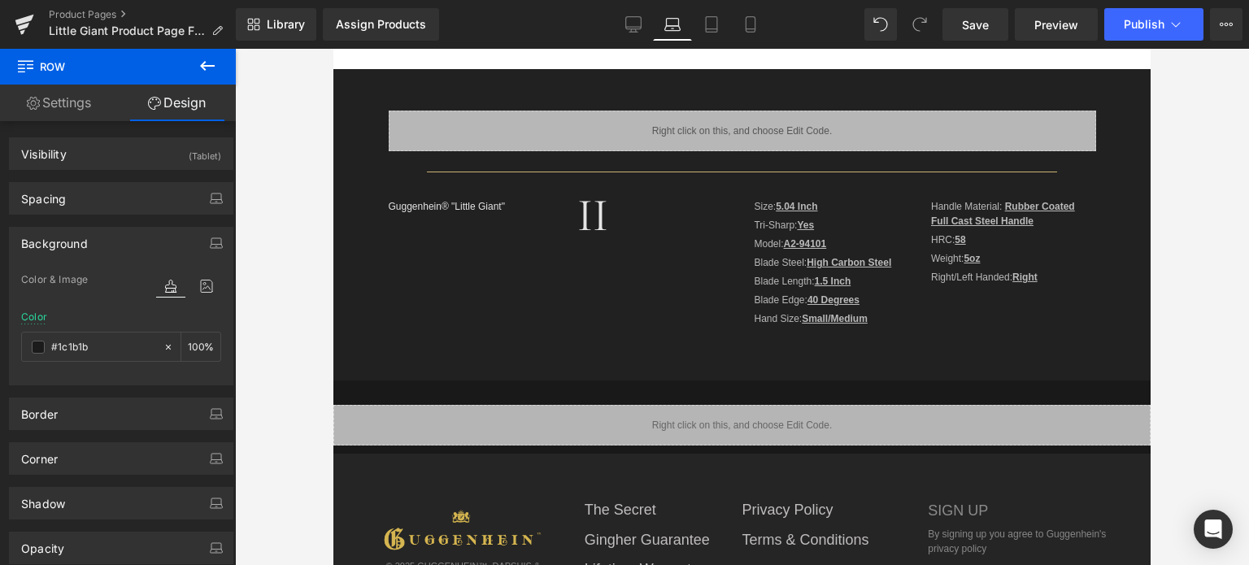
type input "100"
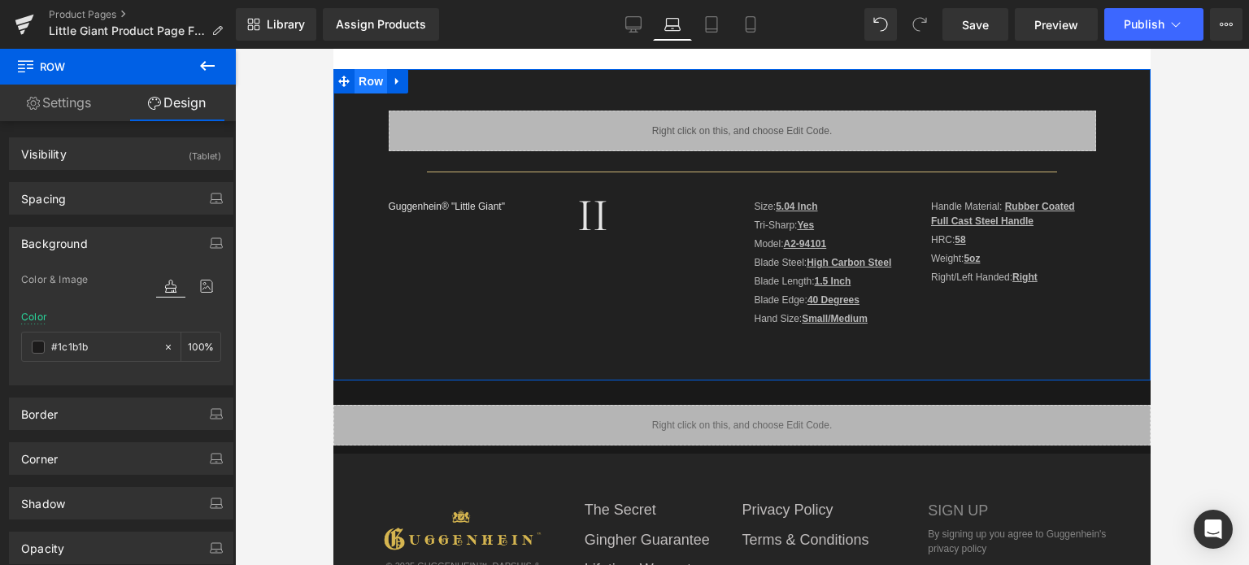
click at [364, 81] on span "Row" at bounding box center [371, 81] width 33 height 24
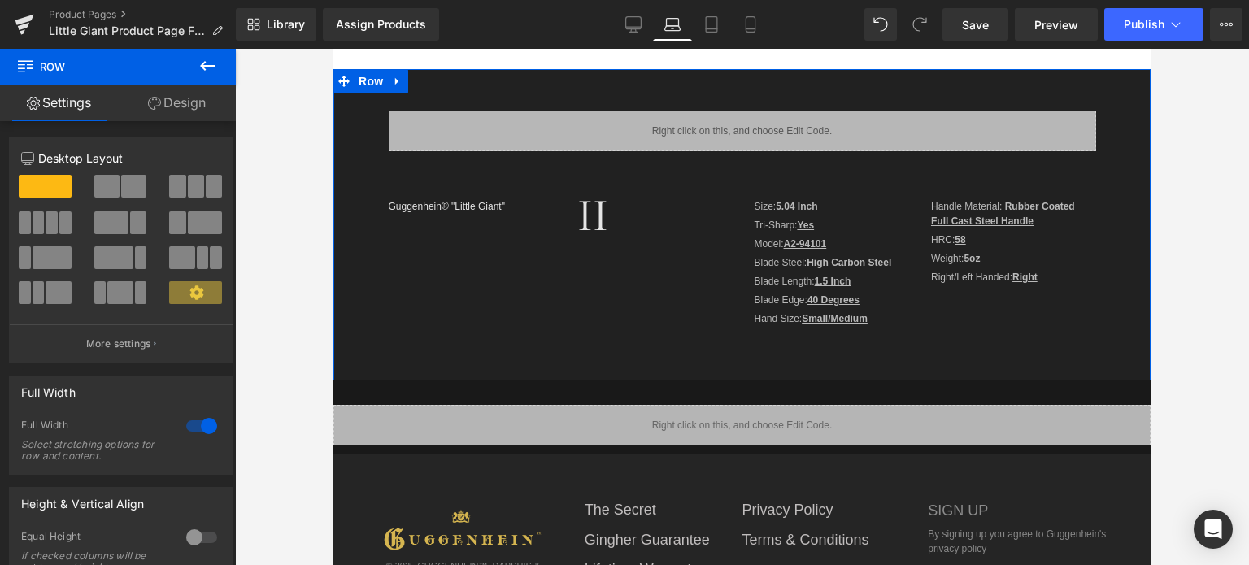
drag, startPoint x: 193, startPoint y: 105, endPoint x: 114, endPoint y: 185, distance: 112.7
click at [193, 105] on link "Design" at bounding box center [177, 103] width 118 height 37
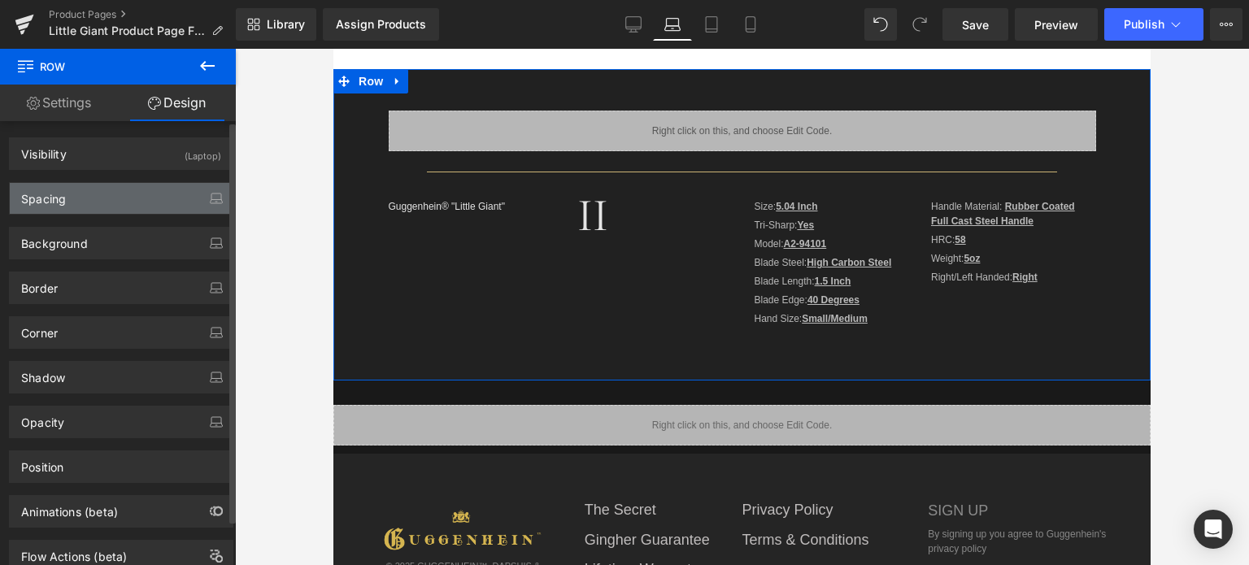
type input "0"
type input "27"
type input "25"
type input "23"
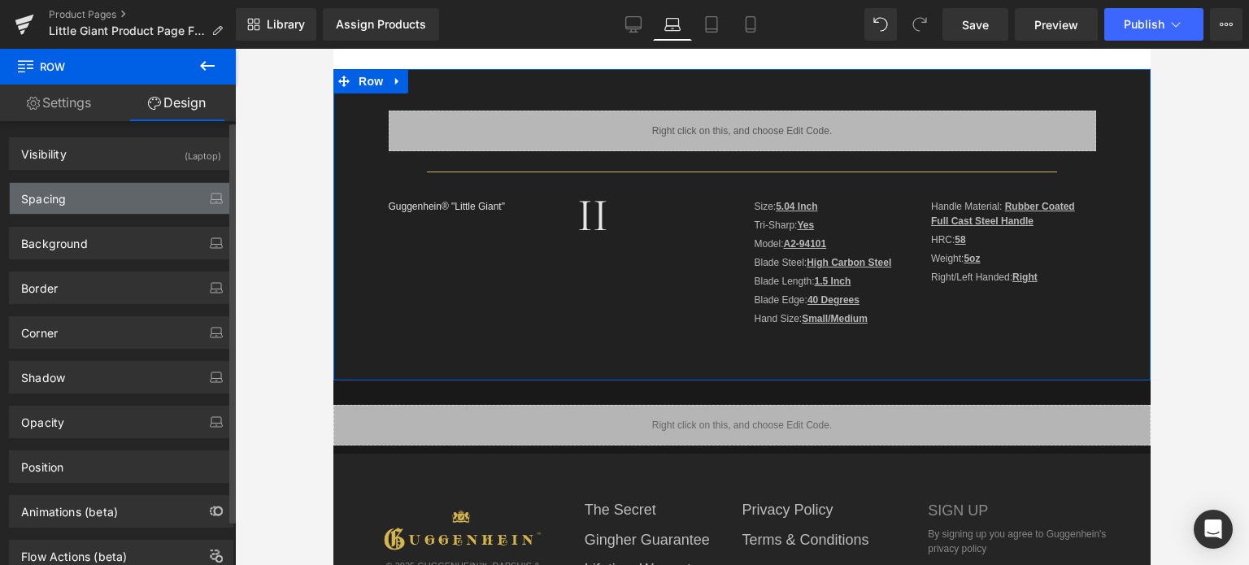
type input "25"
click at [104, 196] on div "Spacing" at bounding box center [121, 198] width 223 height 31
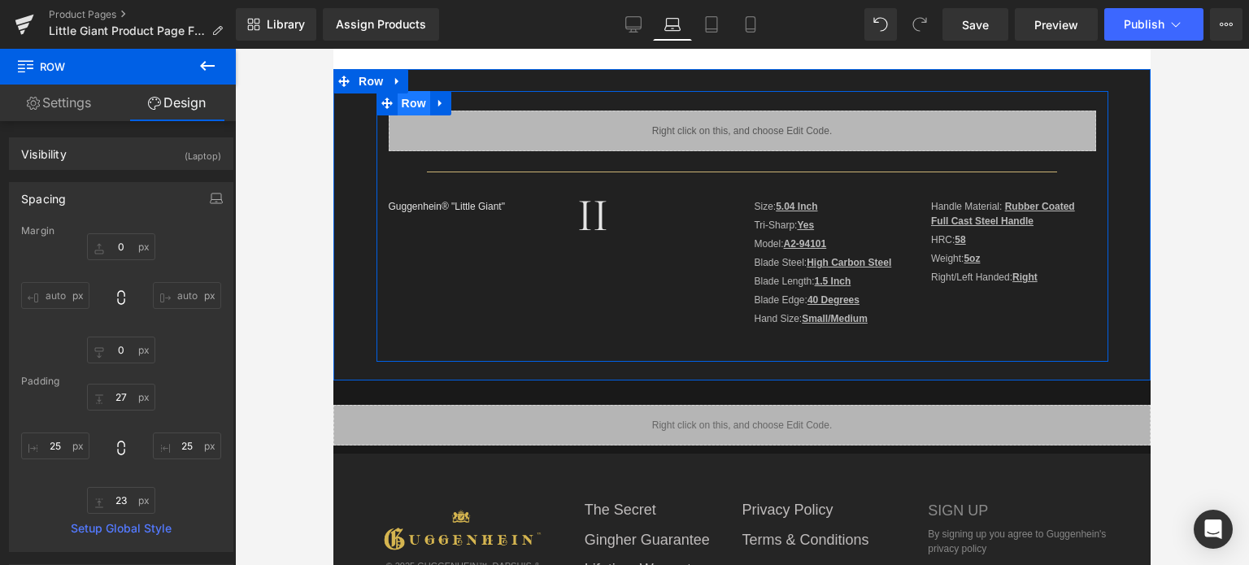
click at [402, 105] on span "Row" at bounding box center [414, 103] width 33 height 24
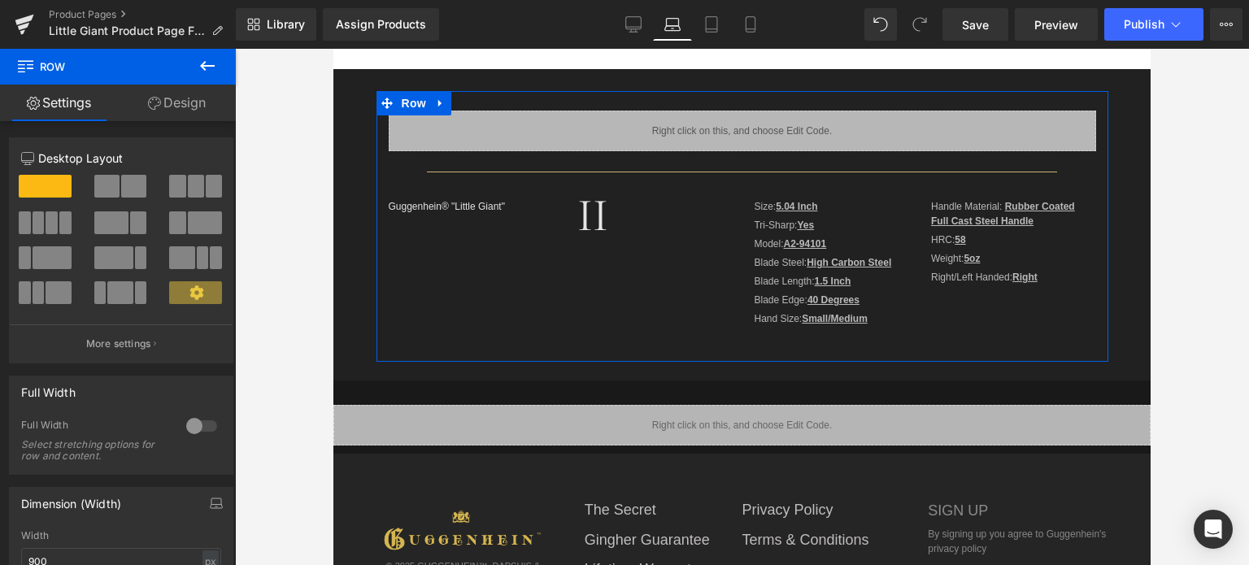
click at [181, 105] on link "Design" at bounding box center [177, 103] width 118 height 37
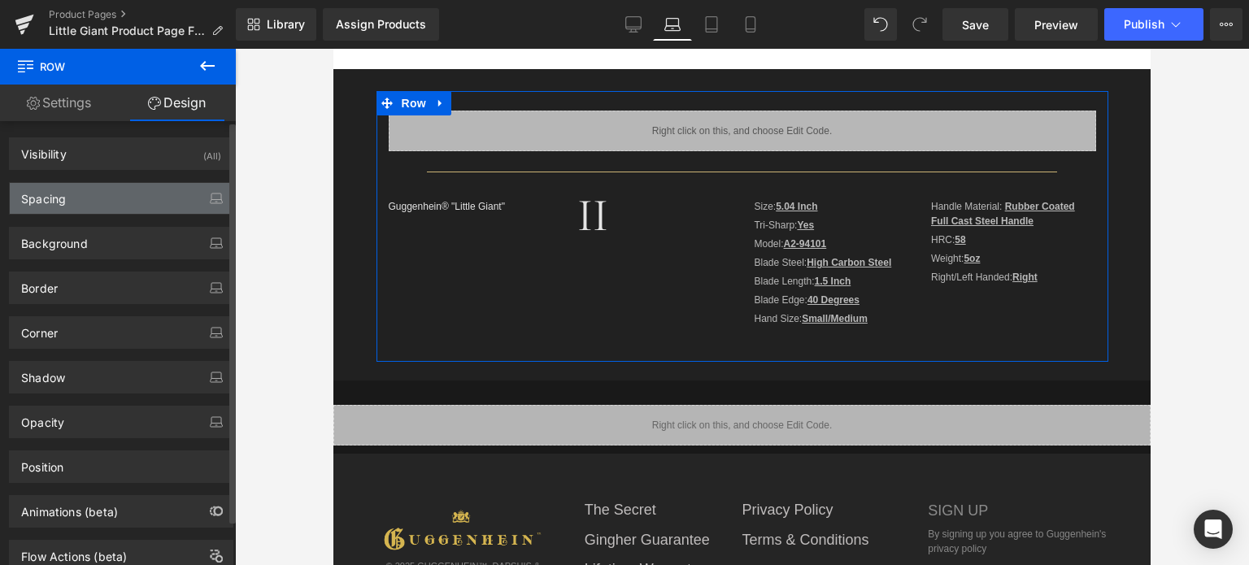
click at [103, 198] on div "Spacing" at bounding box center [121, 198] width 223 height 31
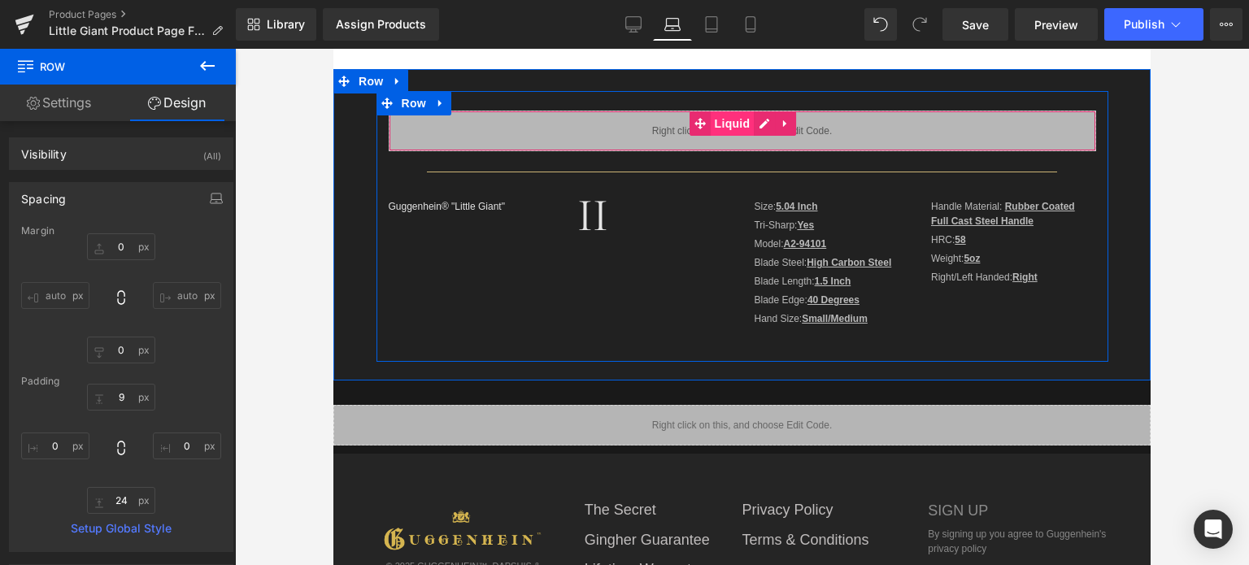
click at [732, 124] on span "Liquid" at bounding box center [733, 123] width 44 height 24
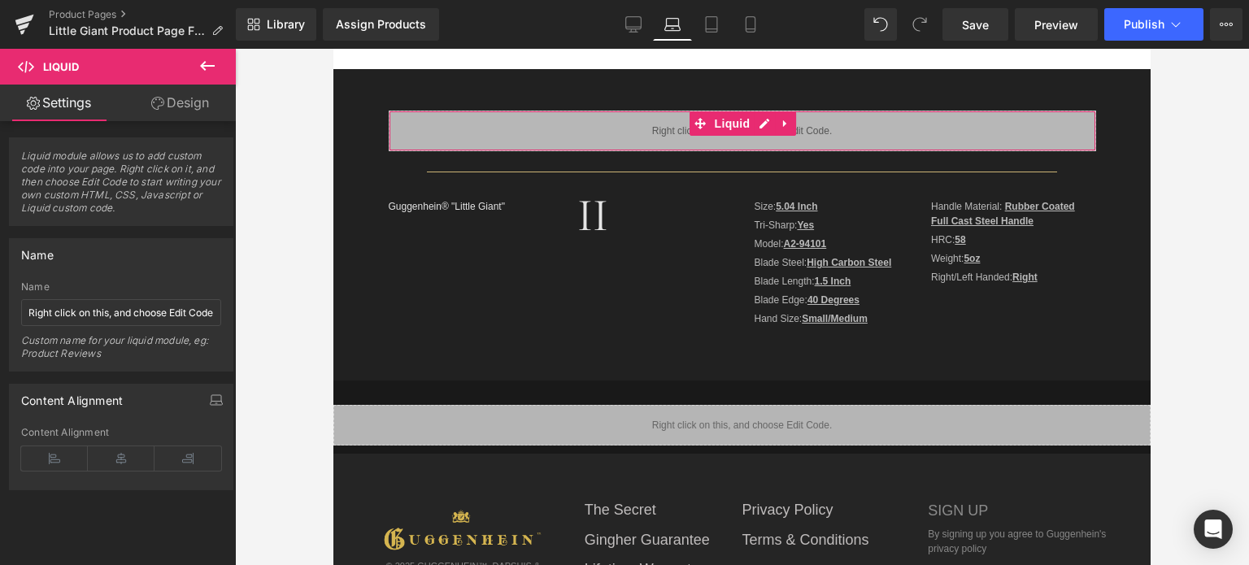
click at [168, 100] on link "Design" at bounding box center [180, 103] width 118 height 37
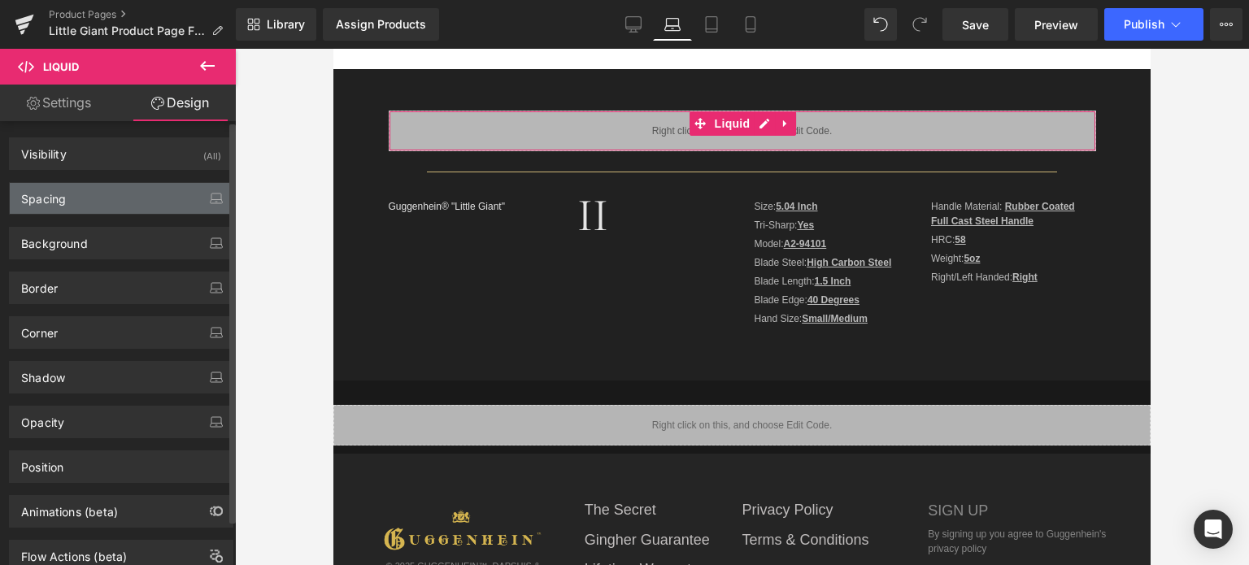
type input "15"
type input "0"
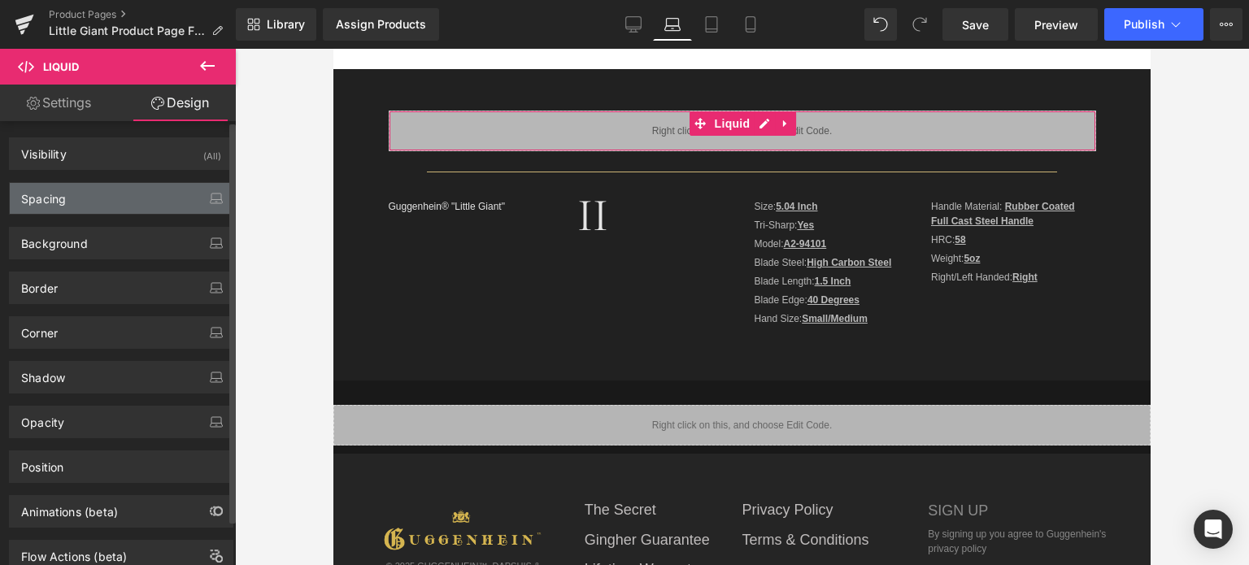
type input "0"
click at [74, 196] on div "Spacing" at bounding box center [121, 198] width 223 height 31
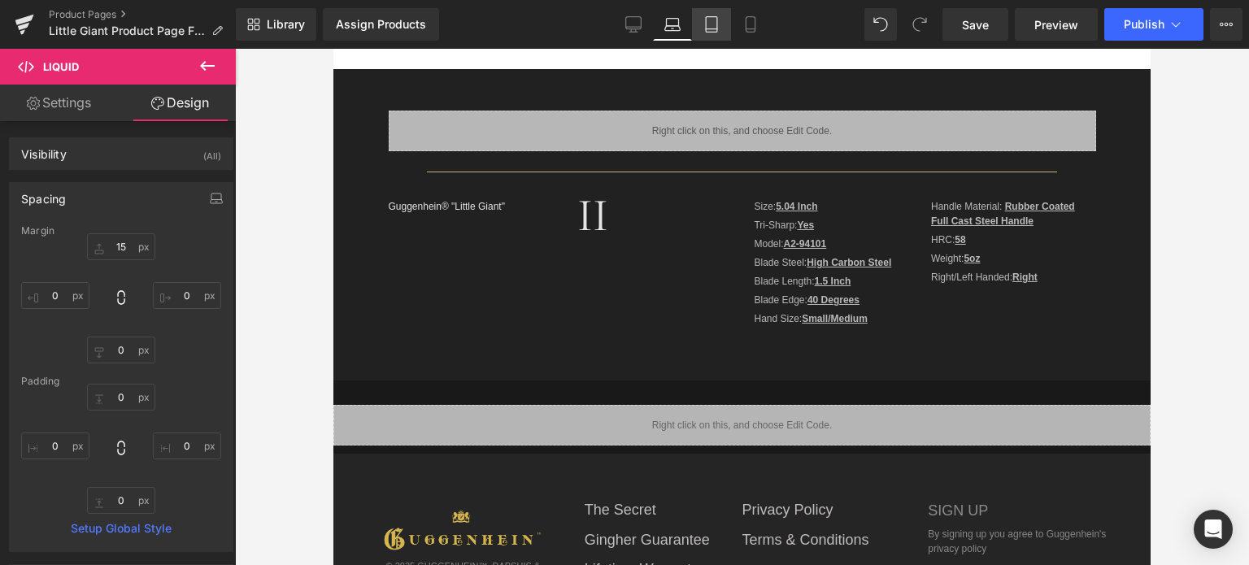
click at [719, 25] on icon at bounding box center [712, 24] width 16 height 16
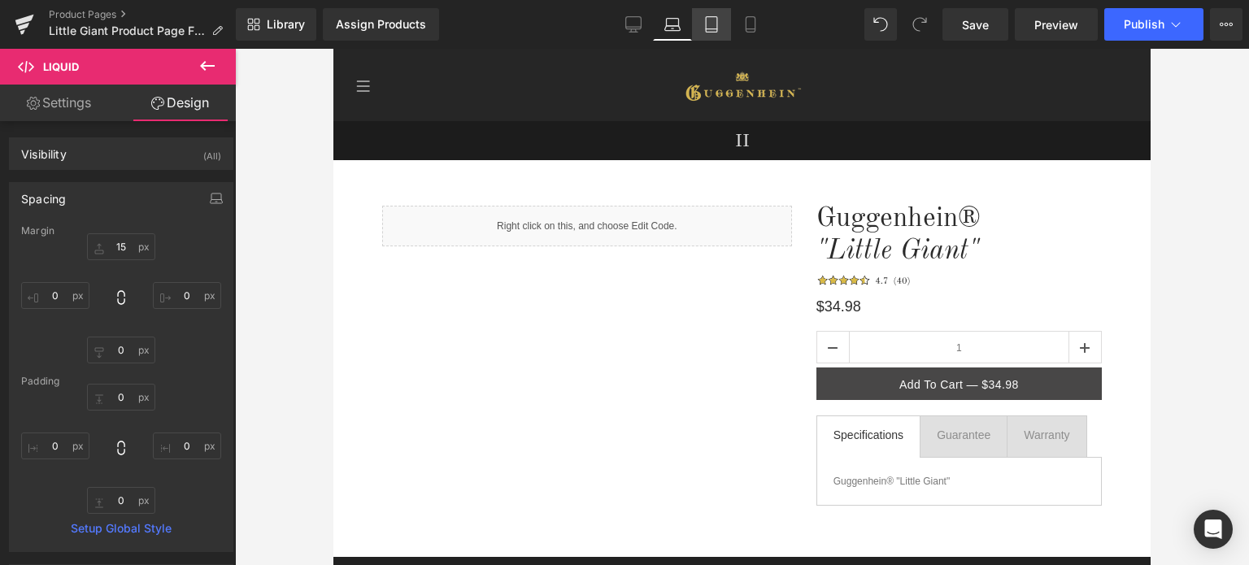
type input "15"
type input "0"
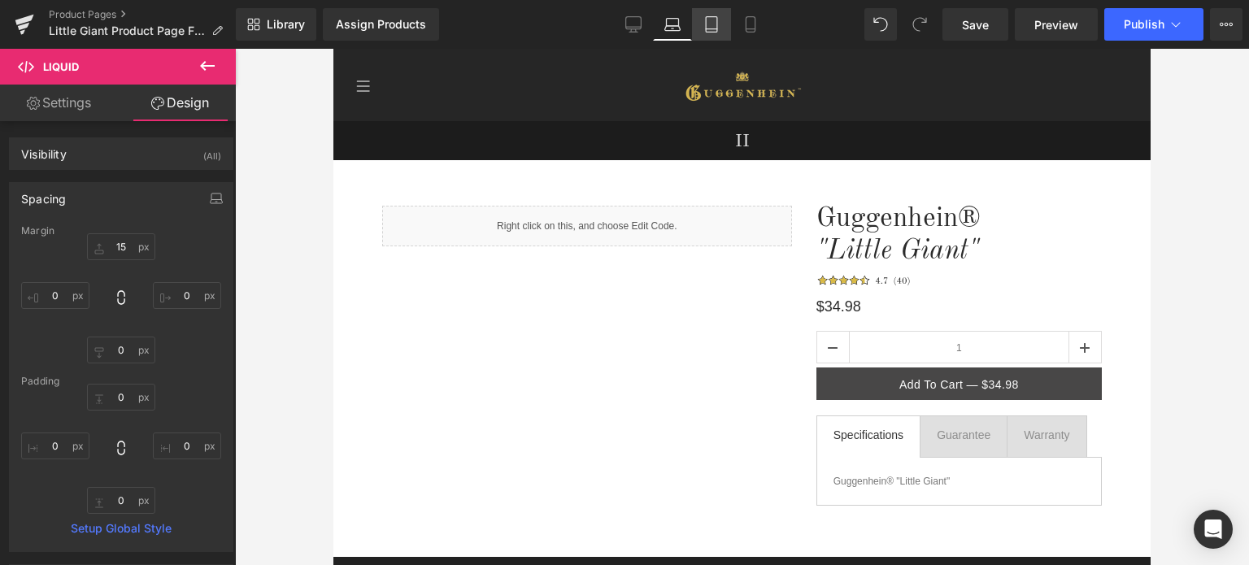
type input "0"
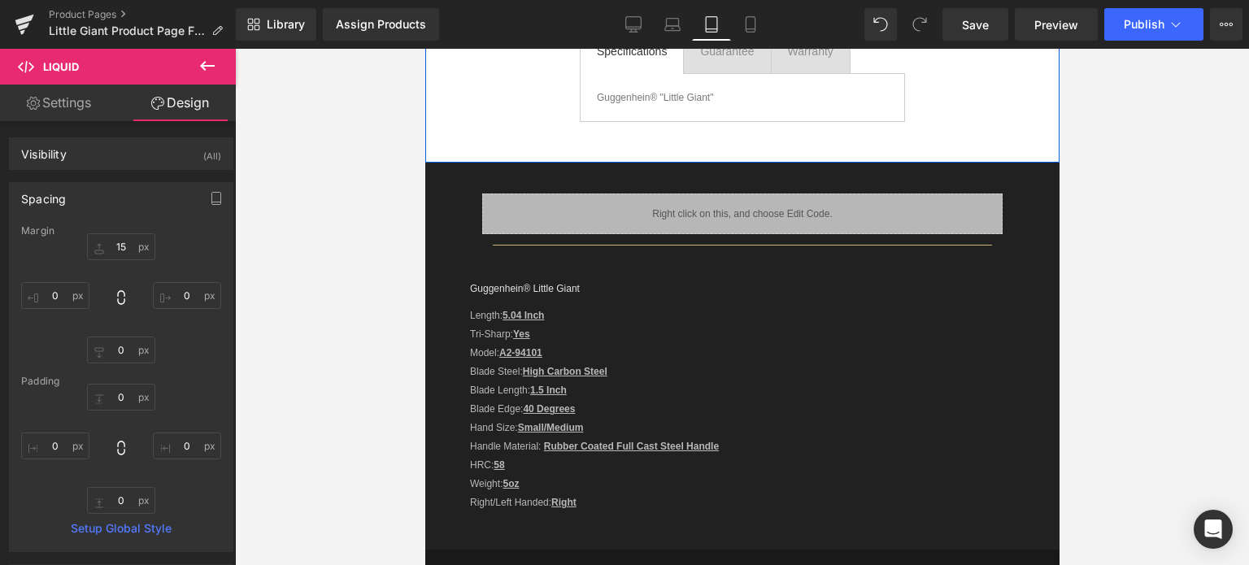
scroll to position [488, 0]
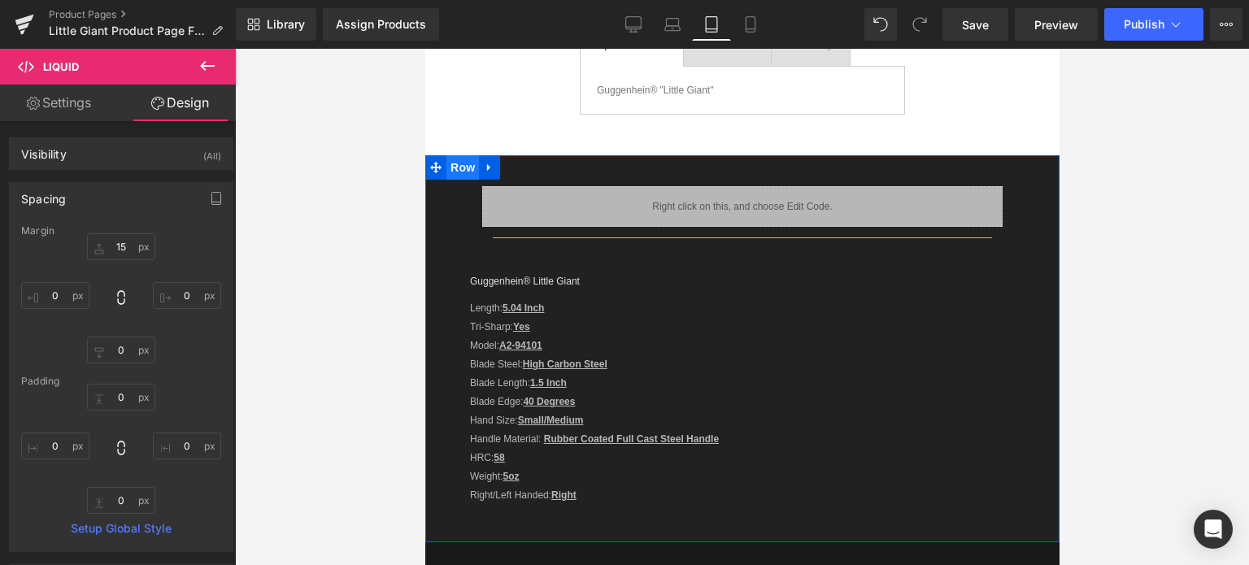
click at [458, 172] on span "Row" at bounding box center [462, 167] width 33 height 24
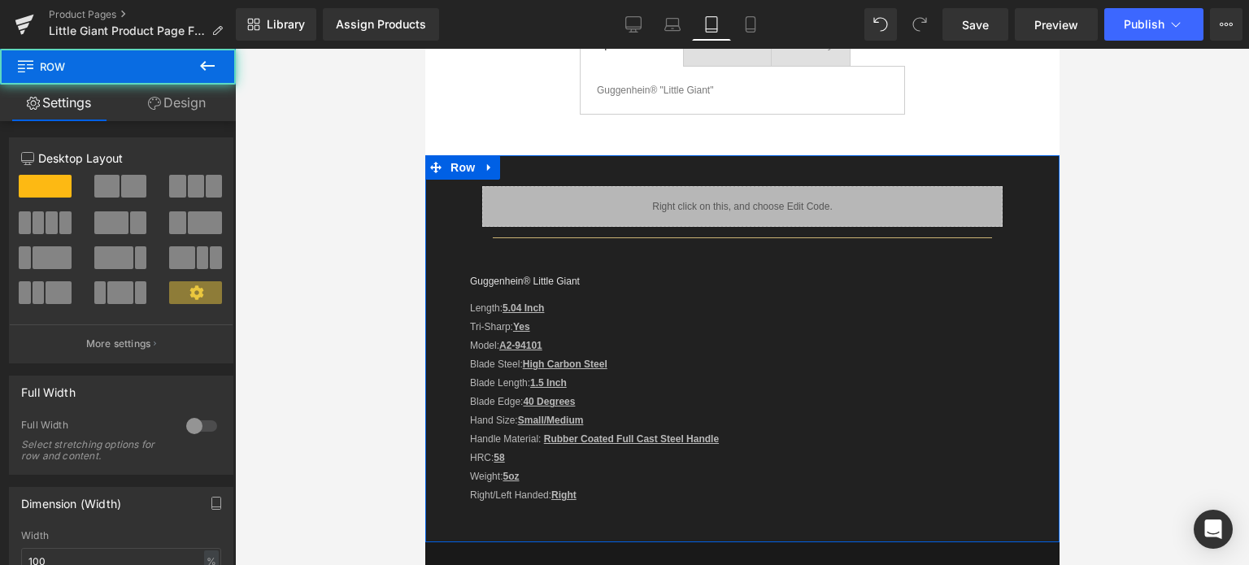
click at [177, 110] on link "Design" at bounding box center [177, 103] width 118 height 37
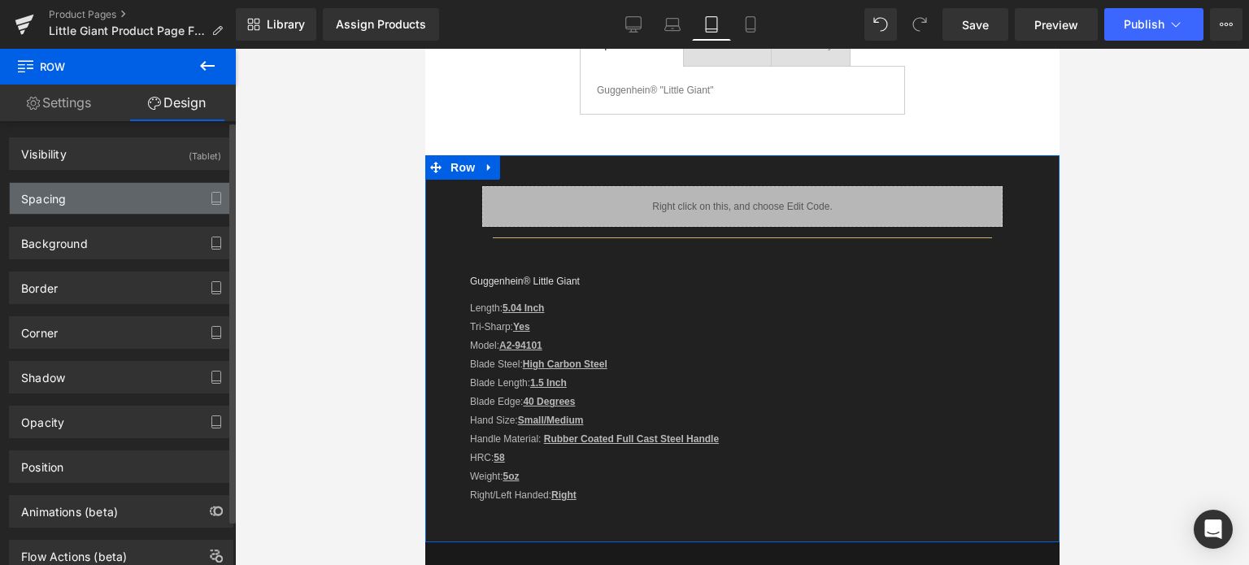
type input "0"
type input "4"
type input "55"
type input "49"
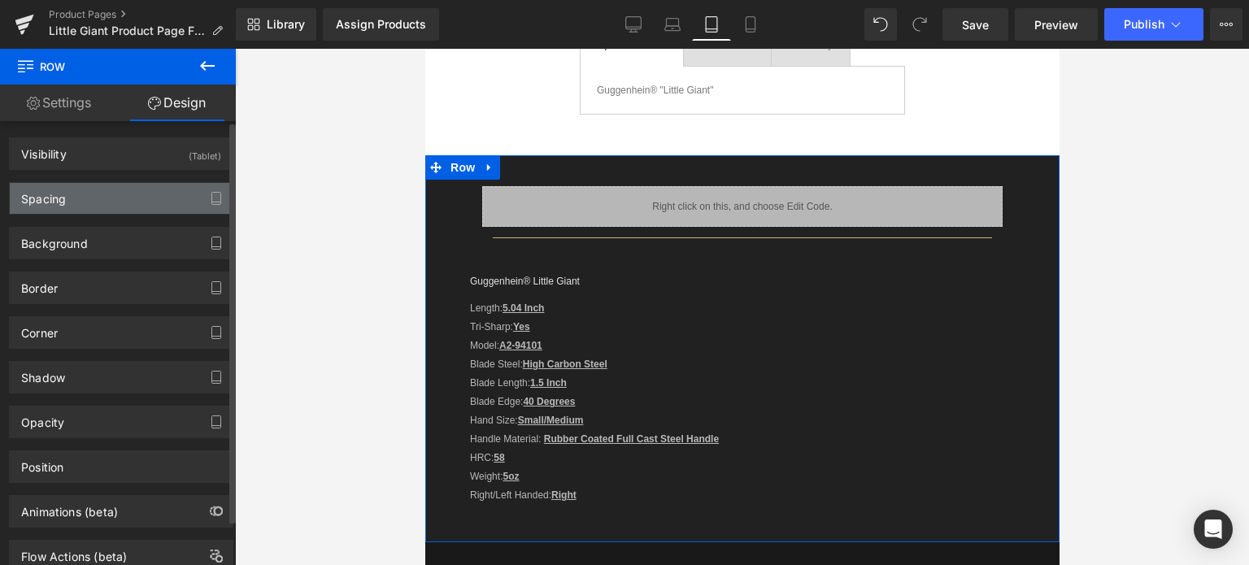
type input "55"
click at [109, 194] on div "Spacing" at bounding box center [121, 198] width 223 height 31
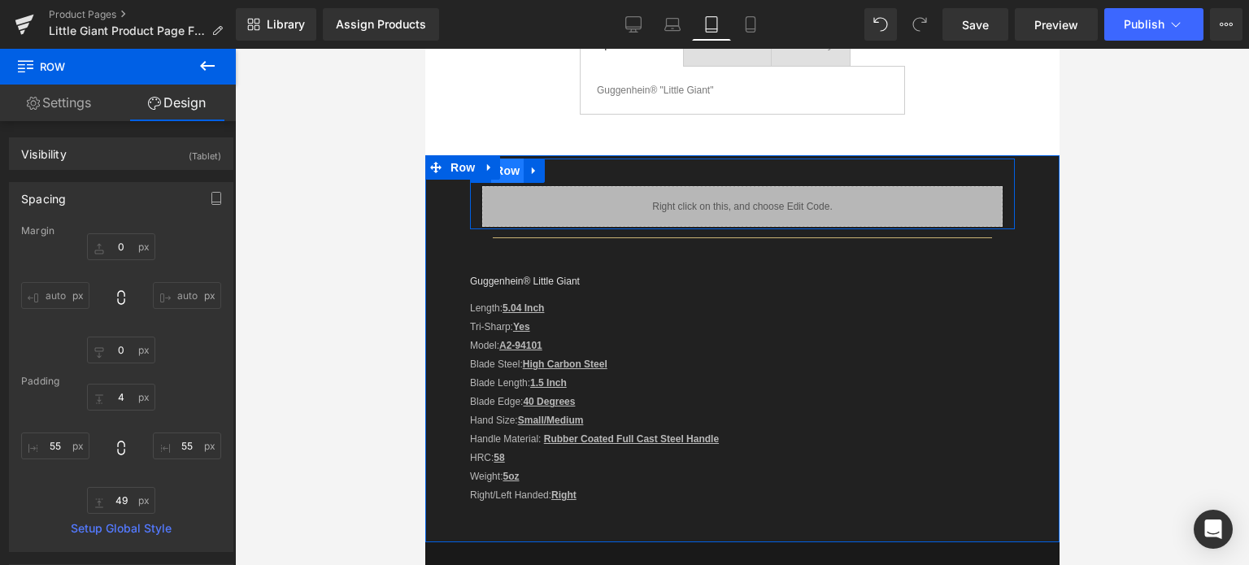
click at [512, 173] on span "Row" at bounding box center [506, 171] width 33 height 24
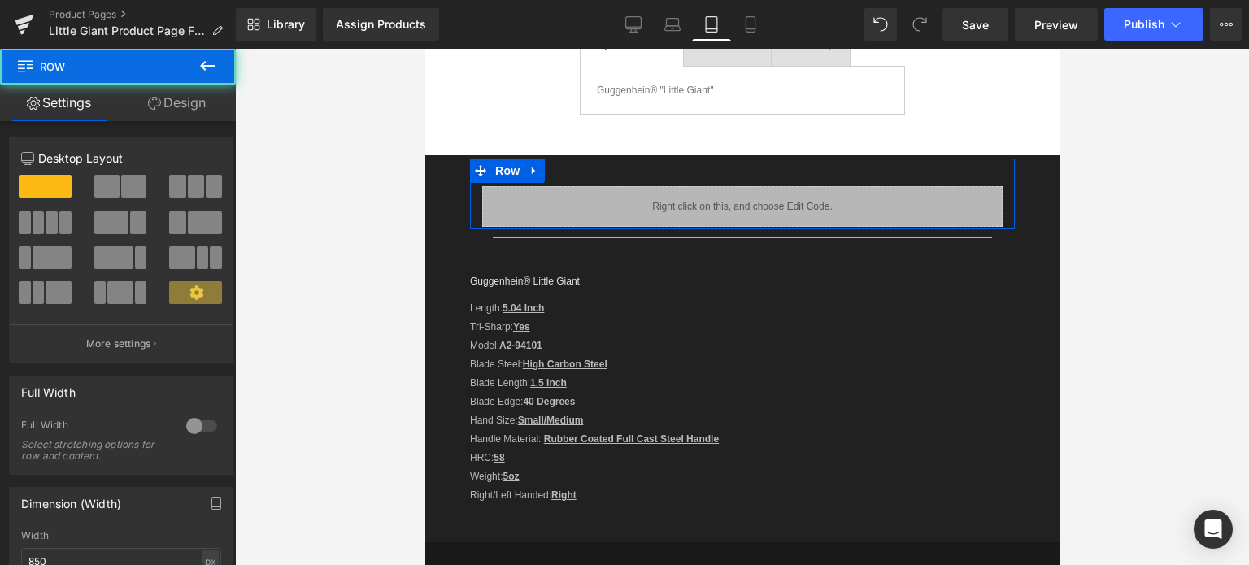
click at [190, 112] on link "Design" at bounding box center [177, 103] width 118 height 37
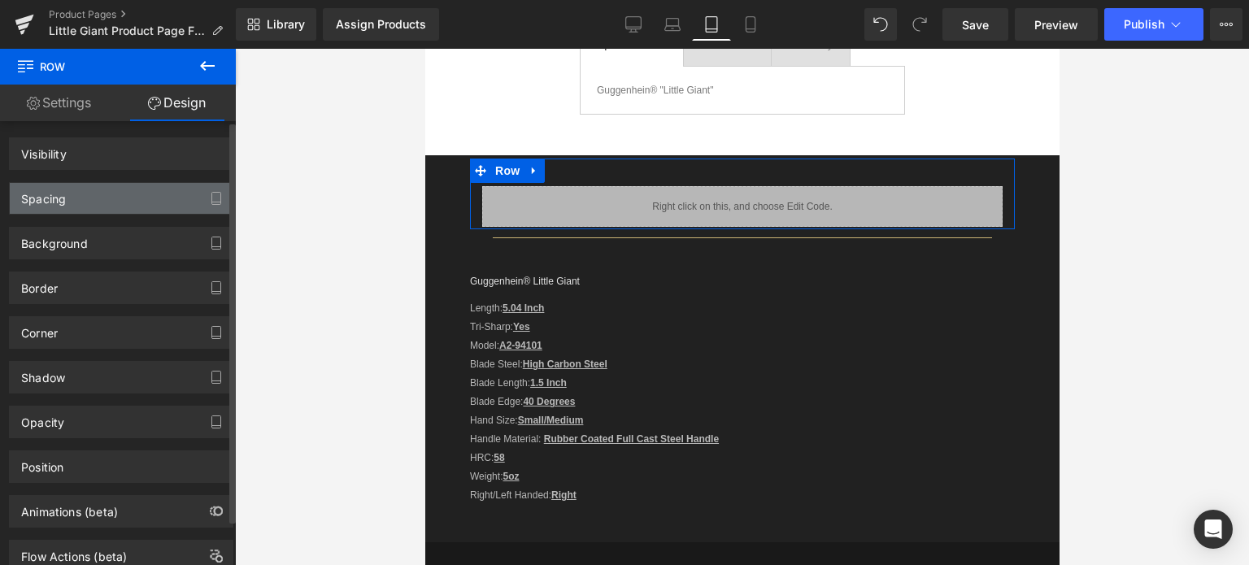
click at [96, 204] on div "Spacing" at bounding box center [121, 198] width 223 height 31
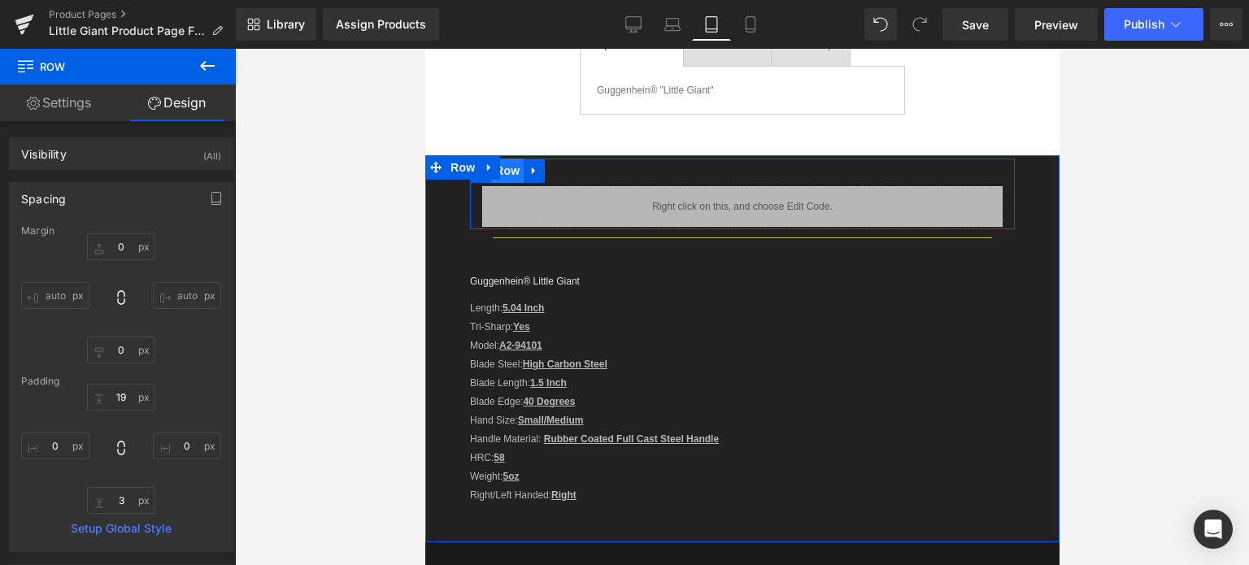
click at [506, 177] on span "Row" at bounding box center [506, 171] width 33 height 24
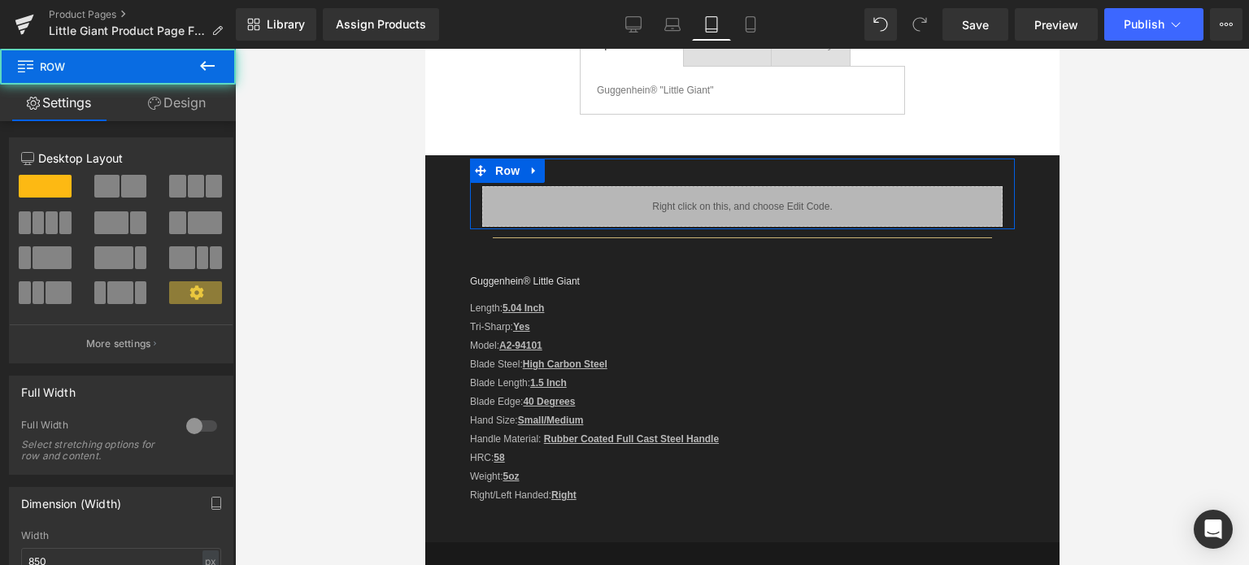
click at [190, 105] on link "Design" at bounding box center [177, 103] width 118 height 37
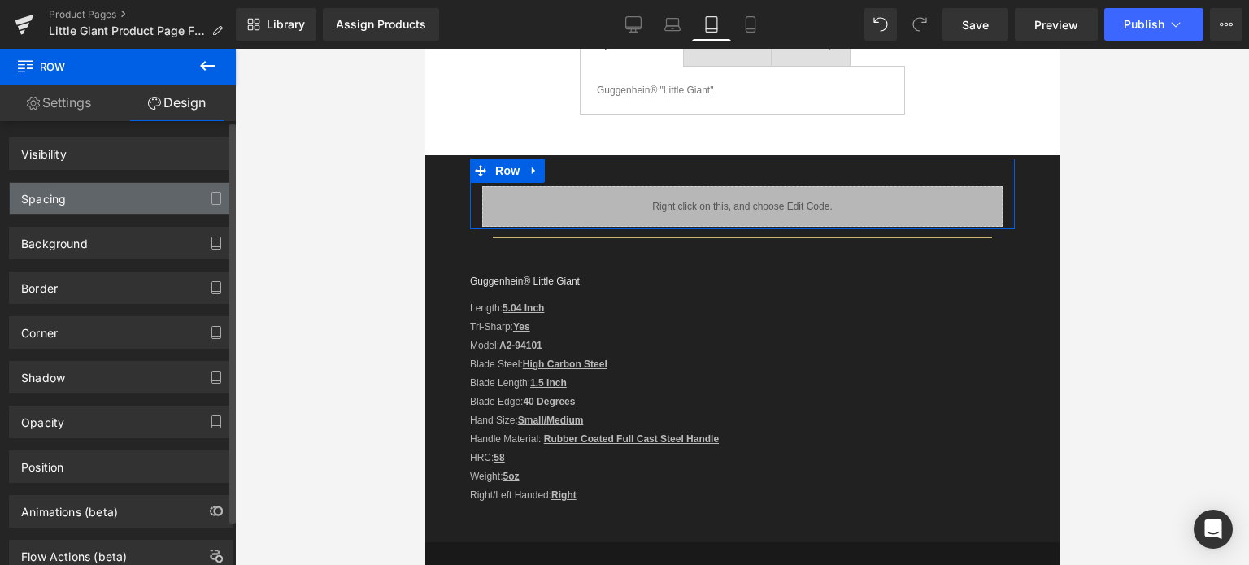
click at [103, 196] on div "Spacing" at bounding box center [121, 198] width 223 height 31
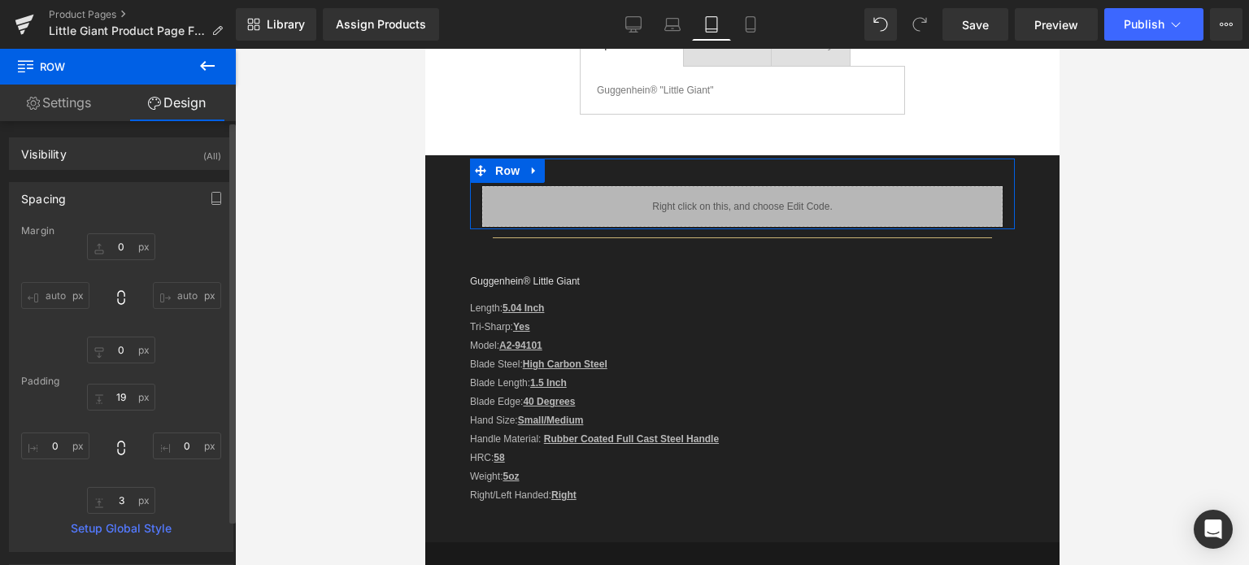
type input "0"
type input "19"
type input "0"
type input "3"
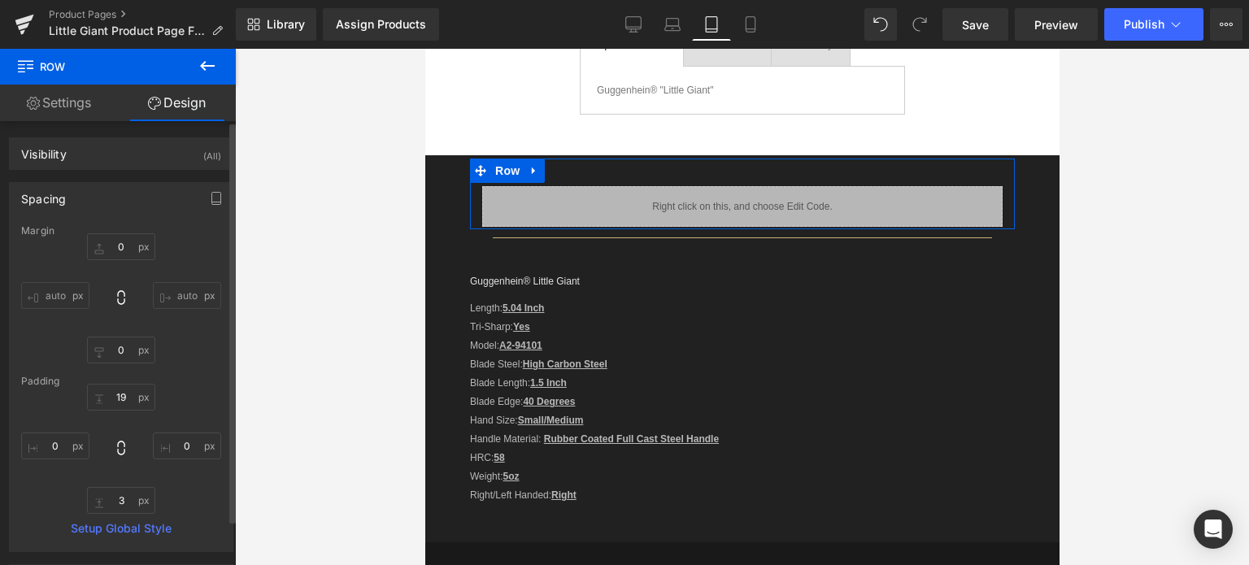
type input "0"
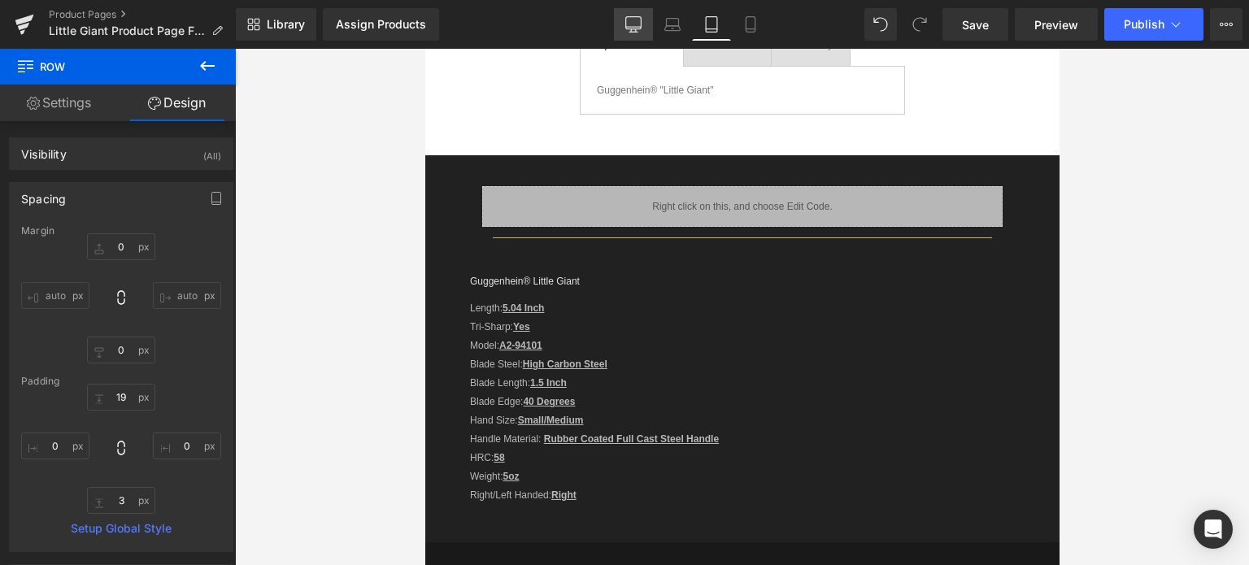
click at [626, 21] on icon at bounding box center [633, 23] width 15 height 12
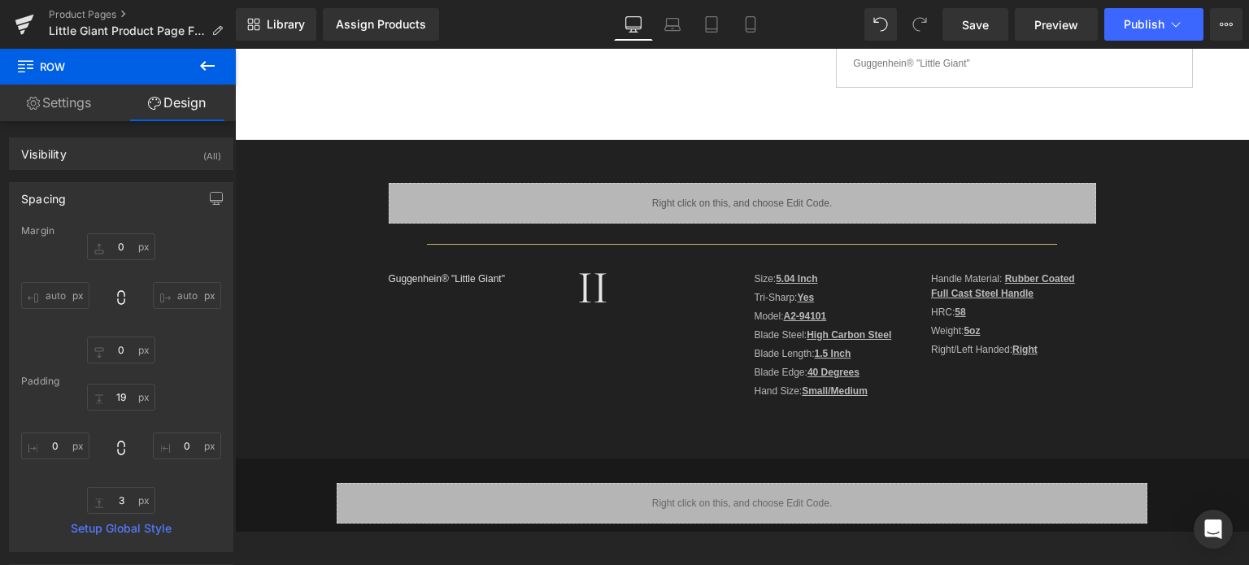
type input "0"
type input "3"
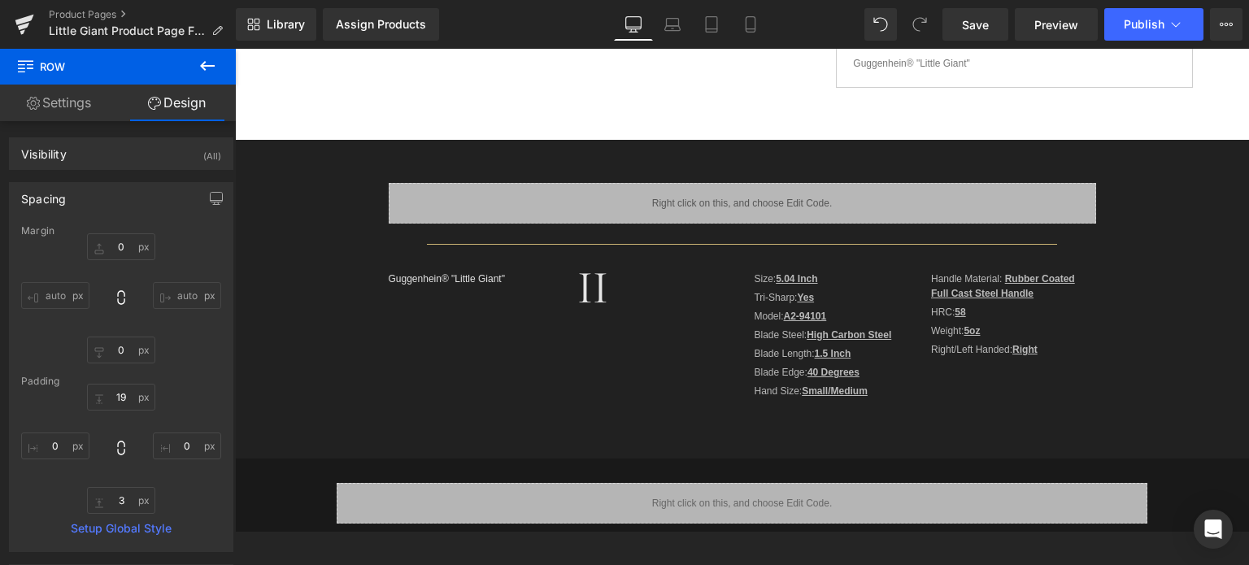
type input "0"
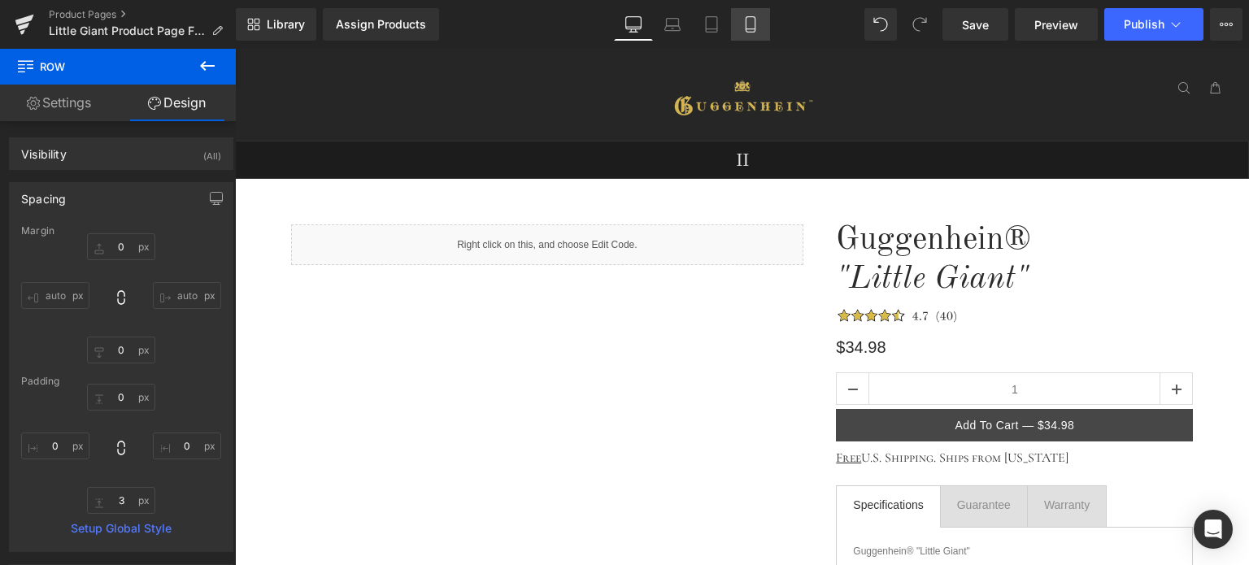
click at [748, 29] on icon at bounding box center [750, 29] width 9 height 0
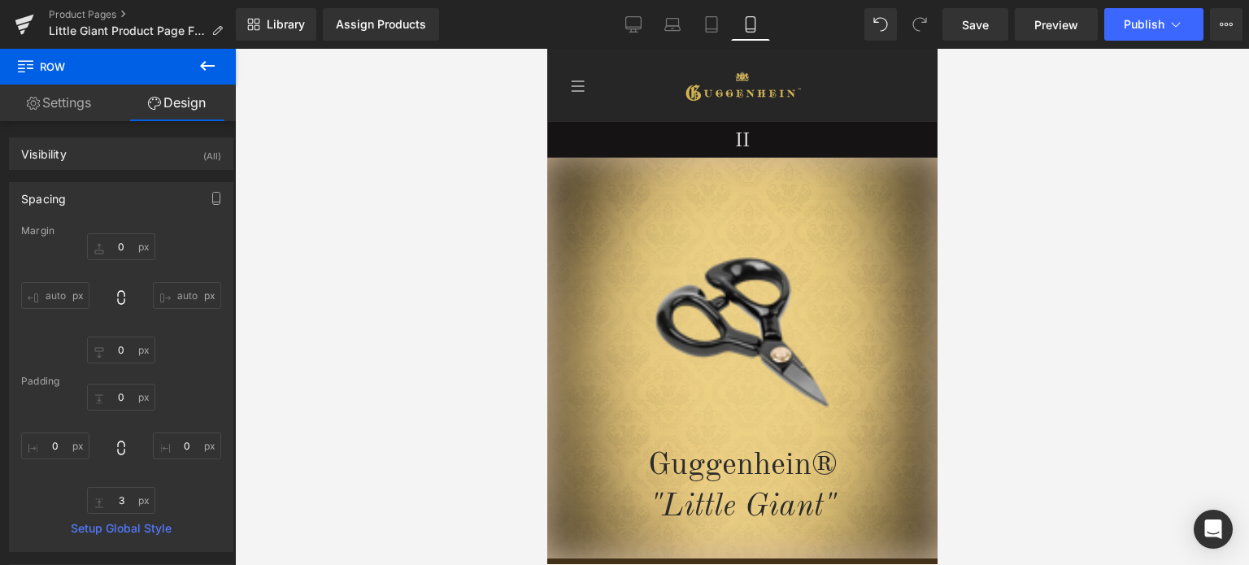
type input "0"
type input "3"
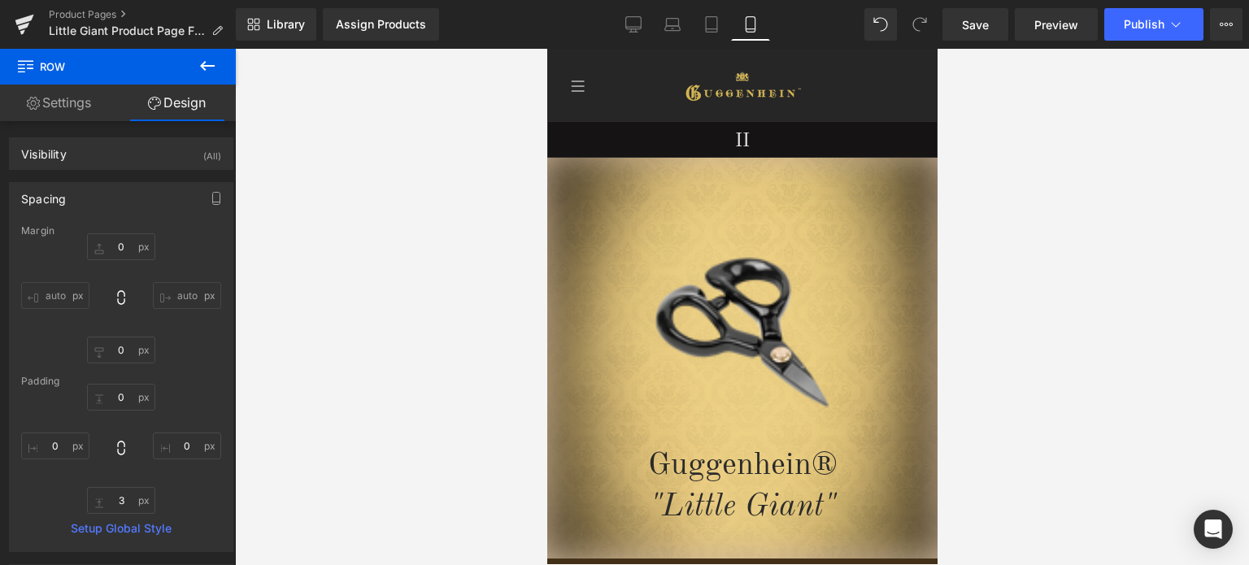
type input "0"
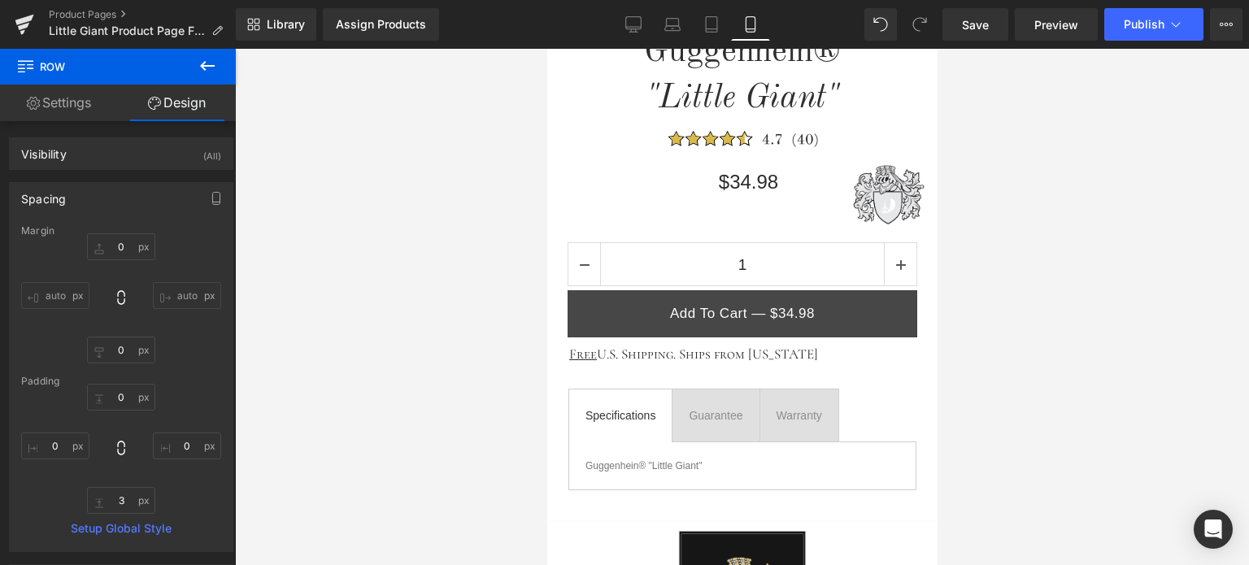
scroll to position [559, 0]
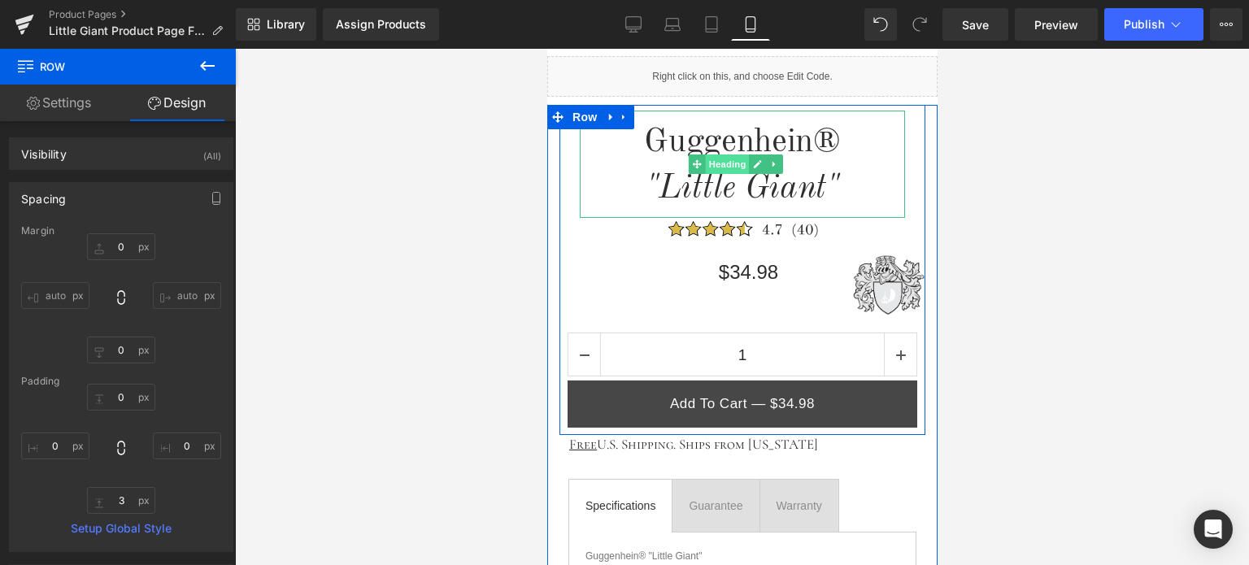
click at [723, 165] on span "Heading" at bounding box center [727, 165] width 44 height 20
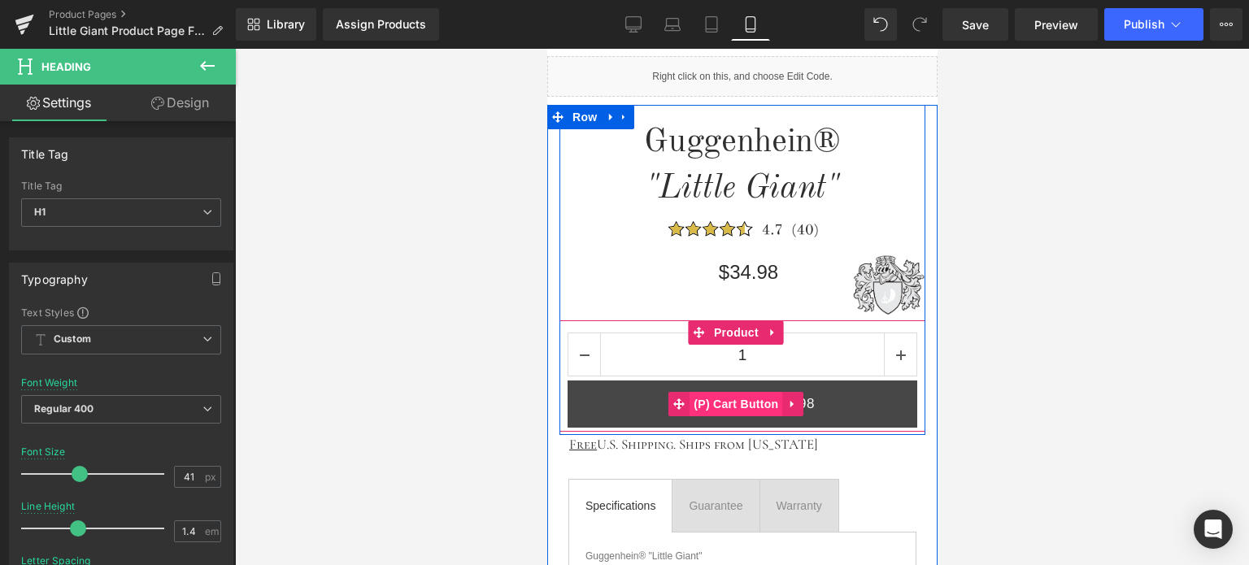
click at [743, 399] on span "(P) Cart Button" at bounding box center [735, 404] width 93 height 24
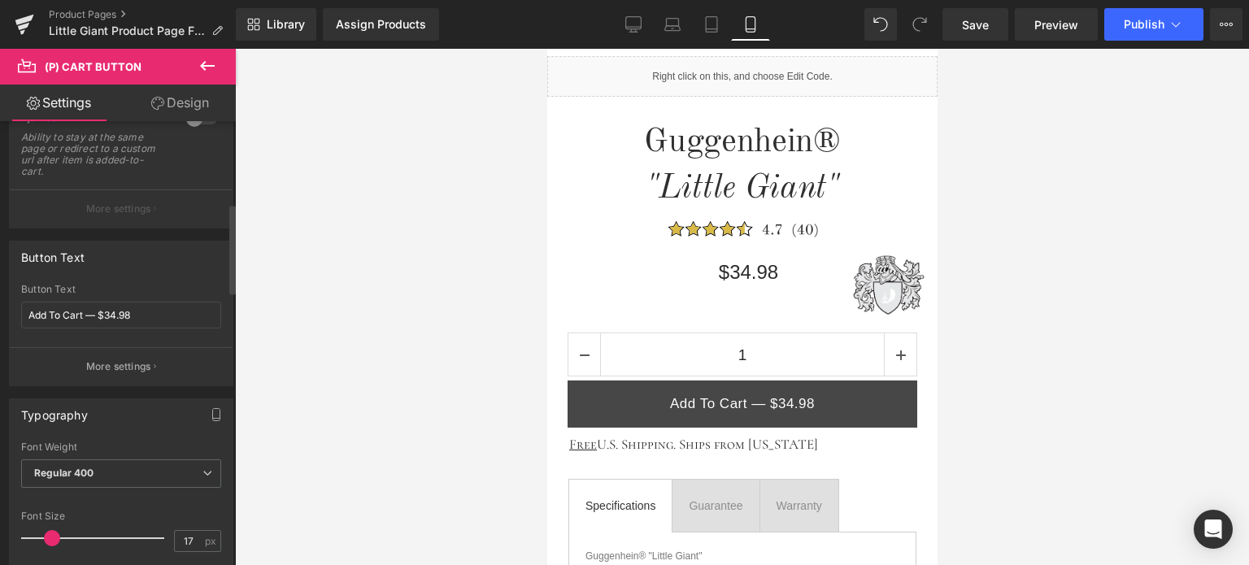
scroll to position [407, 0]
